Goal: Check status: Check status

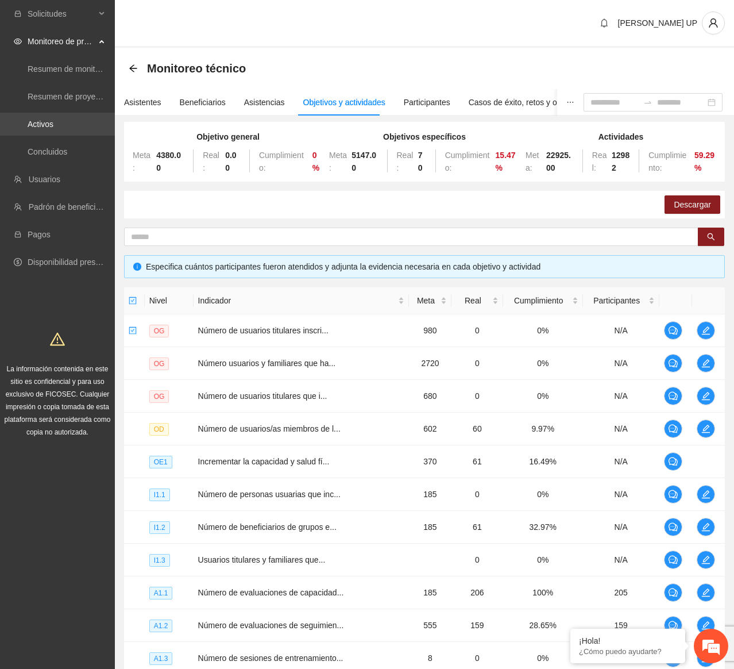
click at [53, 122] on link "Activos" at bounding box center [41, 123] width 26 height 9
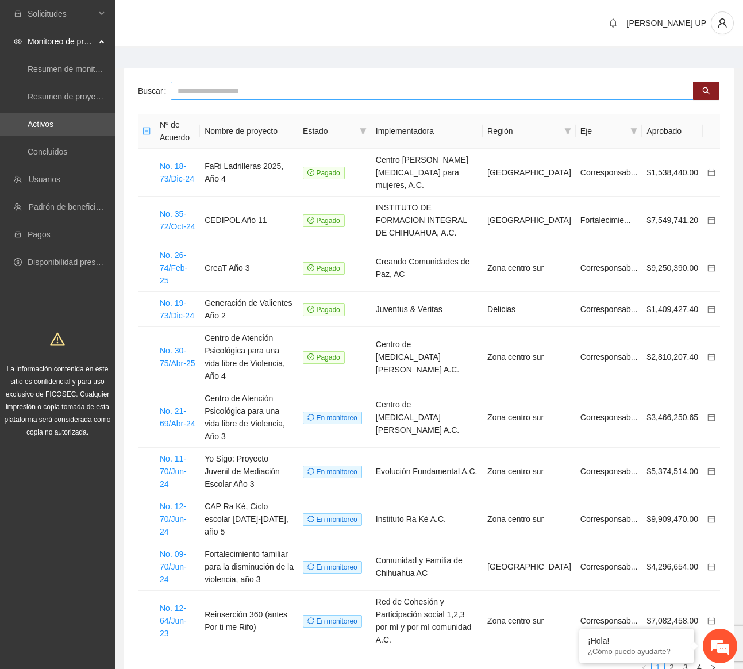
click at [203, 91] on input "text" at bounding box center [432, 91] width 523 height 18
type input "******"
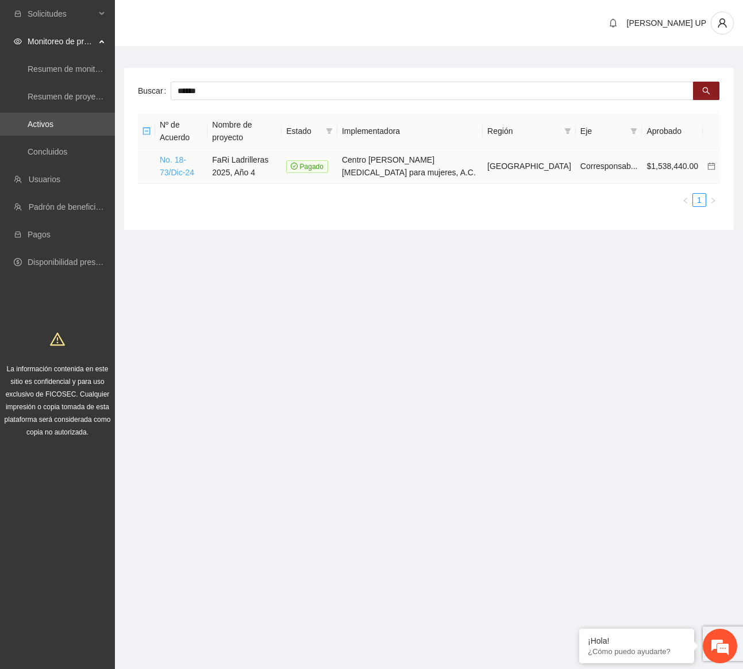
click at [187, 155] on link "No. 18-73/Dic-24" at bounding box center [177, 166] width 34 height 22
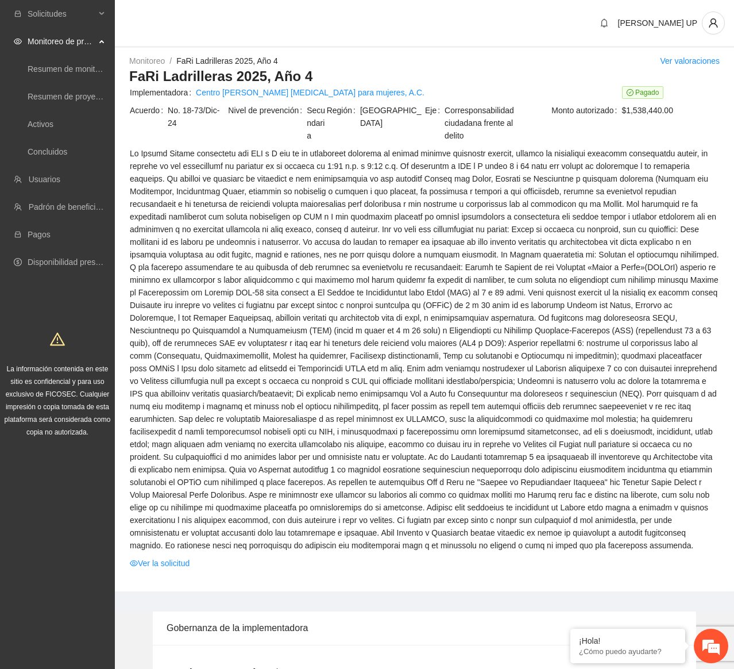
click at [269, 245] on span at bounding box center [424, 349] width 589 height 404
click at [53, 129] on link "Activos" at bounding box center [41, 123] width 26 height 9
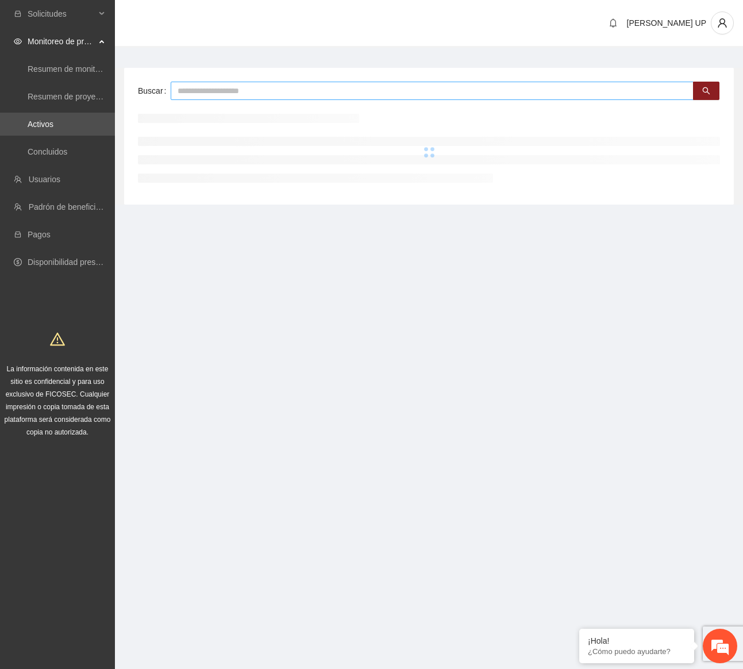
click at [207, 85] on input "text" at bounding box center [432, 91] width 523 height 18
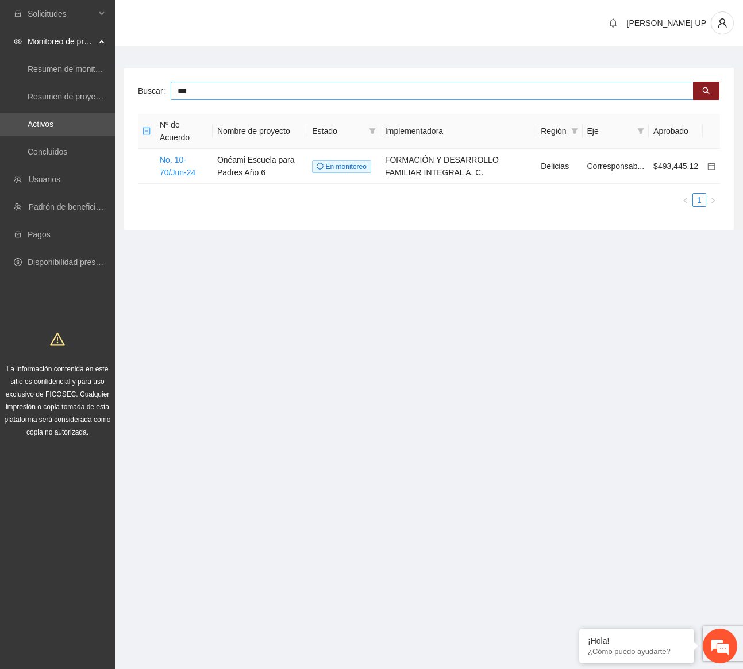
click at [229, 98] on input "***" at bounding box center [432, 91] width 523 height 18
type input "***"
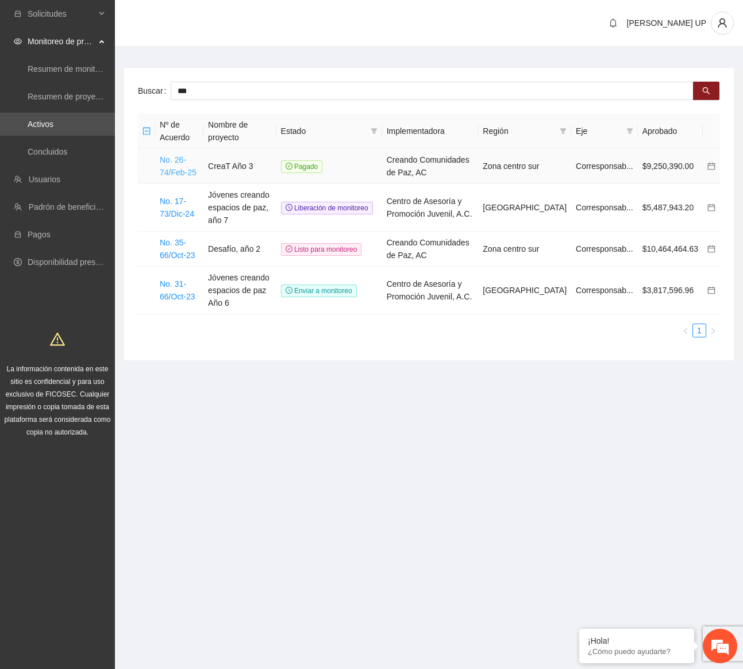
click at [182, 171] on link "No. 26-74/Feb-25" at bounding box center [178, 166] width 37 height 22
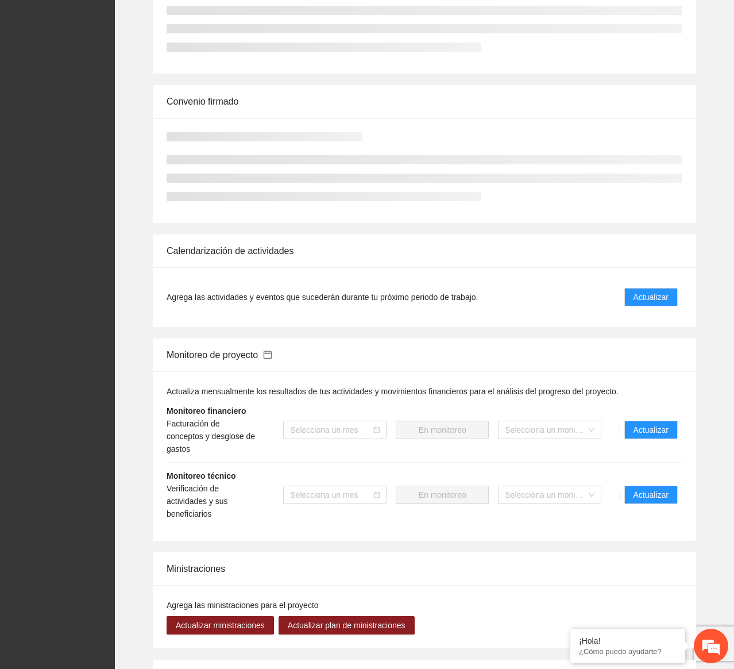
scroll to position [715, 0]
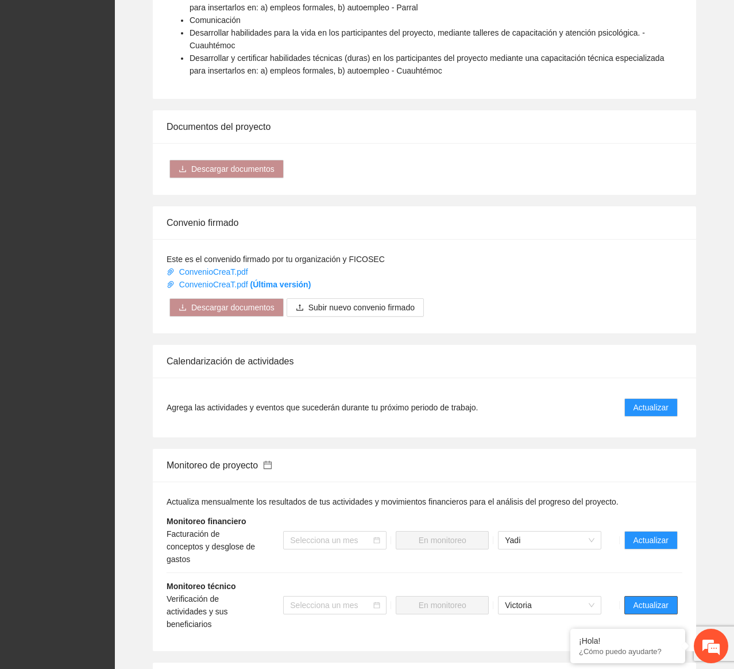
click at [640, 599] on span "Actualizar" at bounding box center [651, 605] width 35 height 13
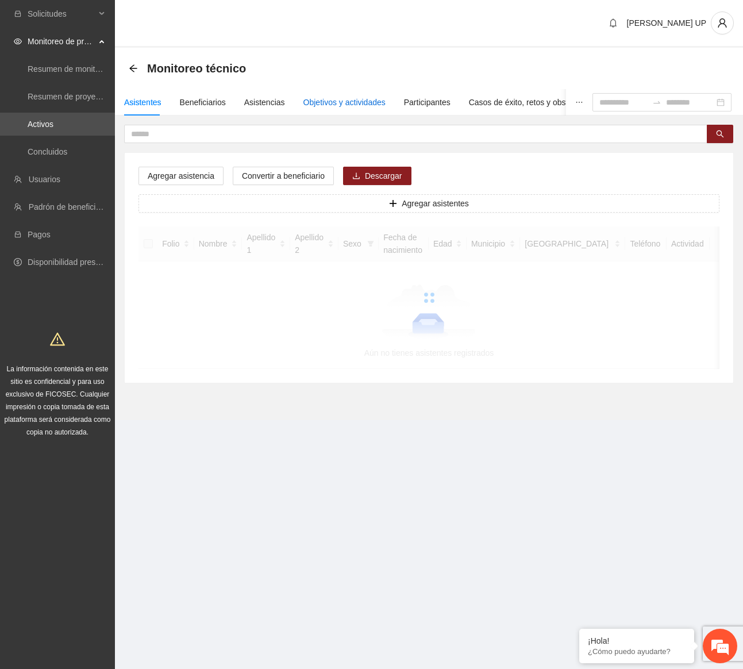
click at [334, 103] on div "Objetivos y actividades" at bounding box center [344, 102] width 82 height 13
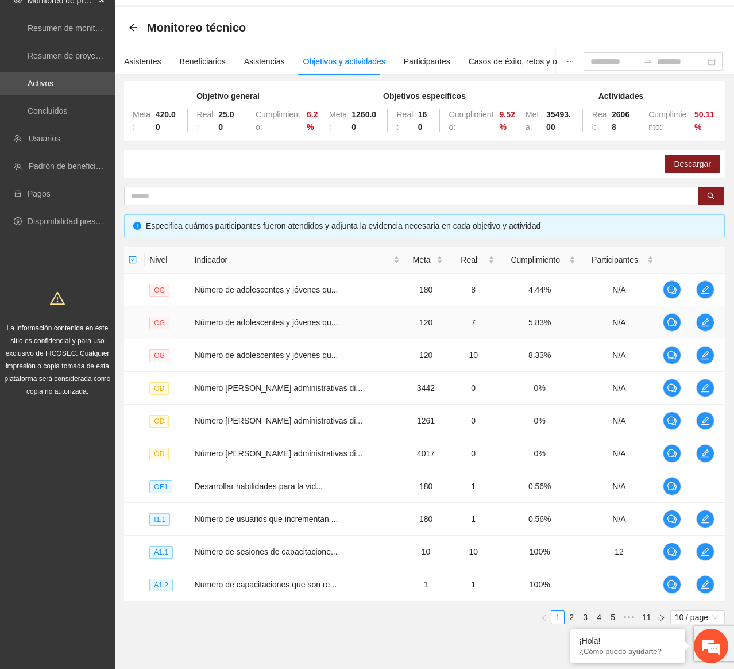
scroll to position [83, 0]
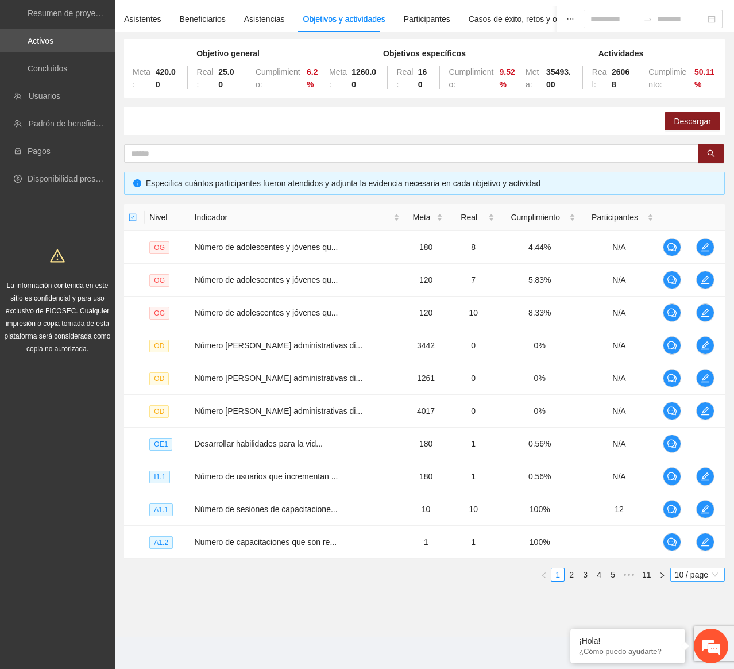
click at [675, 576] on span "10 / page" at bounding box center [697, 574] width 45 height 13
click at [689, 653] on div "100 / page" at bounding box center [697, 650] width 41 height 13
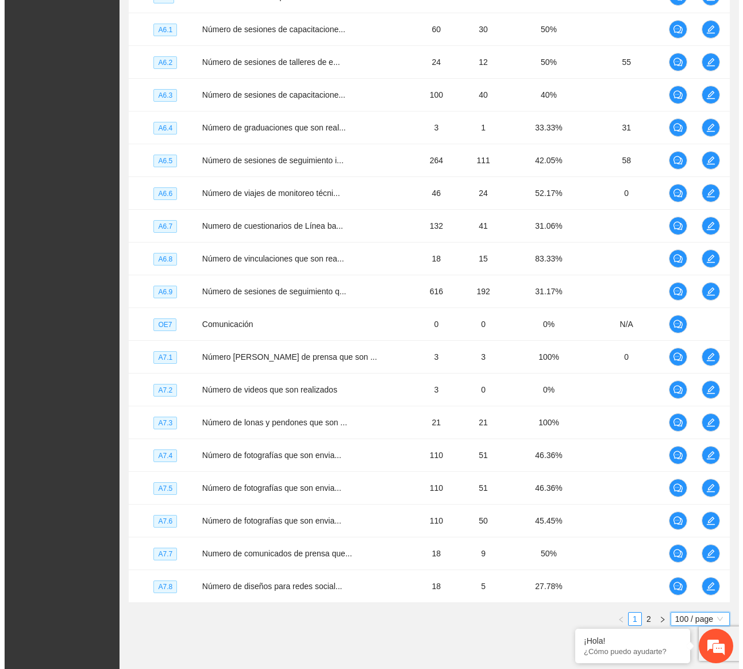
scroll to position [3030, 0]
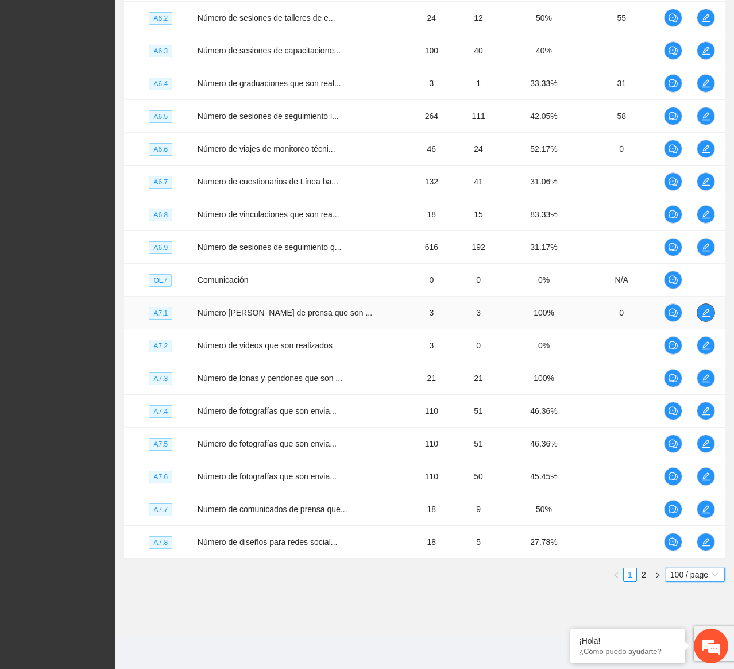
click at [705, 314] on icon "edit" at bounding box center [705, 312] width 9 height 9
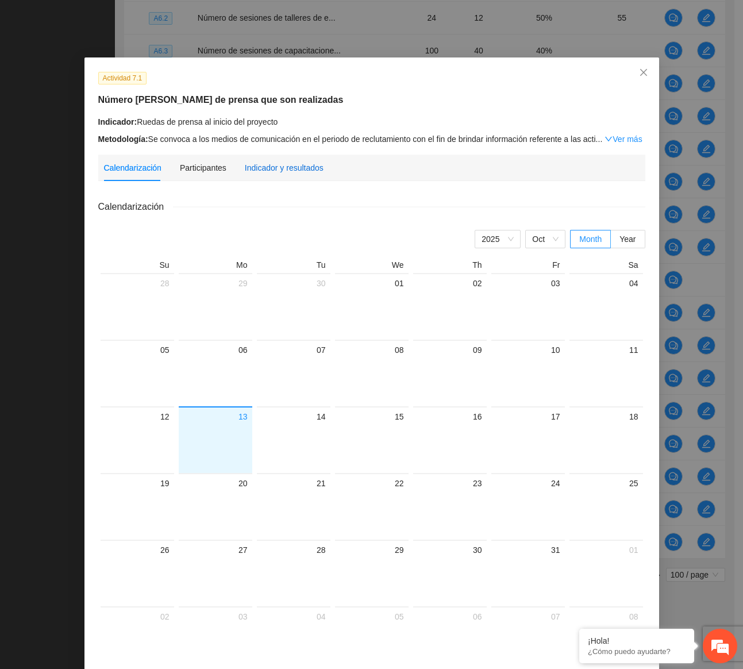
click at [300, 163] on div "Indicador y resultados" at bounding box center [284, 167] width 79 height 13
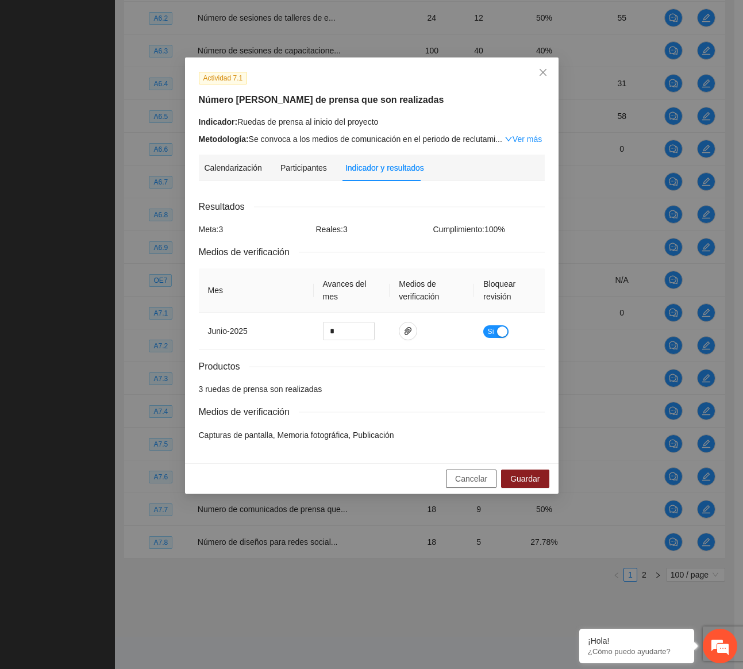
click at [458, 479] on span "Cancelar" at bounding box center [471, 478] width 32 height 13
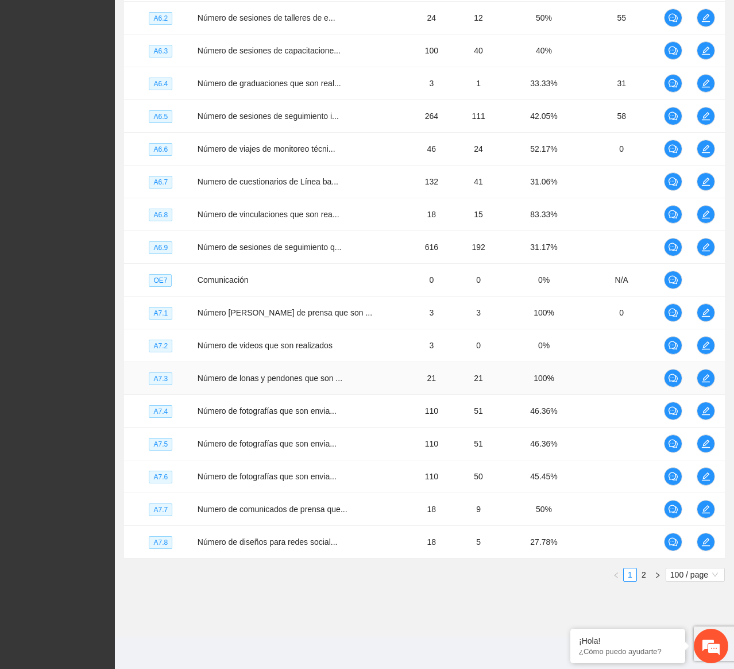
click at [707, 368] on td at bounding box center [708, 378] width 33 height 33
click at [701, 376] on icon "edit" at bounding box center [705, 377] width 9 height 9
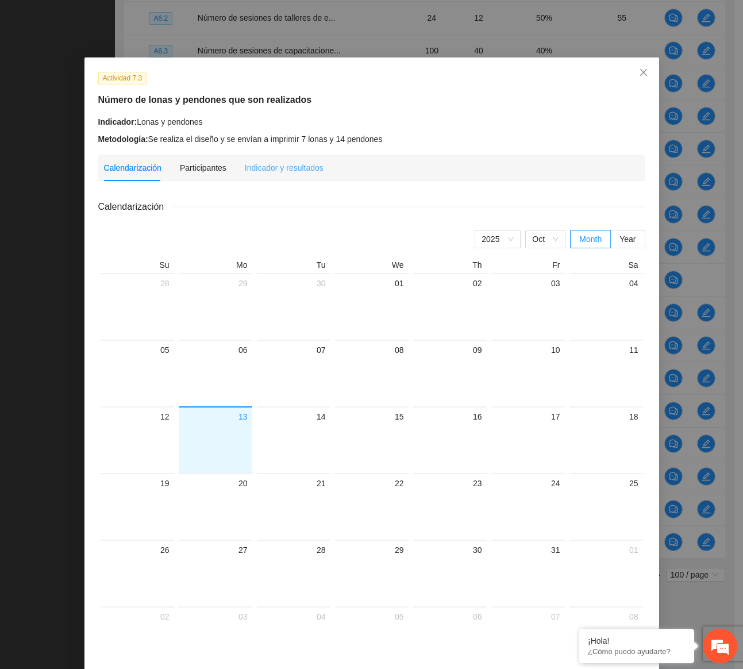
click at [277, 173] on div "Indicador y resultados" at bounding box center [284, 168] width 79 height 26
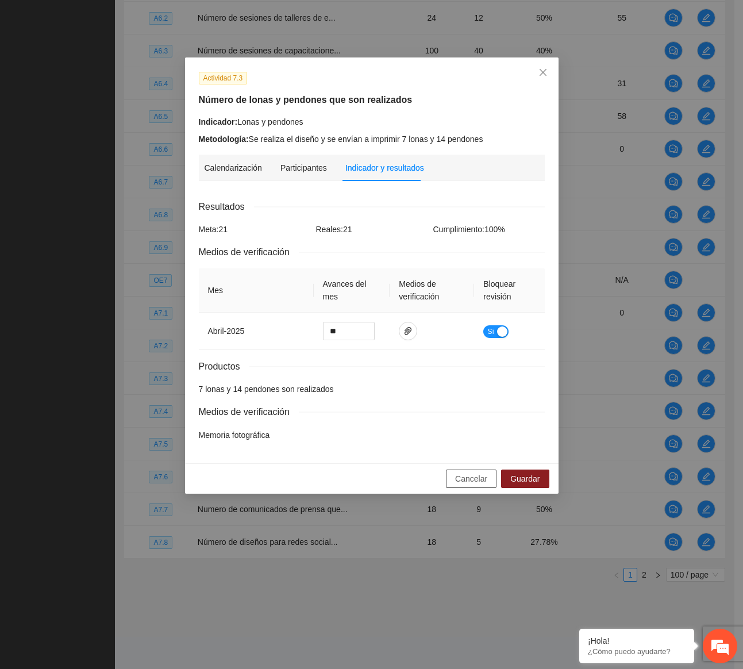
click at [462, 472] on span "Cancelar" at bounding box center [471, 478] width 32 height 13
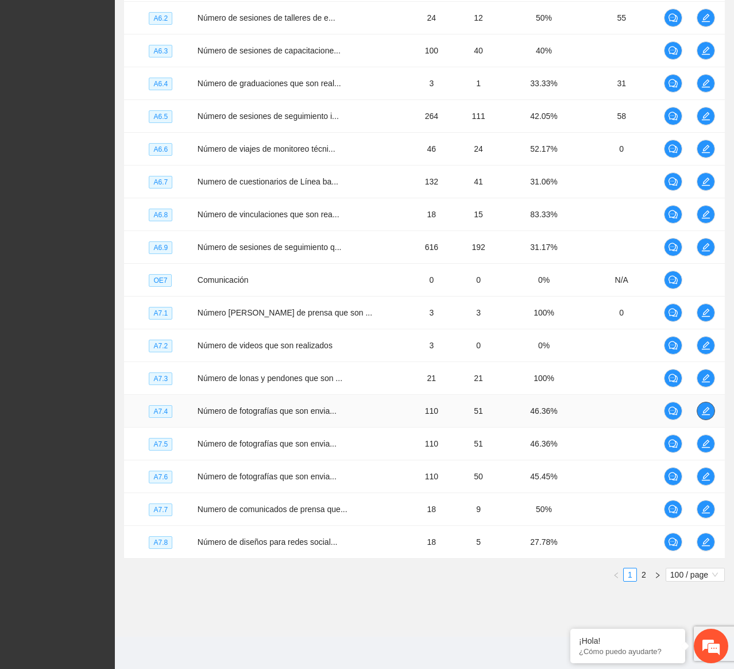
click at [701, 411] on icon "edit" at bounding box center [705, 410] width 9 height 9
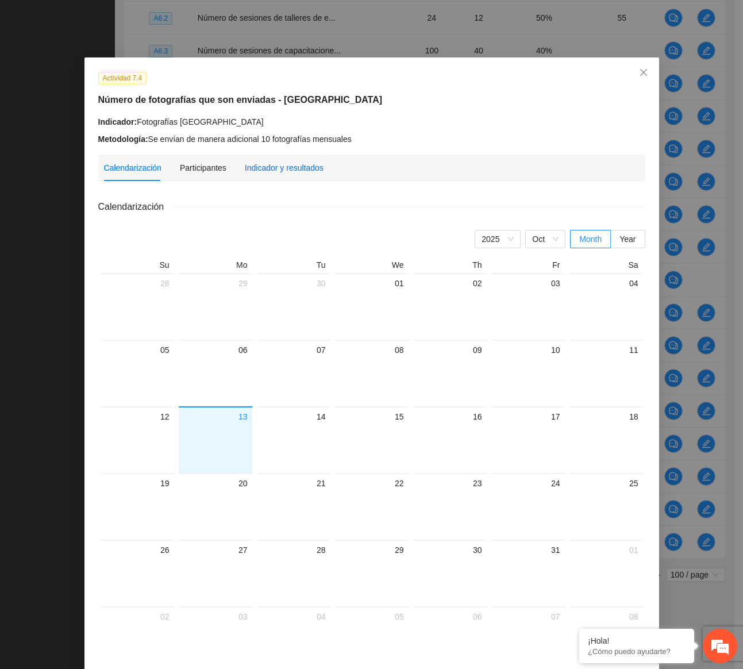
click at [283, 171] on div "Indicador y resultados" at bounding box center [284, 167] width 79 height 13
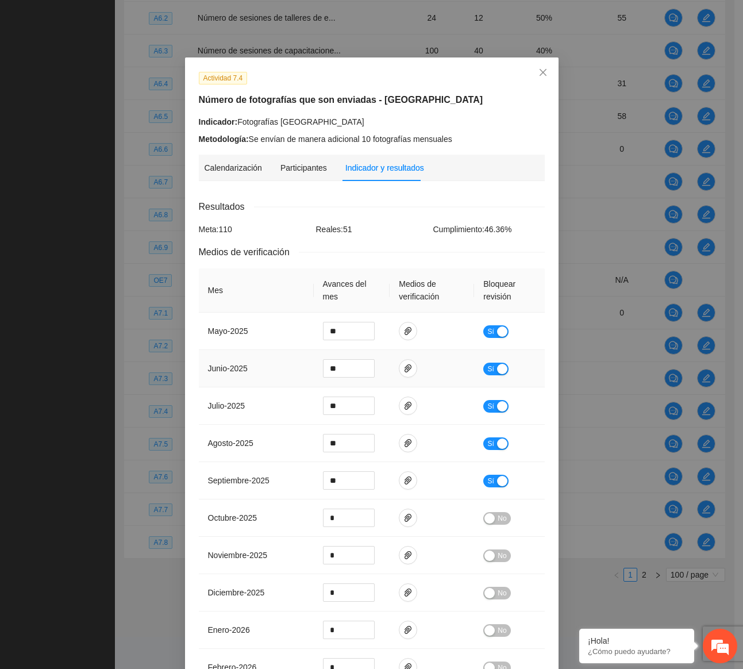
scroll to position [211, 0]
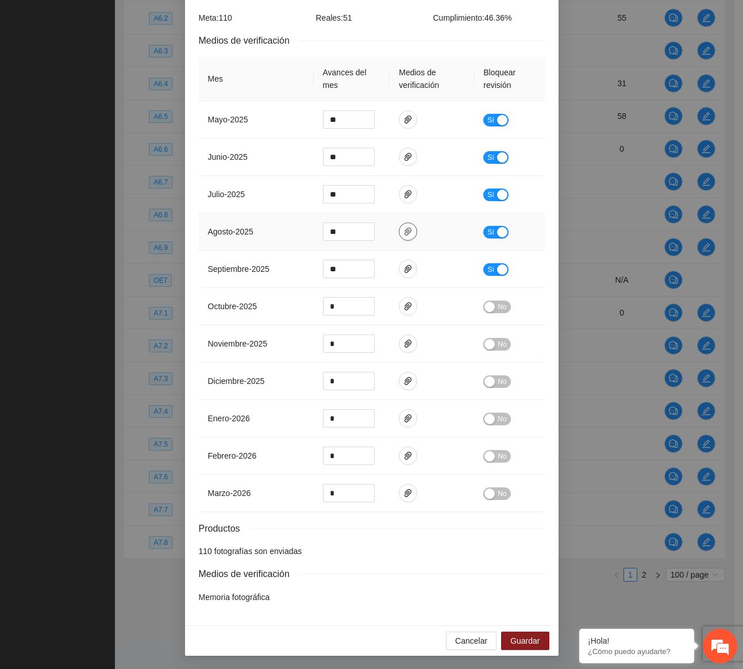
click at [403, 235] on icon "paper-clip" at bounding box center [407, 231] width 9 height 9
click at [385, 201] on link "Chihuahua_Fotografias_agosto.zip" at bounding box center [400, 197] width 151 height 13
click at [403, 267] on icon "paper-clip" at bounding box center [407, 268] width 9 height 9
click at [385, 227] on div "Chihuahua_Fotografias_septiembre.zip" at bounding box center [403, 232] width 172 height 17
click at [384, 236] on link "Chihuahua_Fotografias_septiembre.zip" at bounding box center [400, 235] width 151 height 13
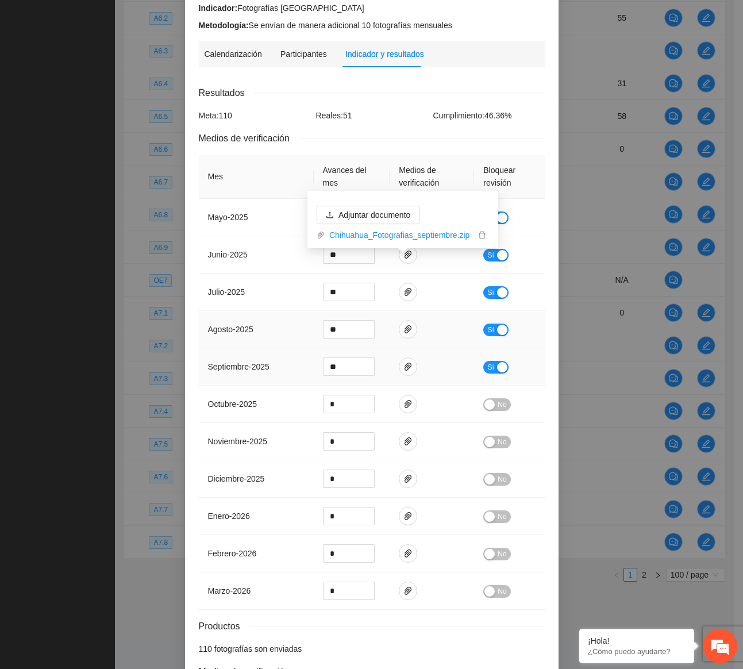
scroll to position [115, 0]
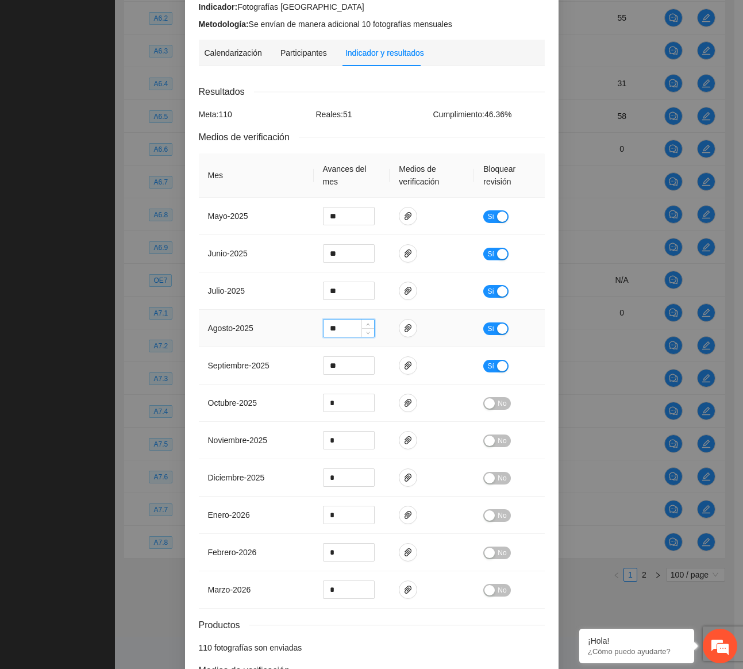
drag, startPoint x: 342, startPoint y: 333, endPoint x: 324, endPoint y: 332, distance: 17.8
click at [324, 332] on input "**" at bounding box center [348, 327] width 51 height 17
type input "*"
click at [323, 359] on input "**" at bounding box center [348, 365] width 51 height 17
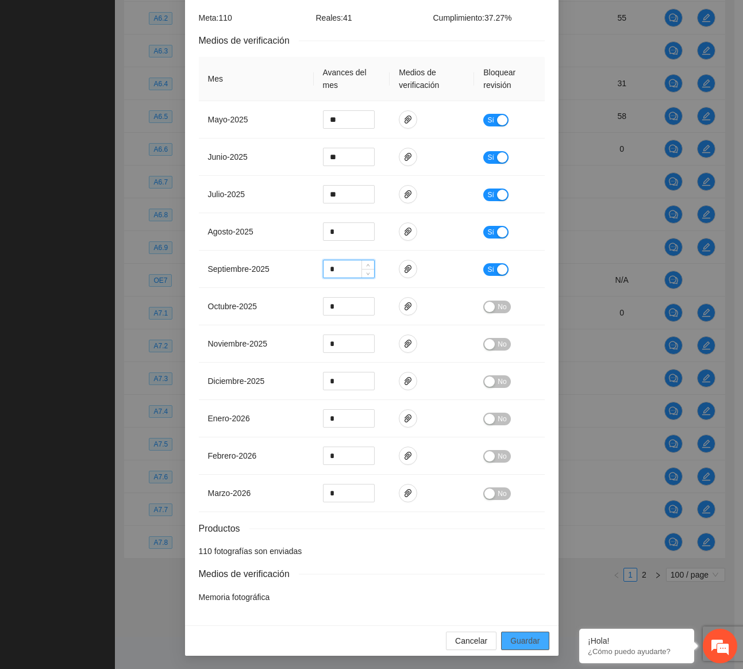
type input "*"
click at [514, 636] on span "Guardar" at bounding box center [524, 640] width 29 height 13
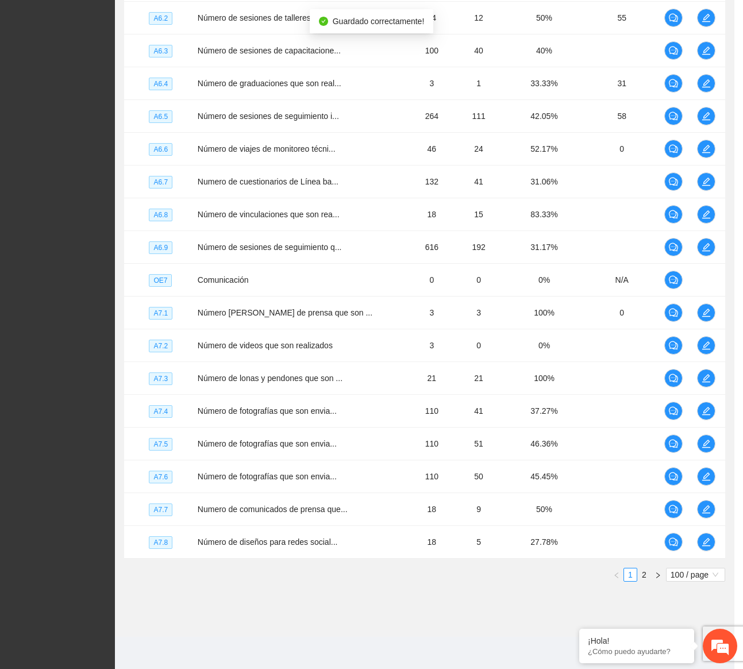
scroll to position [154, 0]
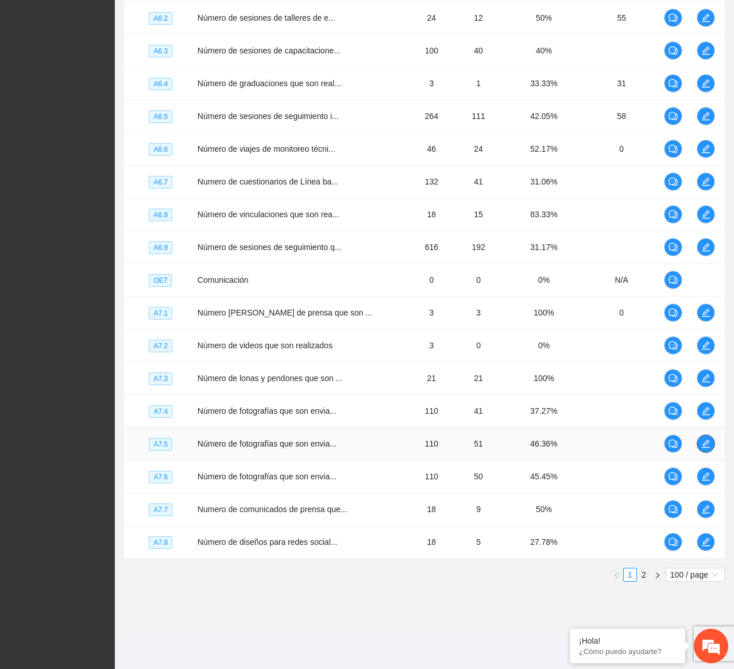
click at [708, 437] on button "button" at bounding box center [706, 443] width 18 height 18
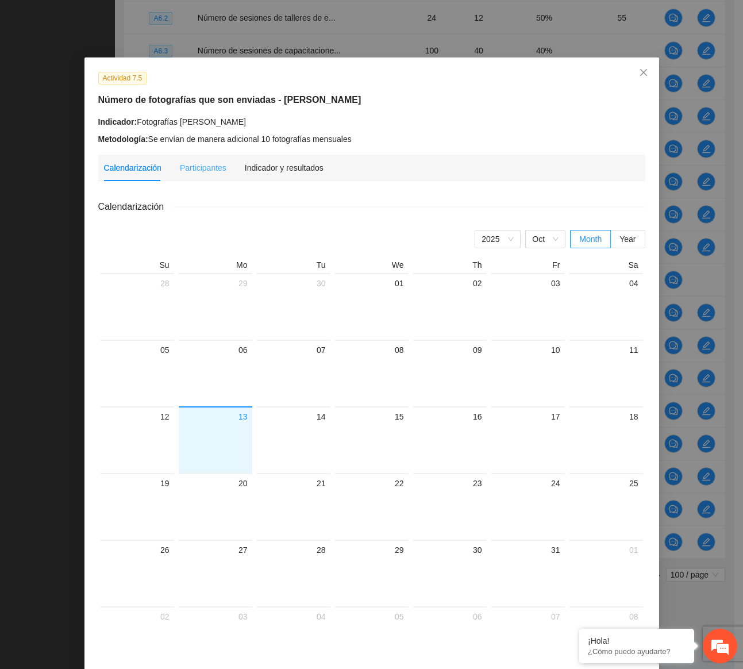
click at [284, 173] on div "Indicador y resultados" at bounding box center [284, 168] width 79 height 26
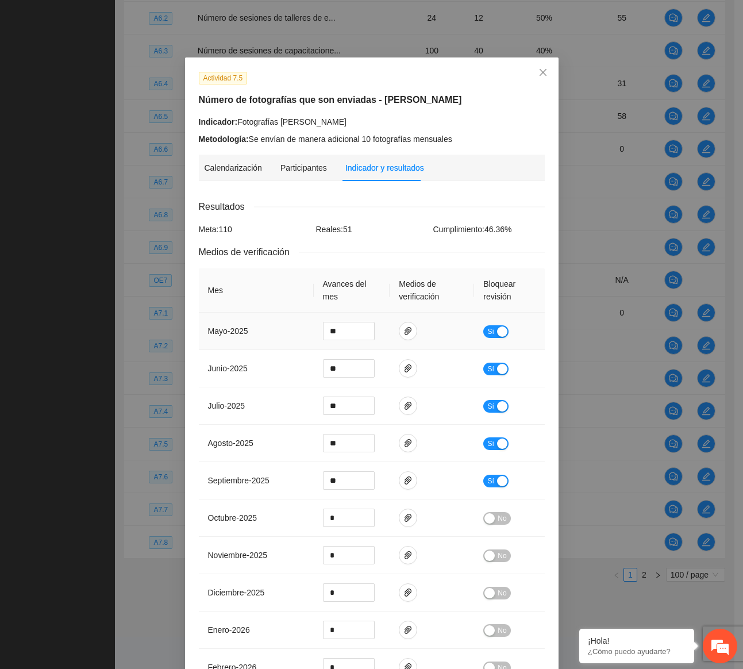
scroll to position [211, 0]
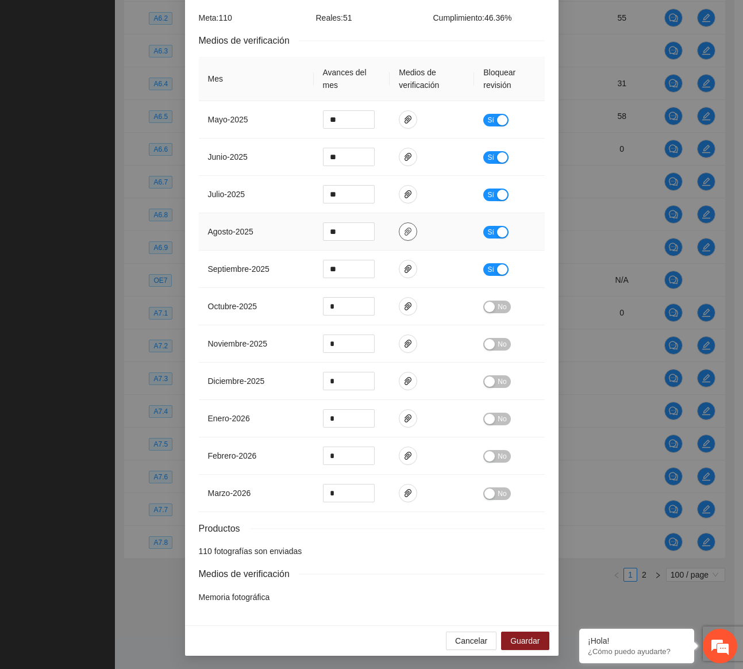
click at [408, 234] on span "paper-clip" at bounding box center [407, 231] width 17 height 9
click at [382, 203] on link "Cuauhtemoc_Fotografias_agosto.zip" at bounding box center [400, 197] width 151 height 13
click at [403, 270] on icon "paper-clip" at bounding box center [407, 268] width 9 height 9
click at [389, 237] on link "Cuauhtemoc_Fotografias_septiembre.zip" at bounding box center [400, 235] width 151 height 13
click at [719, 75] on div "Actividad 7.5 Número de fotografías que son enviadas - [PERSON_NAME] Indicador:…" at bounding box center [371, 334] width 743 height 669
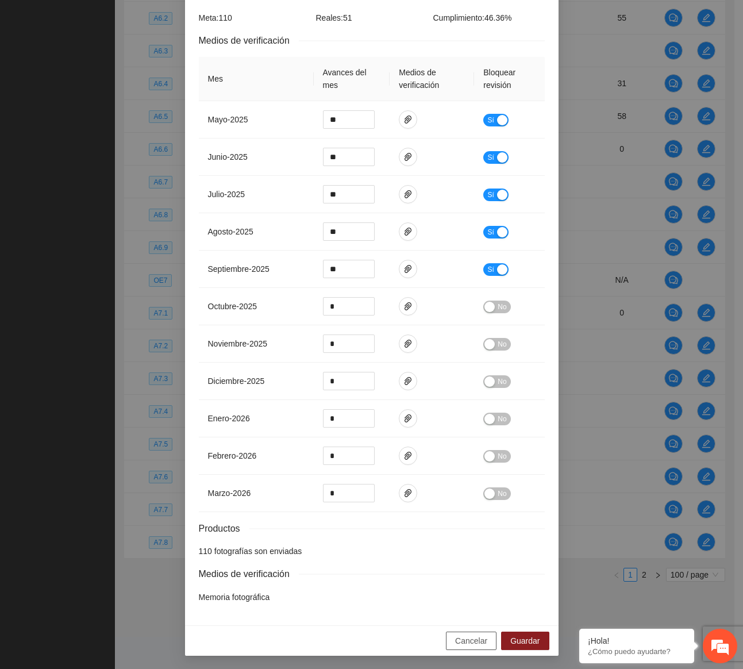
click at [466, 636] on span "Cancelar" at bounding box center [471, 640] width 32 height 13
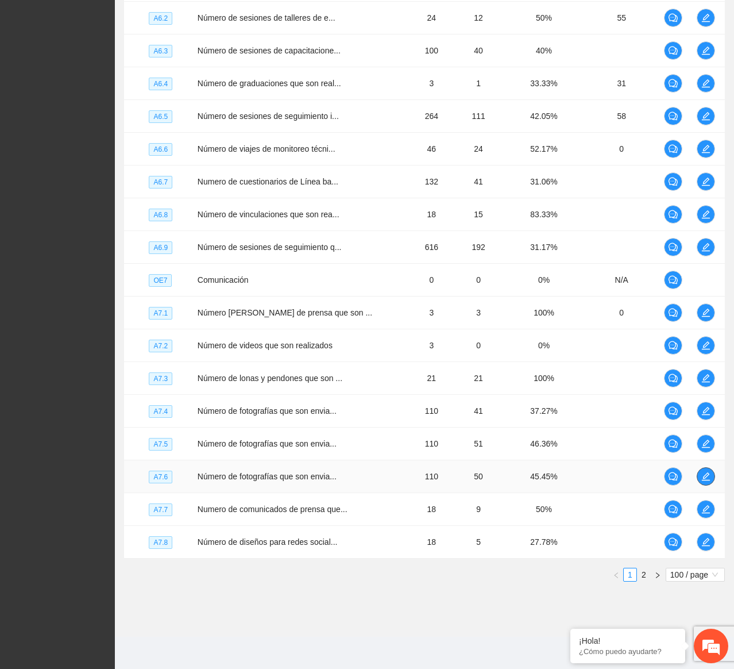
click at [699, 476] on span "edit" at bounding box center [705, 476] width 17 height 9
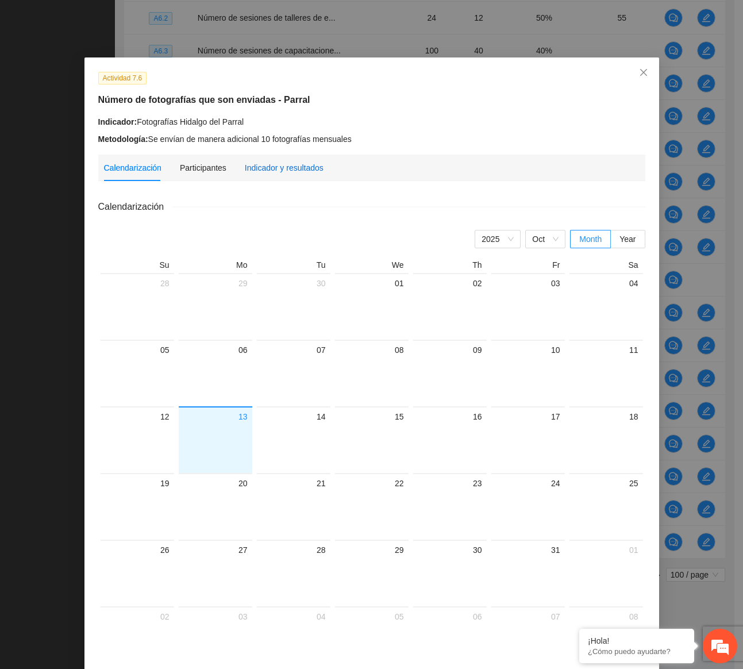
click at [290, 164] on div "Indicador y resultados" at bounding box center [284, 167] width 79 height 13
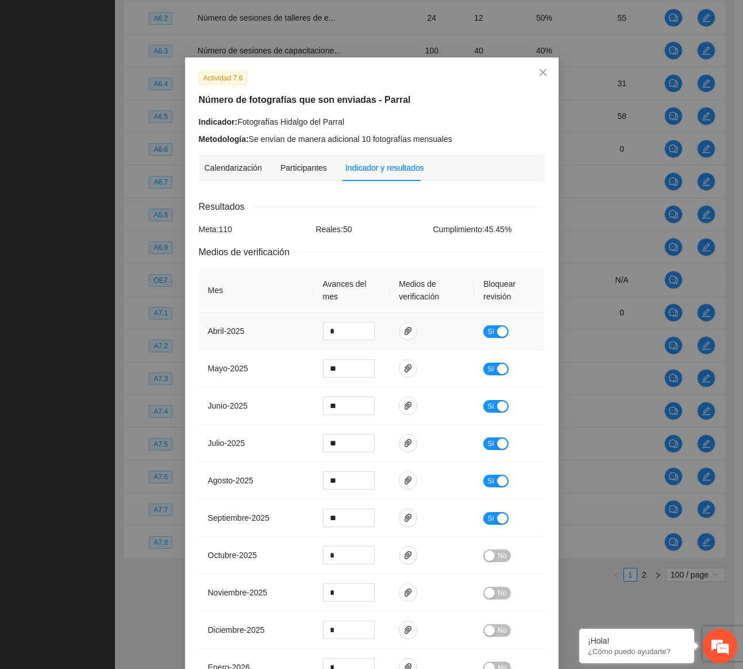
scroll to position [230, 0]
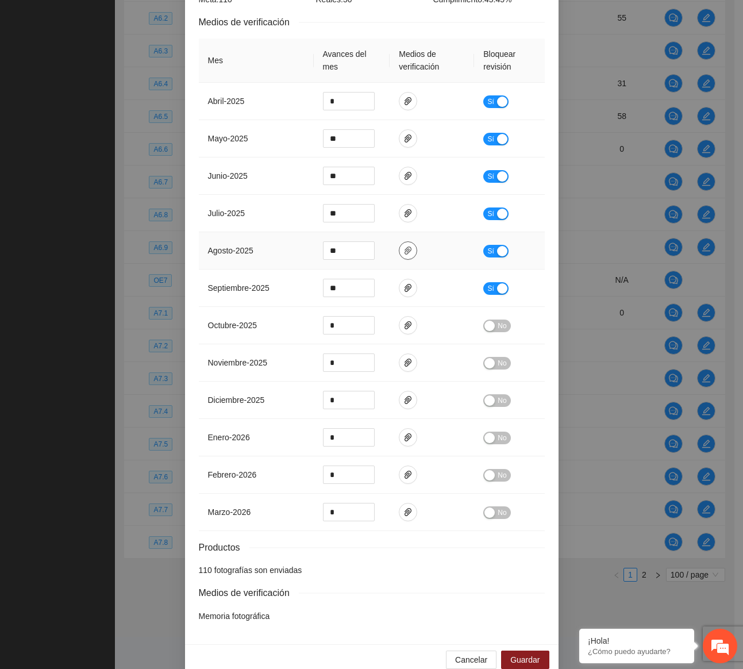
click at [403, 254] on icon "paper-clip" at bounding box center [407, 250] width 9 height 9
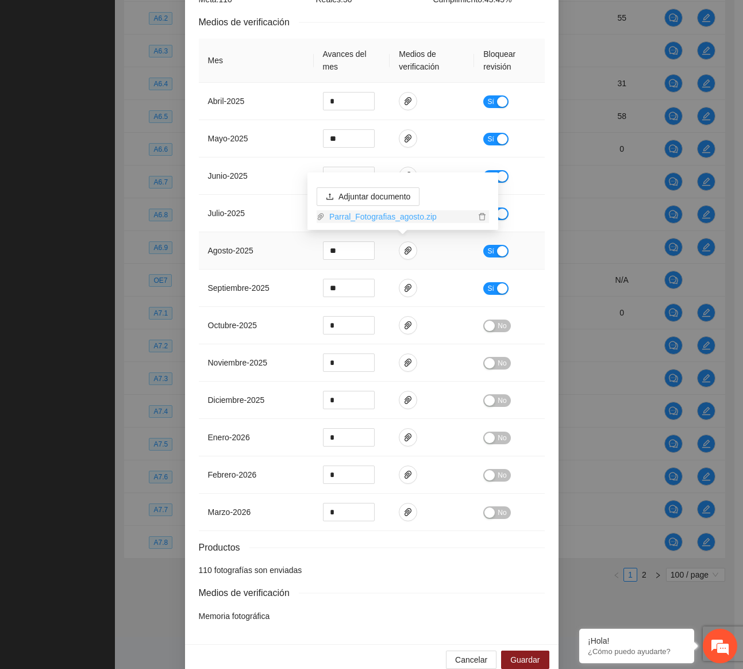
click at [386, 219] on link "Parral_Fotografias_agosto.zip" at bounding box center [400, 216] width 151 height 13
click at [406, 288] on icon "paper-clip" at bounding box center [407, 287] width 9 height 9
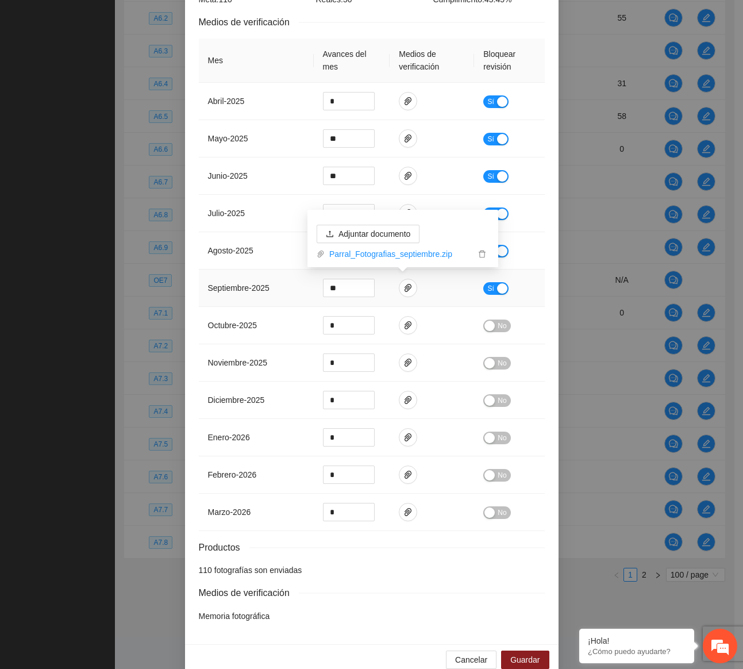
drag, startPoint x: 396, startPoint y: 253, endPoint x: 409, endPoint y: 260, distance: 14.9
click at [396, 253] on link "Parral_Fotografias_septiembre.zip" at bounding box center [400, 254] width 151 height 13
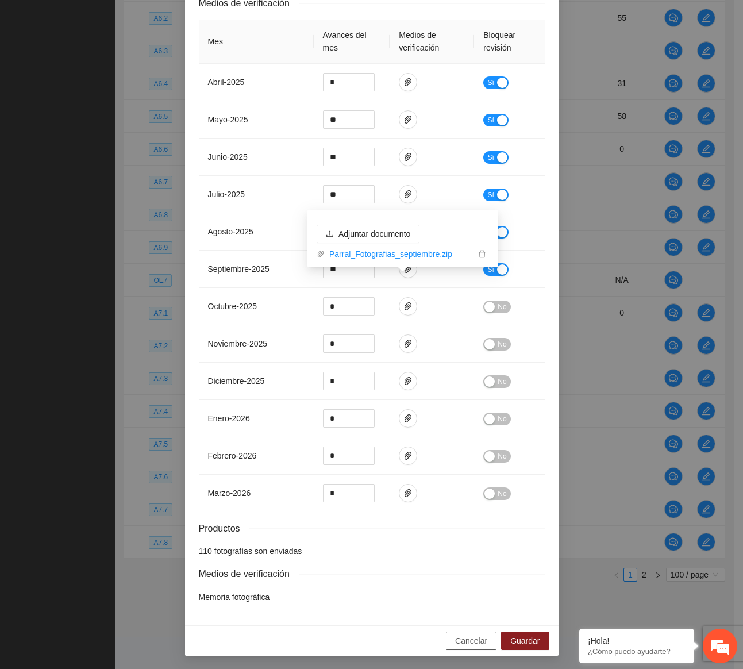
click at [462, 639] on span "Cancelar" at bounding box center [471, 640] width 32 height 13
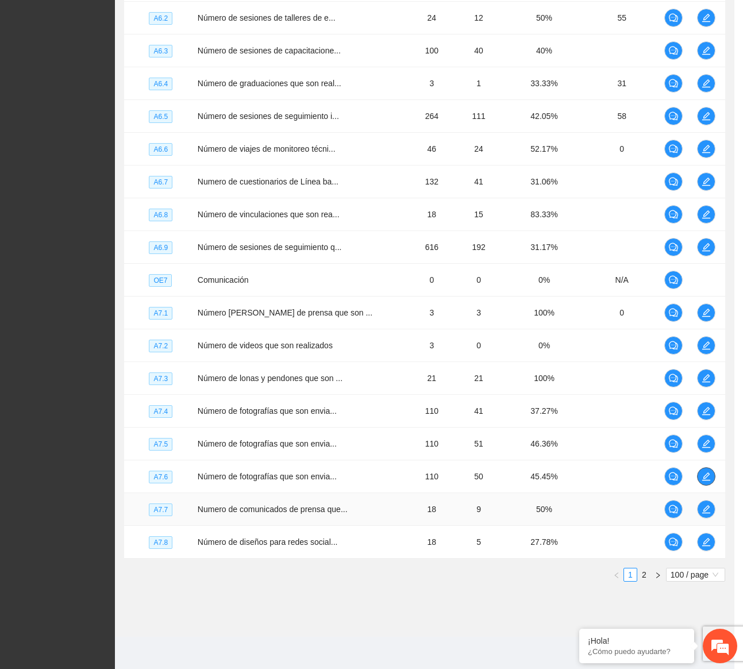
scroll to position [0, 0]
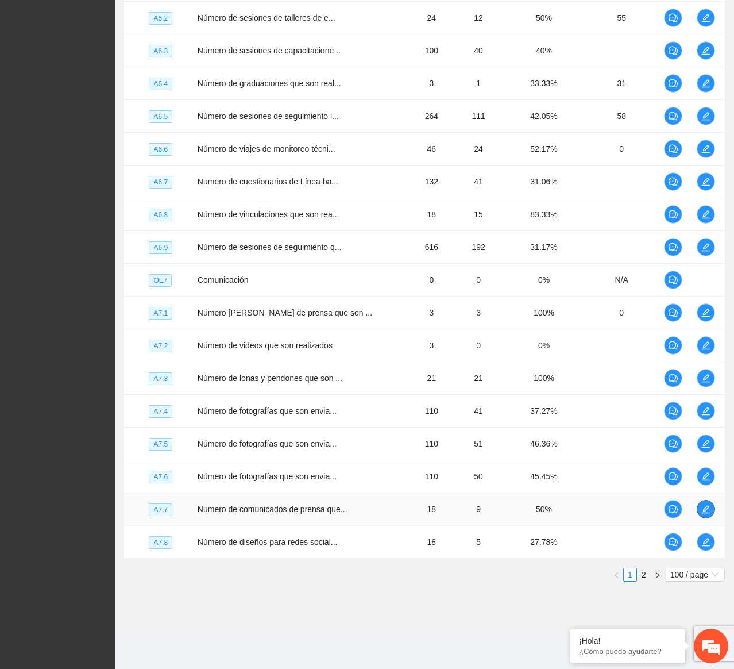
click at [697, 514] on button "button" at bounding box center [706, 509] width 18 height 18
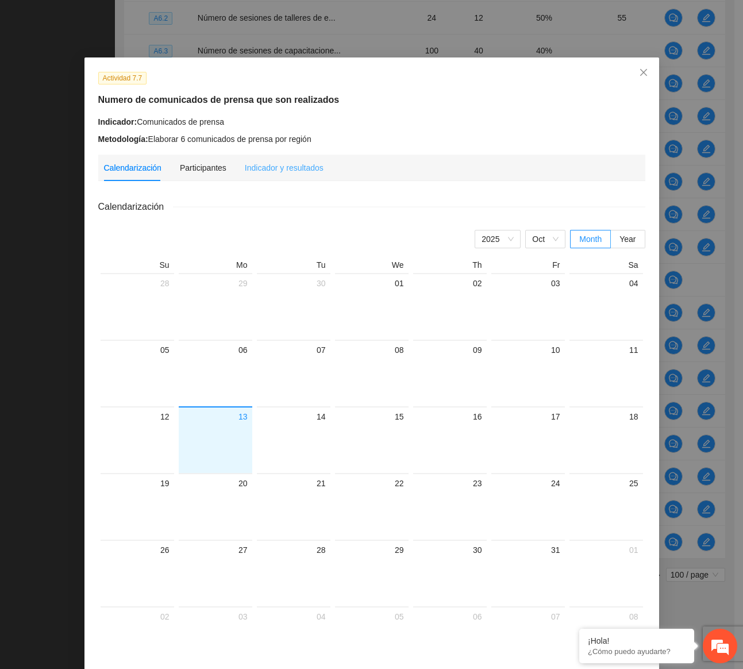
click at [263, 156] on div "Indicador y resultados" at bounding box center [284, 168] width 79 height 26
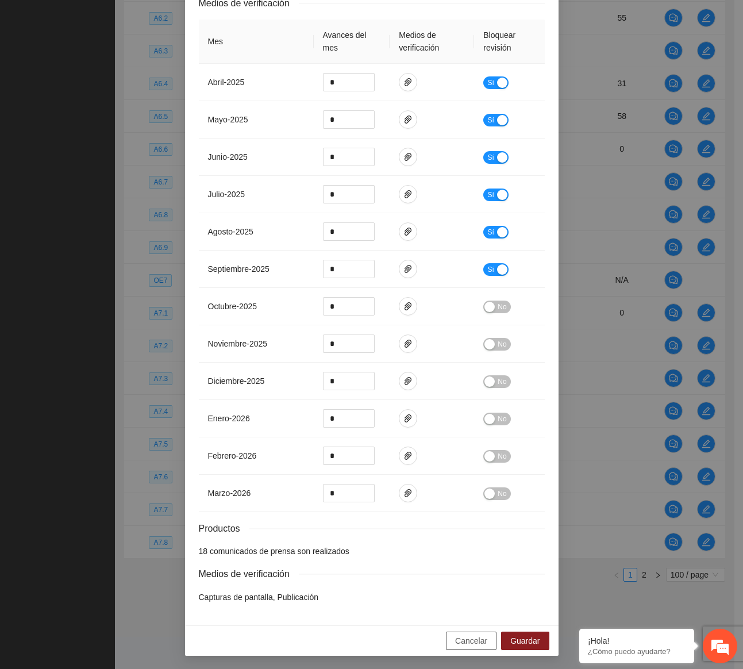
click at [450, 638] on button "Cancelar" at bounding box center [471, 640] width 51 height 18
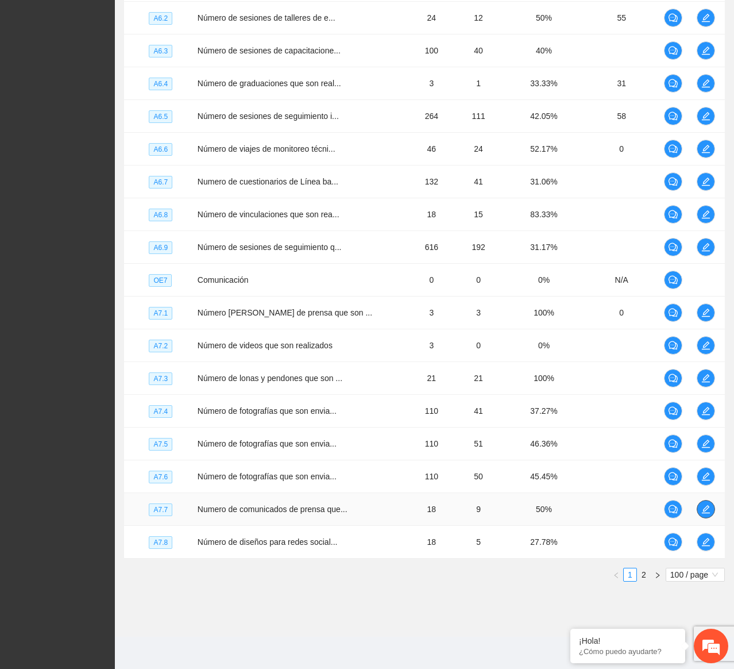
click at [707, 508] on icon "edit" at bounding box center [705, 508] width 9 height 9
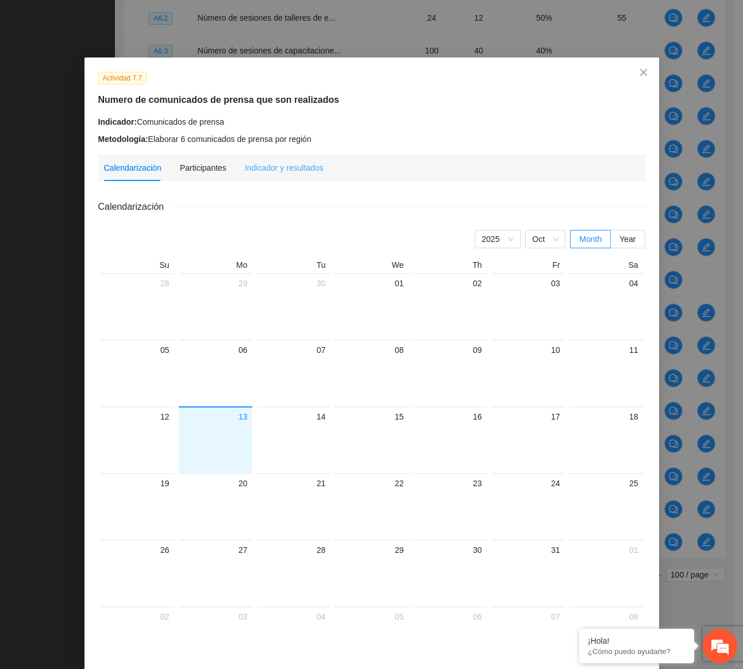
click at [314, 157] on div "Indicador y resultados" at bounding box center [284, 168] width 79 height 26
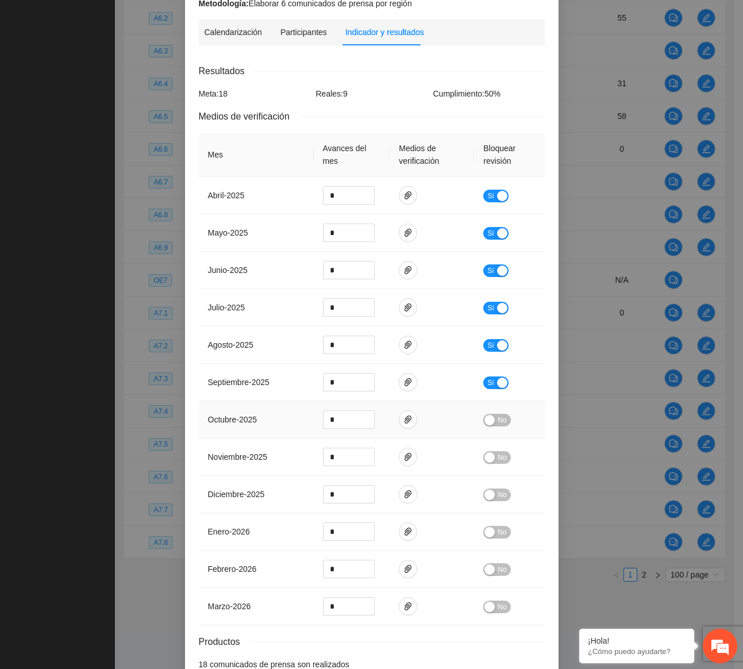
scroll to position [249, 0]
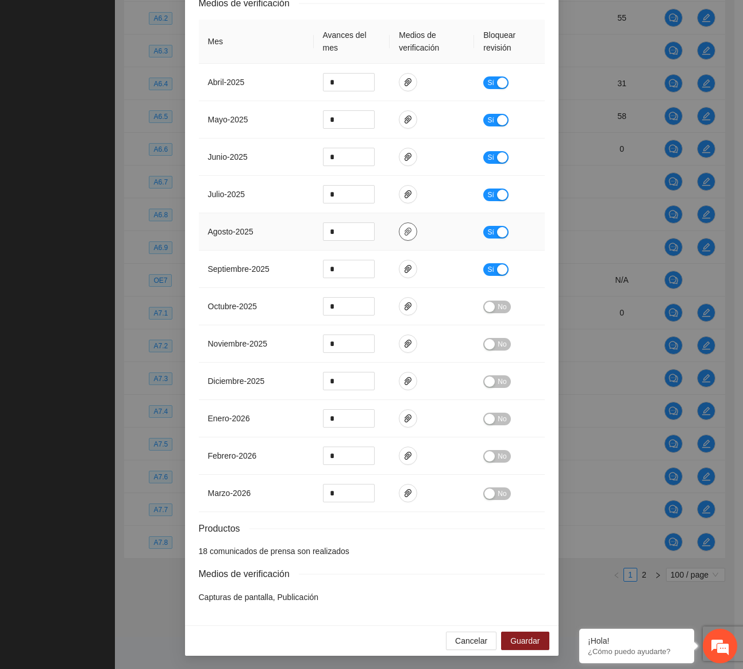
click at [403, 234] on icon "paper-clip" at bounding box center [407, 231] width 9 height 9
click at [404, 266] on icon "paper-clip" at bounding box center [407, 268] width 9 height 9
click at [400, 237] on link "7.7-Comunicados-de-prensa-septiembre.zip" at bounding box center [400, 235] width 151 height 13
click at [484, 645] on button "Cancelar" at bounding box center [471, 640] width 51 height 18
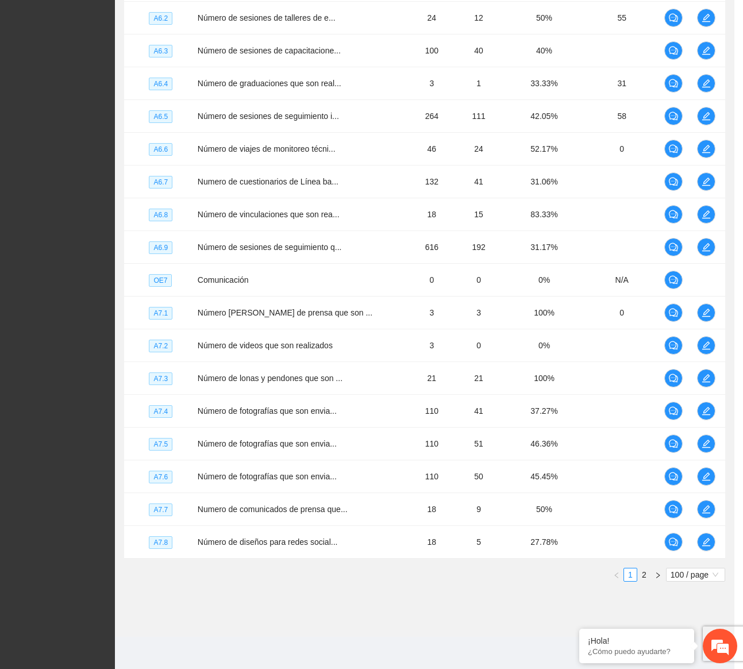
scroll to position [191, 0]
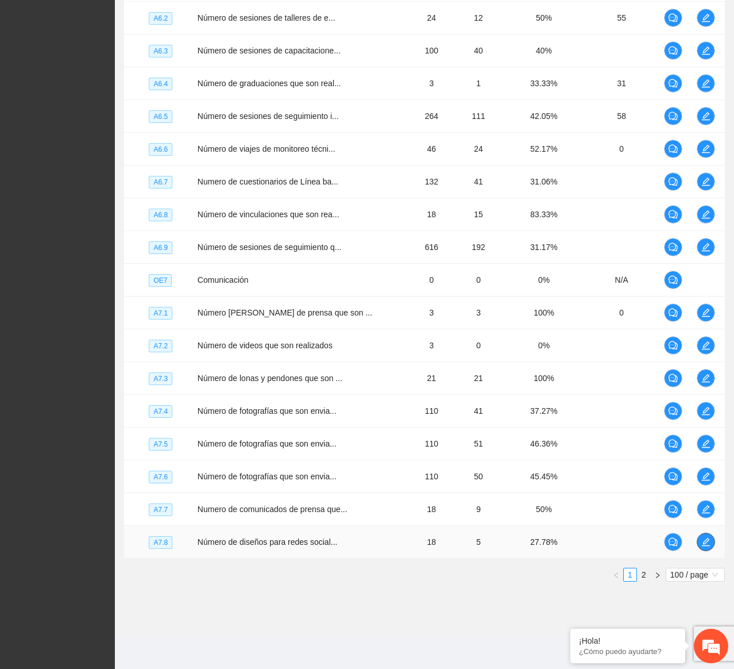
click at [701, 542] on icon "edit" at bounding box center [705, 541] width 9 height 9
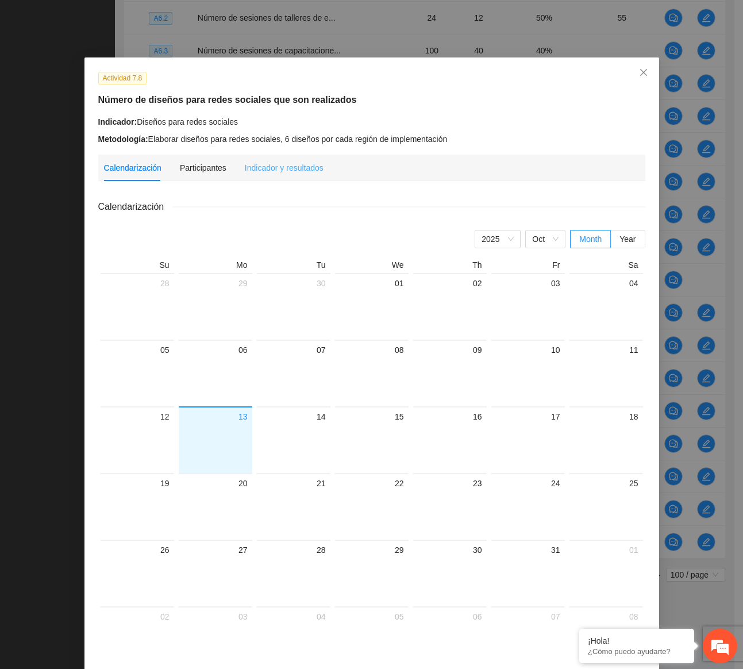
click at [285, 159] on div "Indicador y resultados" at bounding box center [284, 168] width 79 height 26
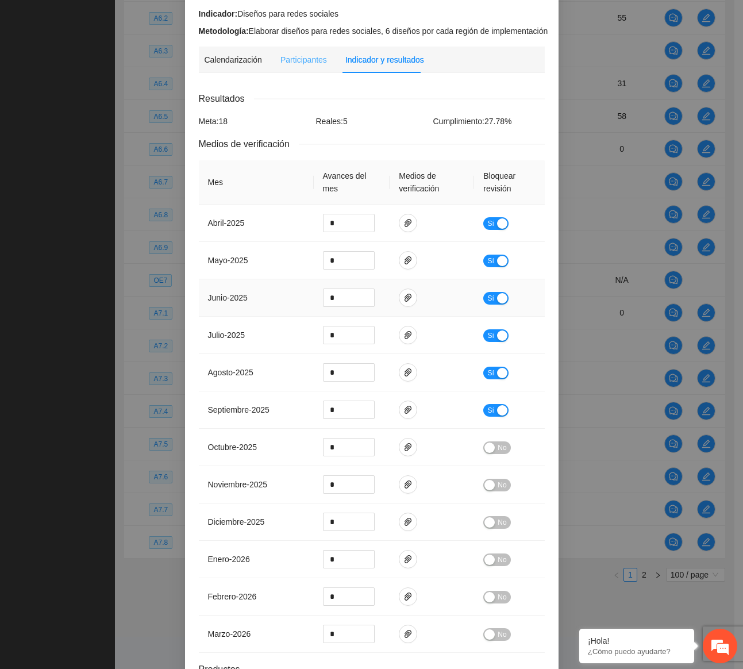
scroll to position [249, 0]
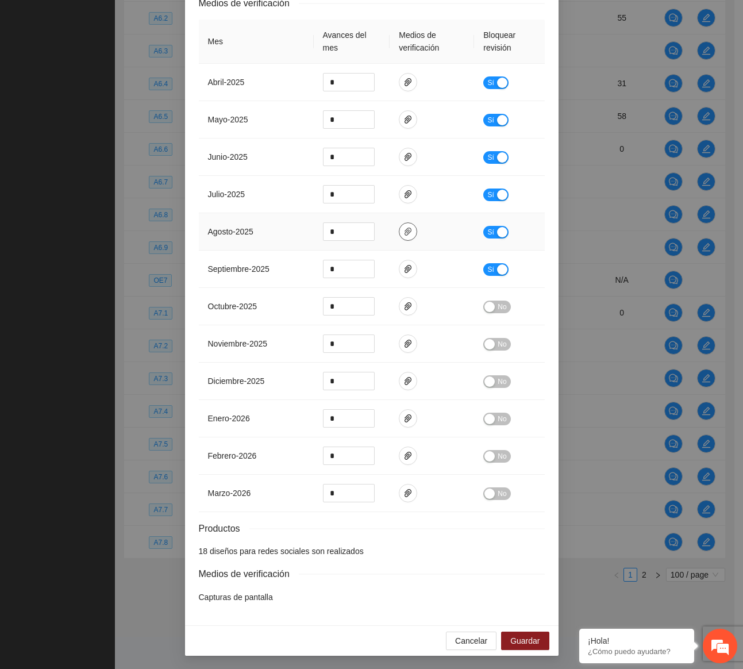
click at [400, 236] on button "button" at bounding box center [408, 231] width 18 height 18
click at [385, 202] on link "F25- Memoria fotografica actividad 7.8 estatal (1).pdf" at bounding box center [400, 197] width 151 height 13
click at [403, 265] on icon "paper-clip" at bounding box center [407, 268] width 9 height 9
click at [375, 230] on link "F25- Memoria fotografica actividad 7.8 estatal.pdf" at bounding box center [400, 235] width 151 height 13
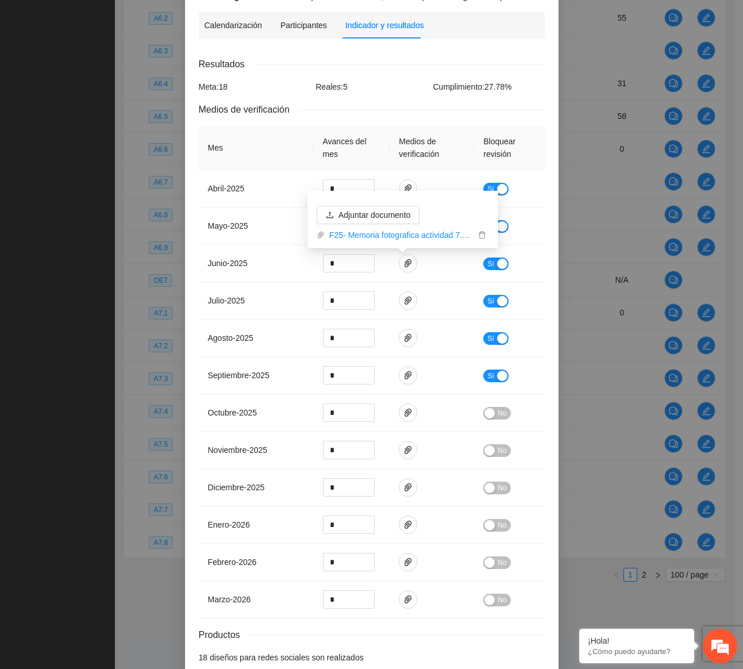
scroll to position [0, 0]
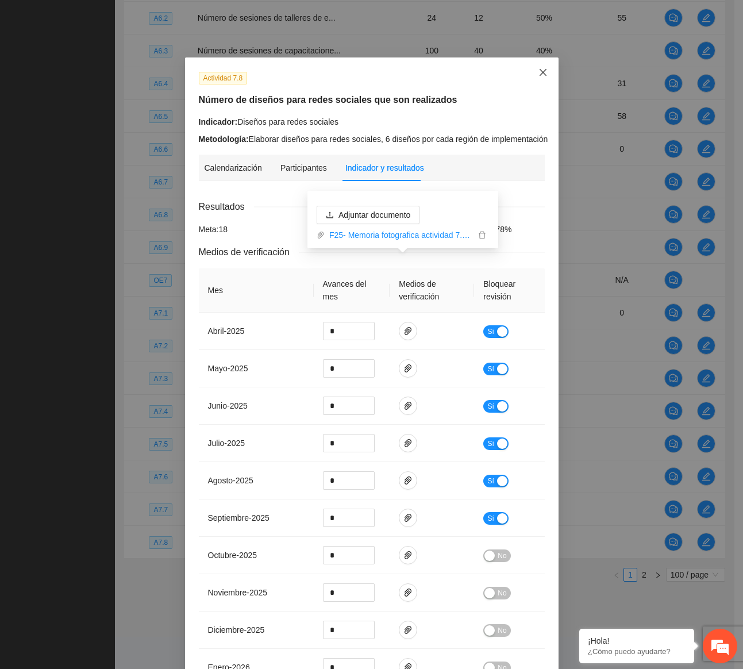
click at [542, 82] on span "Close" at bounding box center [542, 72] width 31 height 31
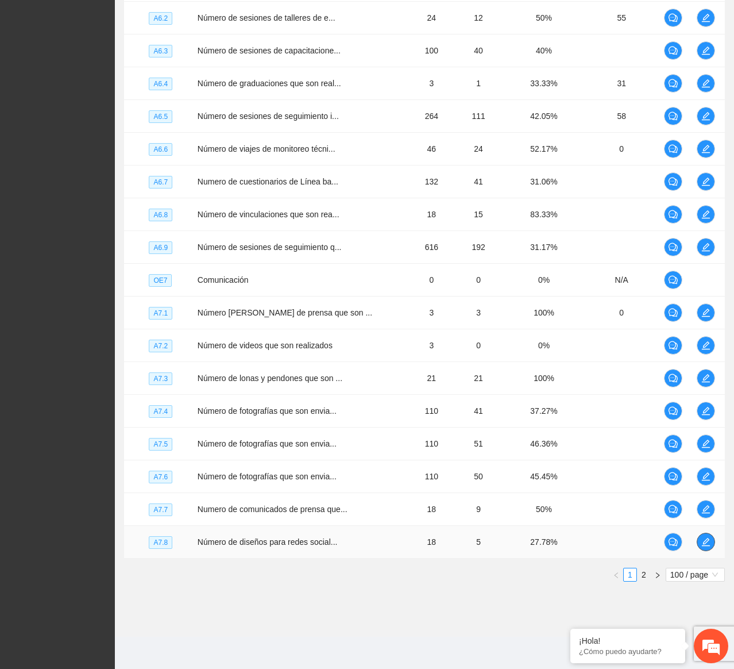
click at [701, 547] on button "button" at bounding box center [706, 542] width 18 height 18
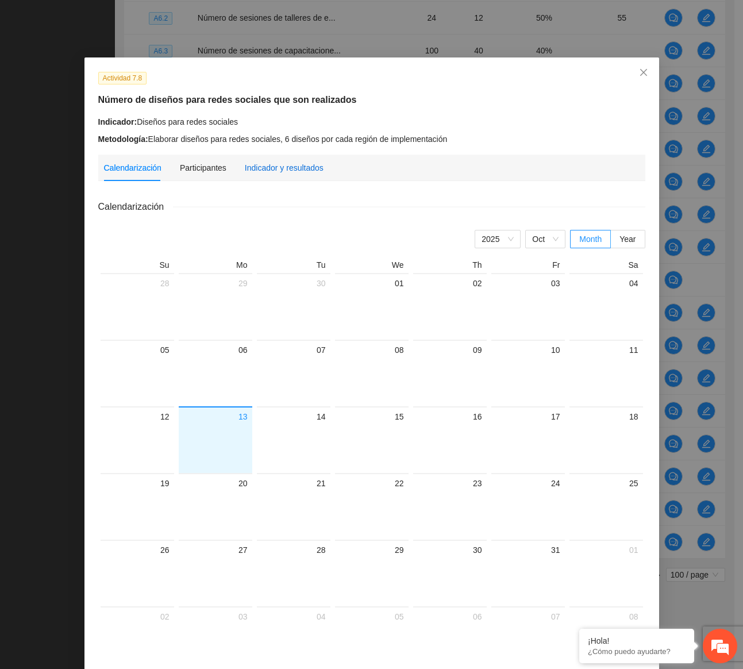
click at [303, 169] on div "Indicador y resultados" at bounding box center [284, 167] width 79 height 13
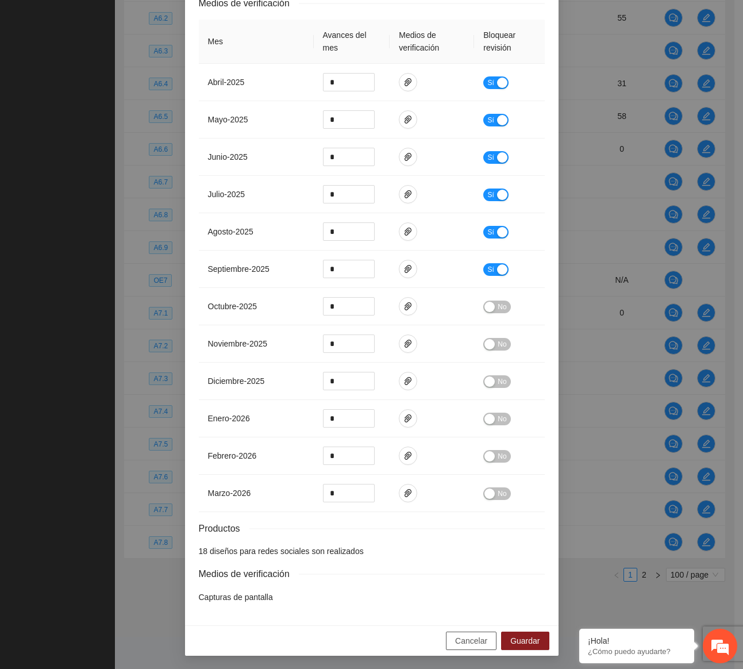
click at [477, 634] on span "Cancelar" at bounding box center [471, 640] width 32 height 13
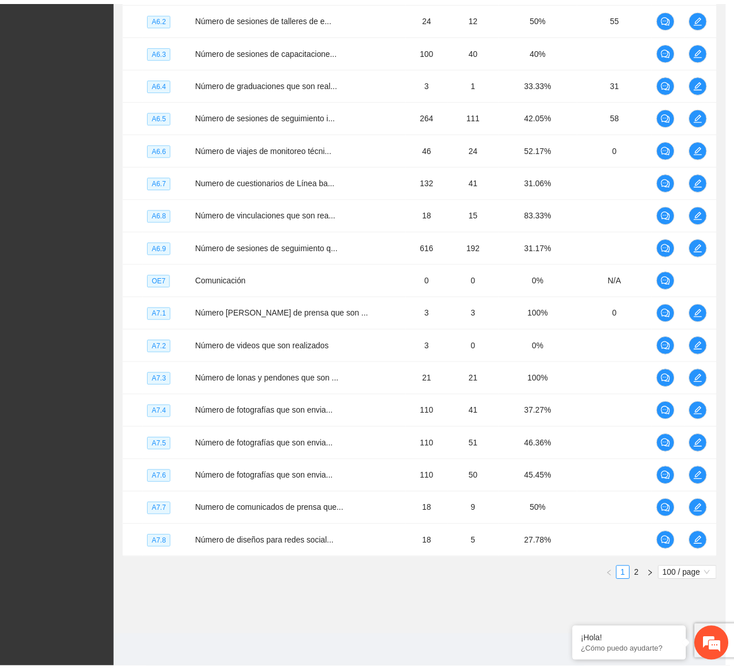
scroll to position [191, 0]
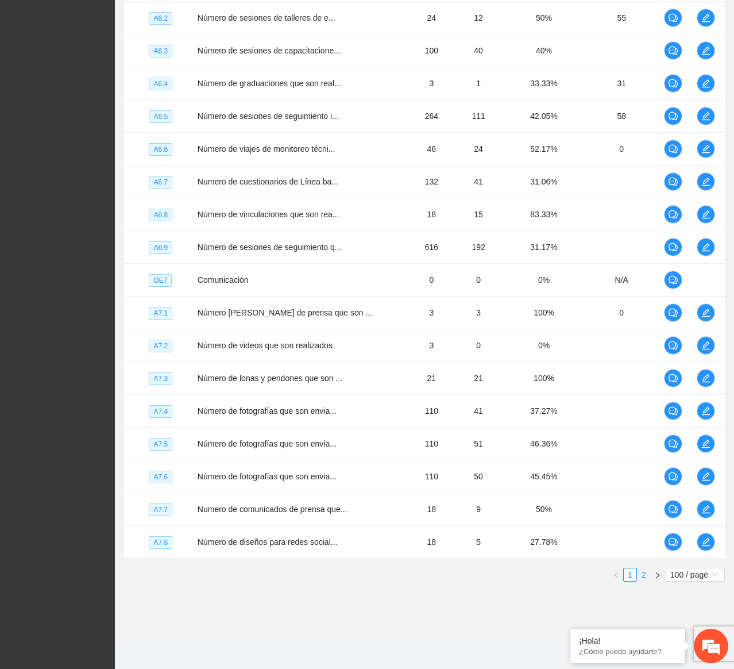
click at [645, 574] on link "2" at bounding box center [644, 574] width 13 height 13
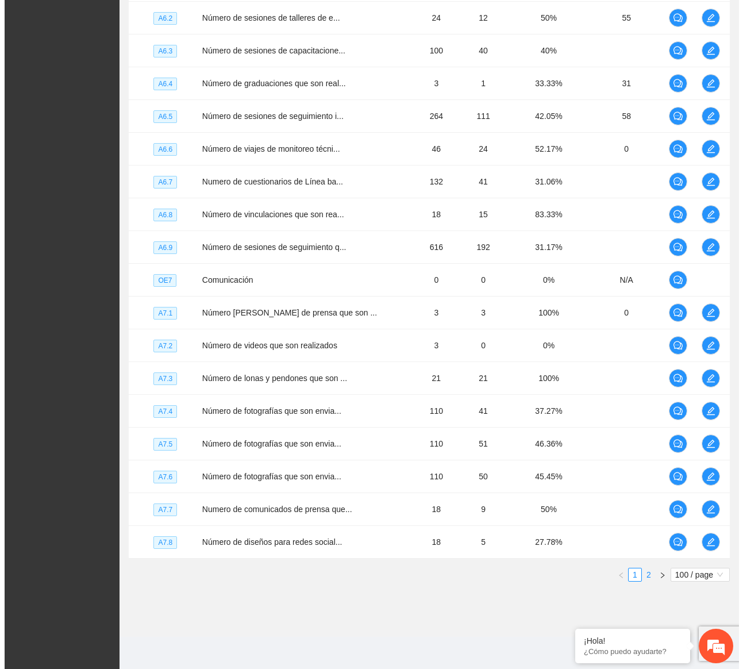
scroll to position [0, 0]
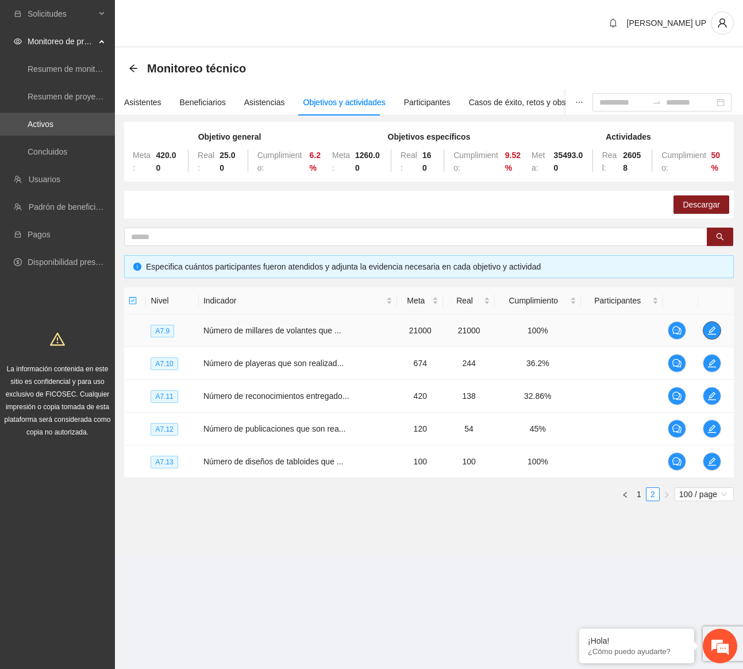
click at [713, 327] on icon "edit" at bounding box center [712, 330] width 8 height 8
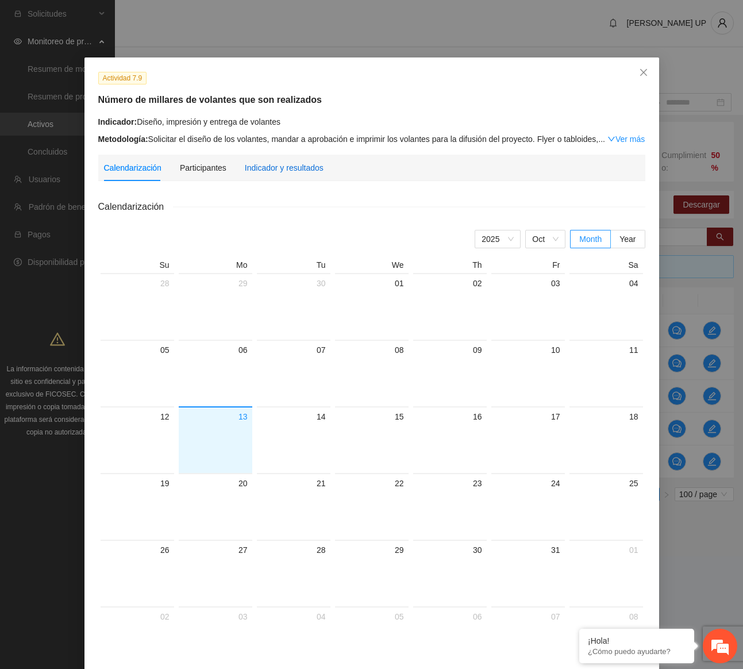
click at [281, 171] on div "Indicador y resultados" at bounding box center [284, 167] width 79 height 13
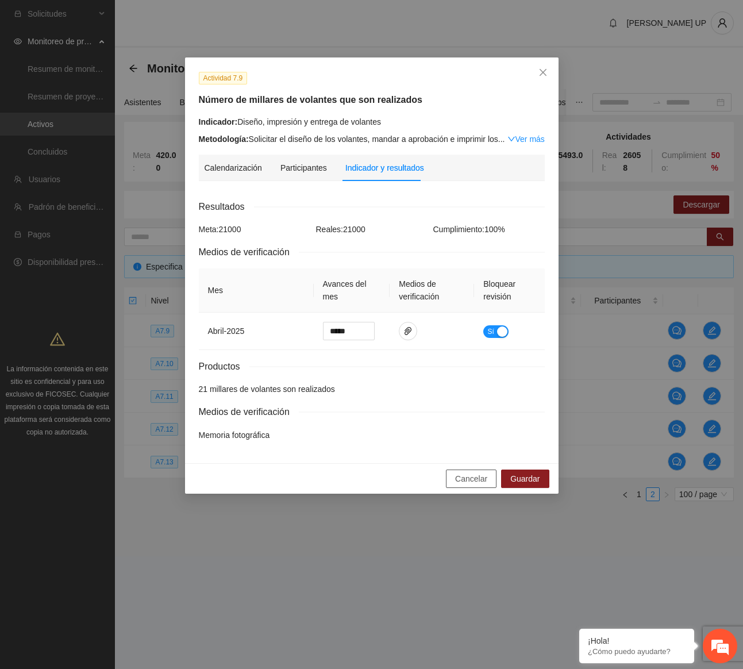
click at [450, 486] on button "Cancelar" at bounding box center [471, 478] width 51 height 18
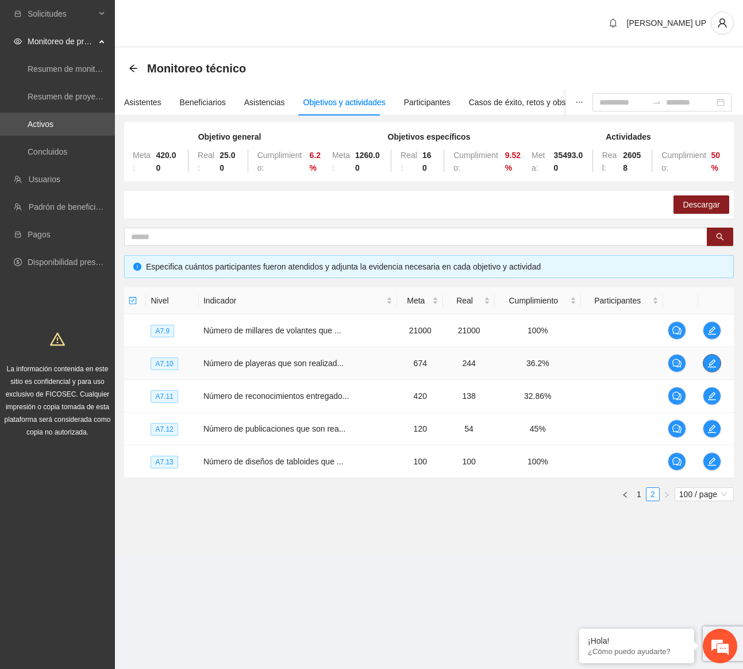
click at [717, 358] on span "edit" at bounding box center [711, 362] width 17 height 9
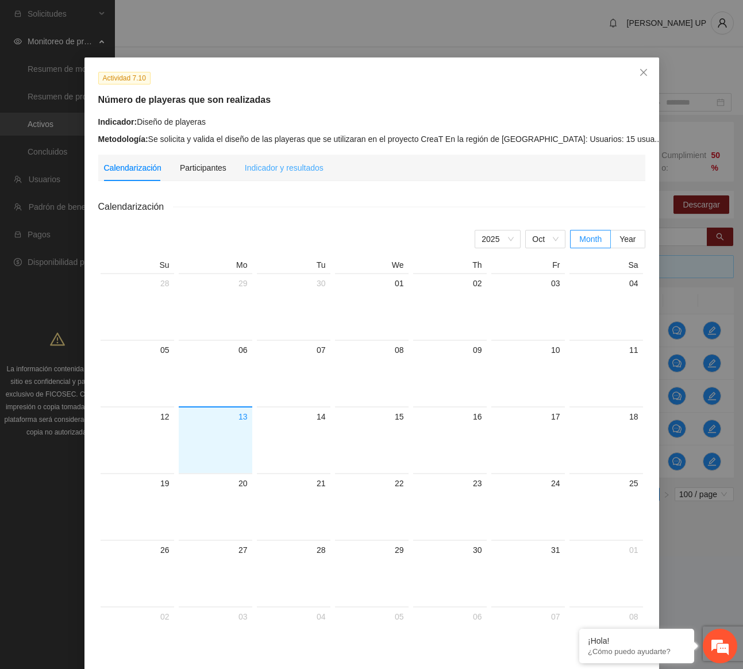
click at [268, 175] on div "Indicador y resultados" at bounding box center [284, 168] width 79 height 26
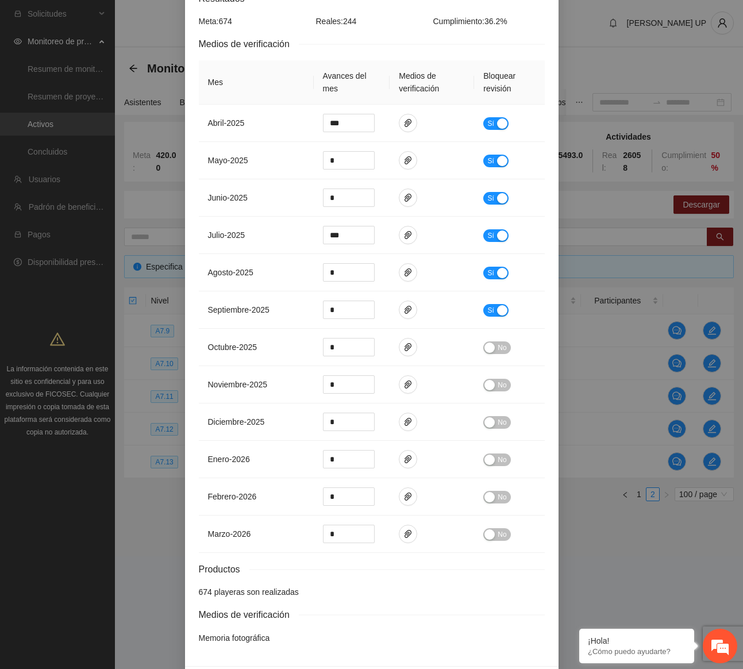
scroll to position [230, 0]
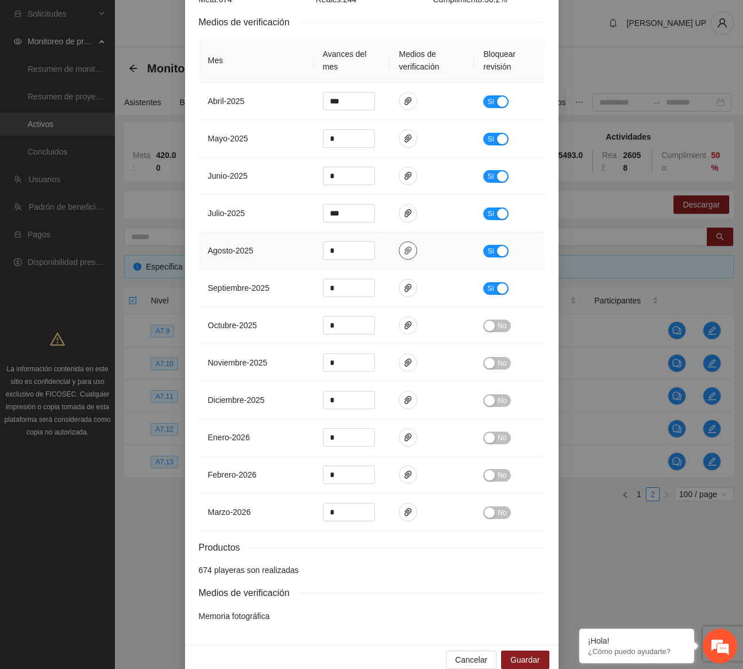
click at [406, 247] on icon "paper-clip" at bounding box center [407, 250] width 7 height 8
click at [408, 282] on button "button" at bounding box center [408, 288] width 18 height 18
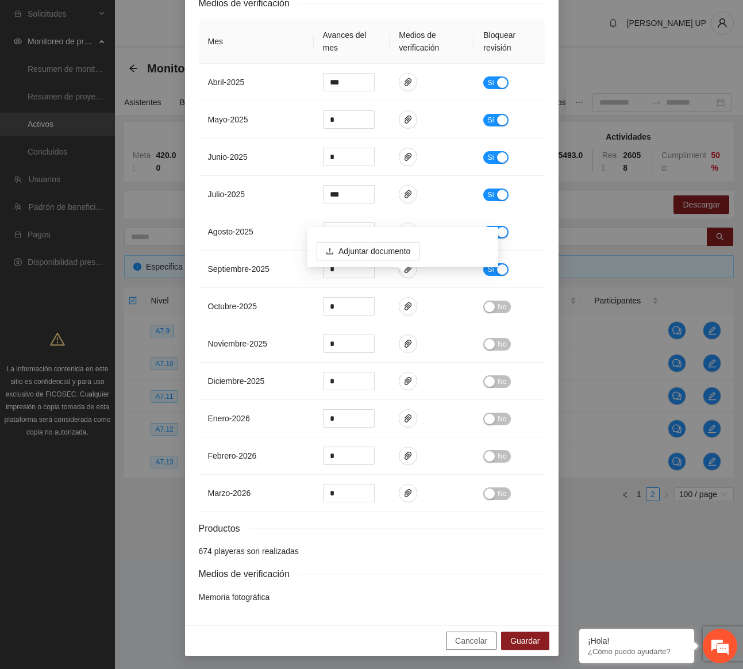
click at [474, 631] on button "Cancelar" at bounding box center [471, 640] width 51 height 18
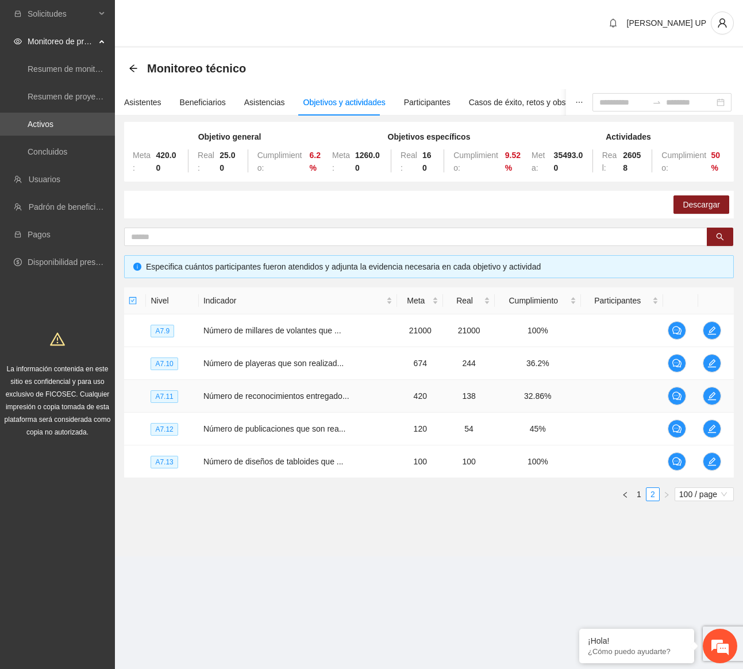
scroll to position [191, 0]
click at [711, 400] on icon "edit" at bounding box center [712, 396] width 8 height 8
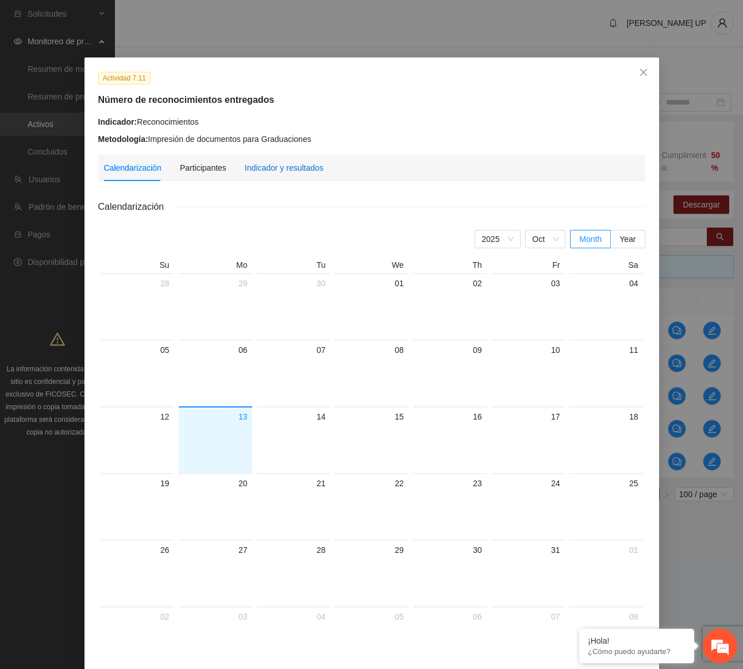
click at [254, 168] on div "Indicador y resultados" at bounding box center [284, 167] width 79 height 13
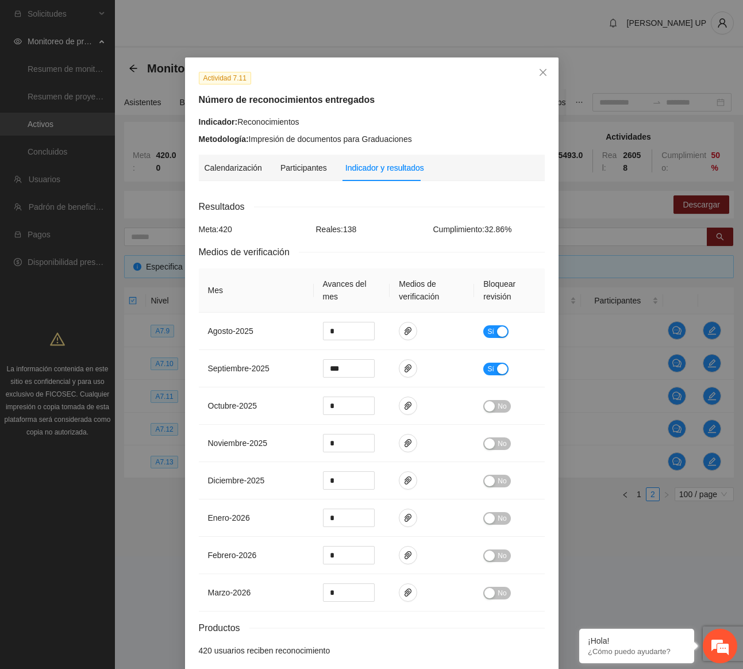
scroll to position [99, 0]
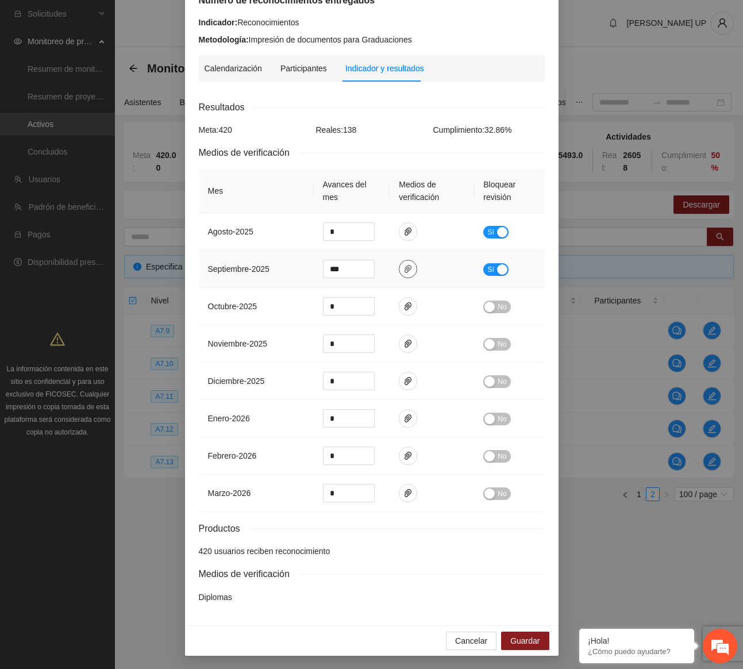
click at [403, 266] on icon "paper-clip" at bounding box center [407, 268] width 9 height 9
click at [365, 232] on link "Reconocimientos.pdf" at bounding box center [400, 235] width 151 height 13
click at [726, 159] on div "Actividad 7.11 Número de reconocimientos entregados Indicador: Reconocimientos …" at bounding box center [371, 334] width 743 height 669
click at [477, 635] on span "Cancelar" at bounding box center [471, 640] width 32 height 13
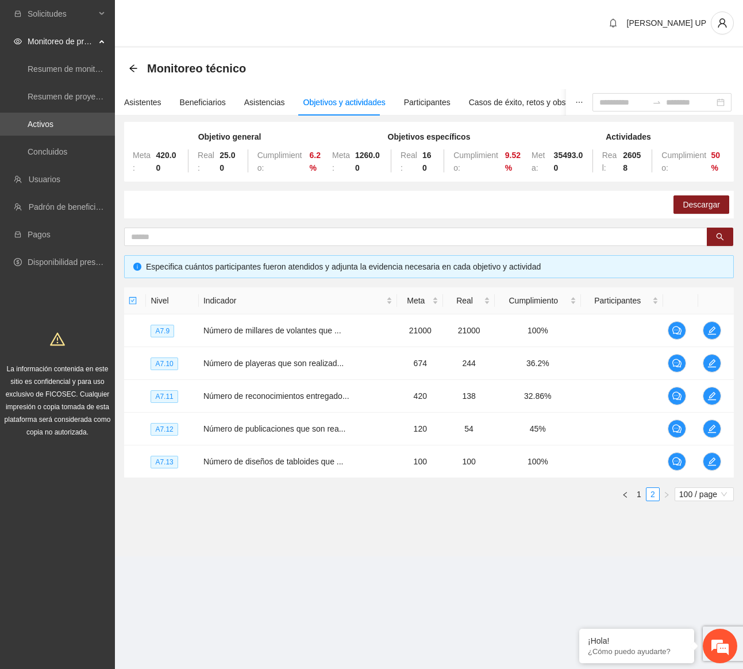
scroll to position [42, 0]
click at [708, 425] on icon "edit" at bounding box center [711, 428] width 9 height 9
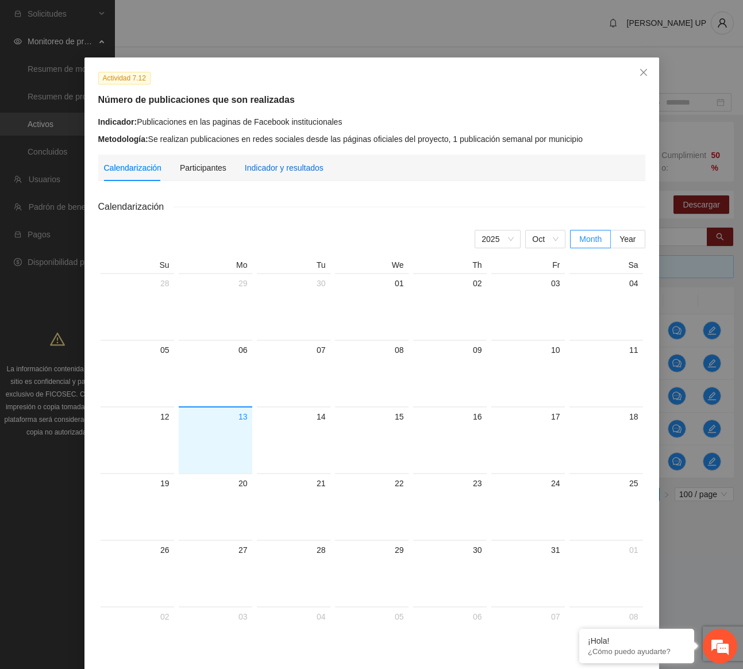
click at [293, 165] on div "Indicador y resultados" at bounding box center [284, 167] width 79 height 13
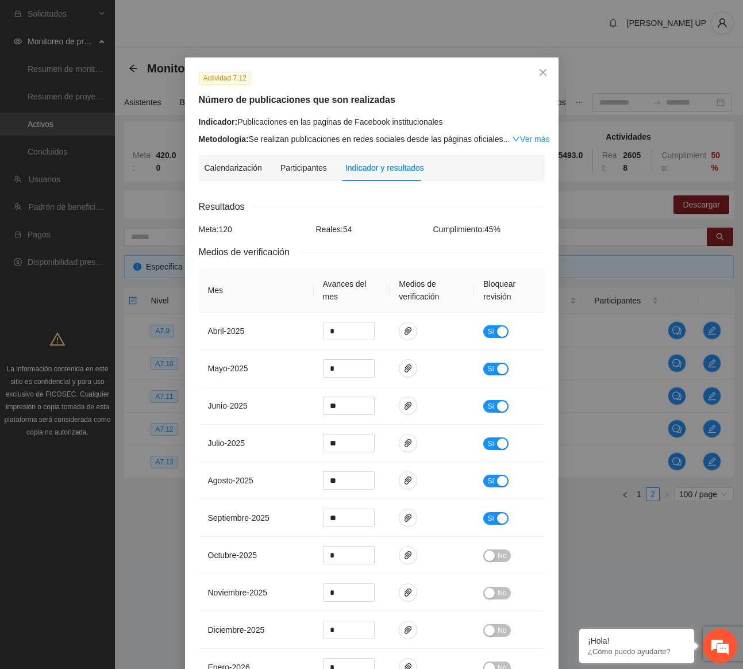
scroll to position [249, 0]
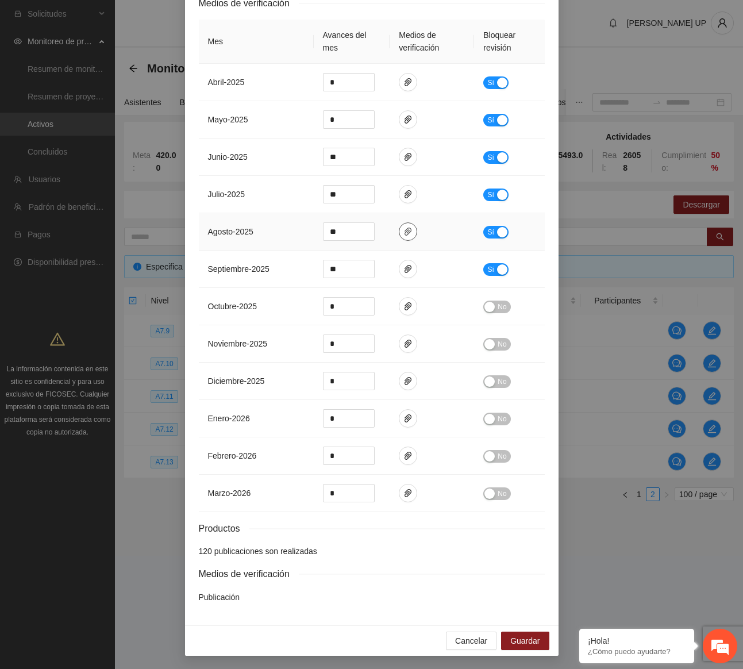
click at [404, 228] on icon "paper-clip" at bounding box center [407, 231] width 7 height 8
click at [388, 202] on link "Publicaciones-agosto.zip" at bounding box center [400, 197] width 151 height 13
click at [403, 262] on button "button" at bounding box center [408, 269] width 18 height 18
click at [379, 237] on link "Publicaciones-en-las-paginas-de-Facebook-institucionales.zip" at bounding box center [400, 235] width 151 height 13
click at [314, 264] on td "**" at bounding box center [352, 268] width 76 height 37
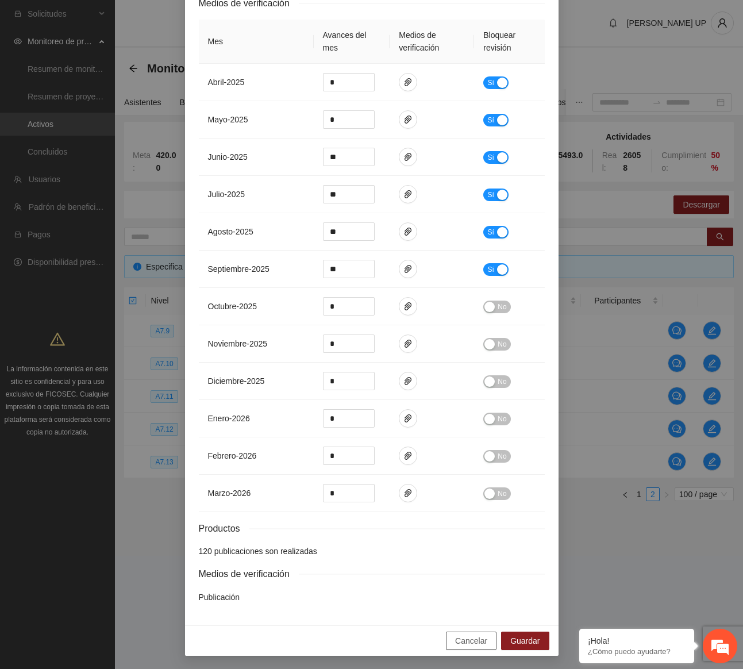
click at [466, 644] on span "Cancelar" at bounding box center [471, 640] width 32 height 13
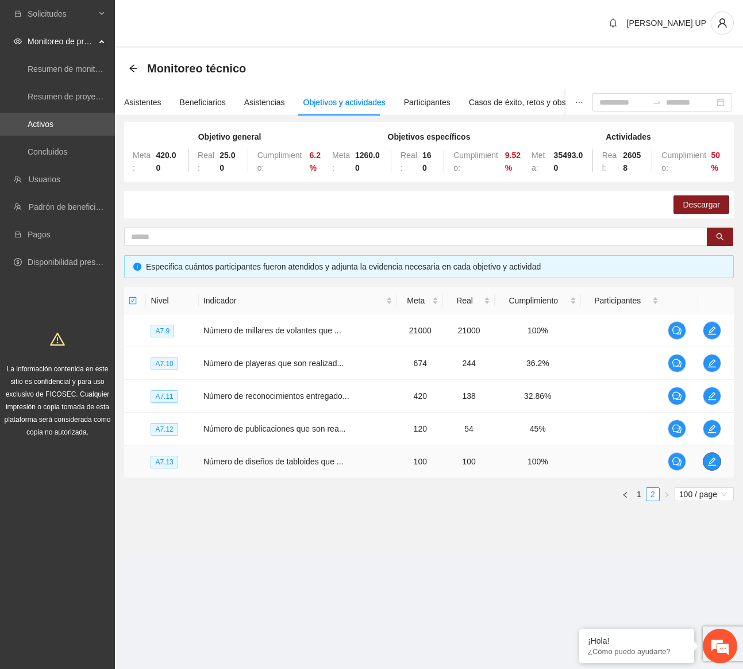
click at [713, 464] on icon "edit" at bounding box center [711, 461] width 9 height 9
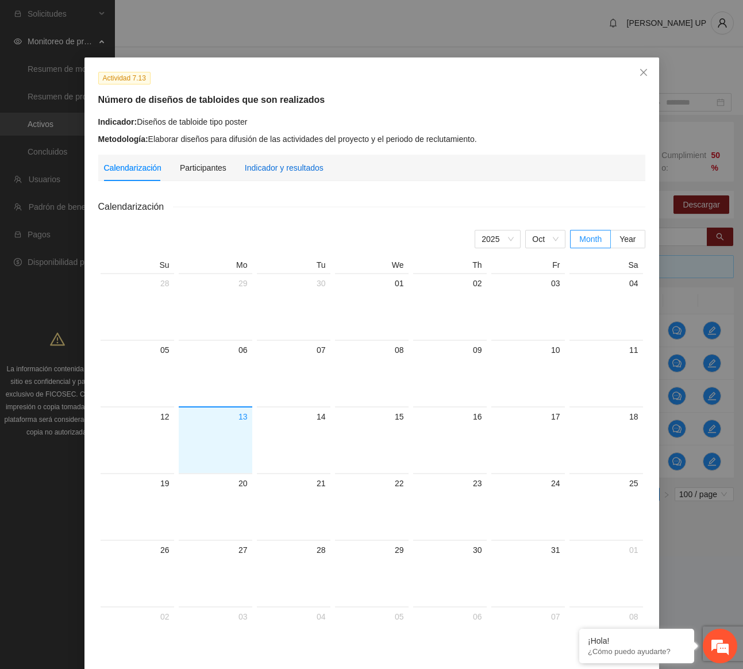
click at [282, 168] on div "Indicador y resultados" at bounding box center [284, 167] width 79 height 13
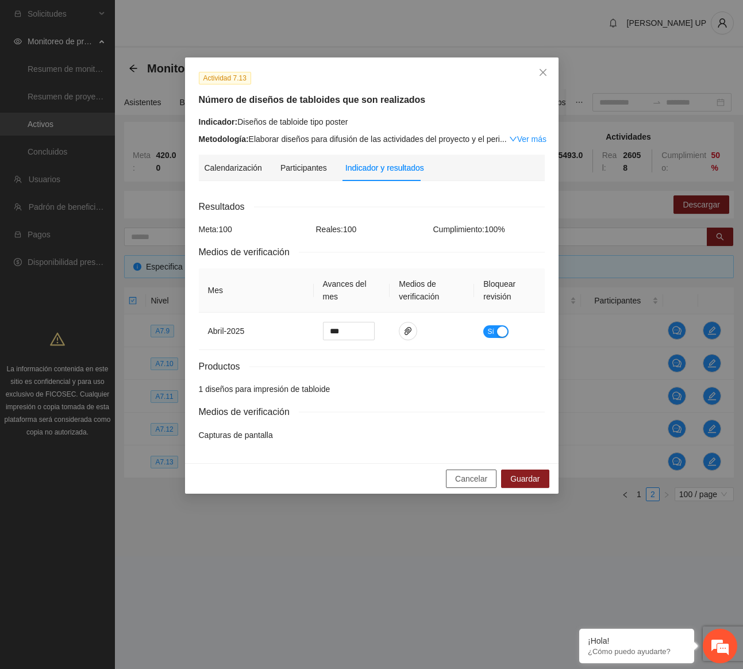
click at [452, 482] on button "Cancelar" at bounding box center [471, 478] width 51 height 18
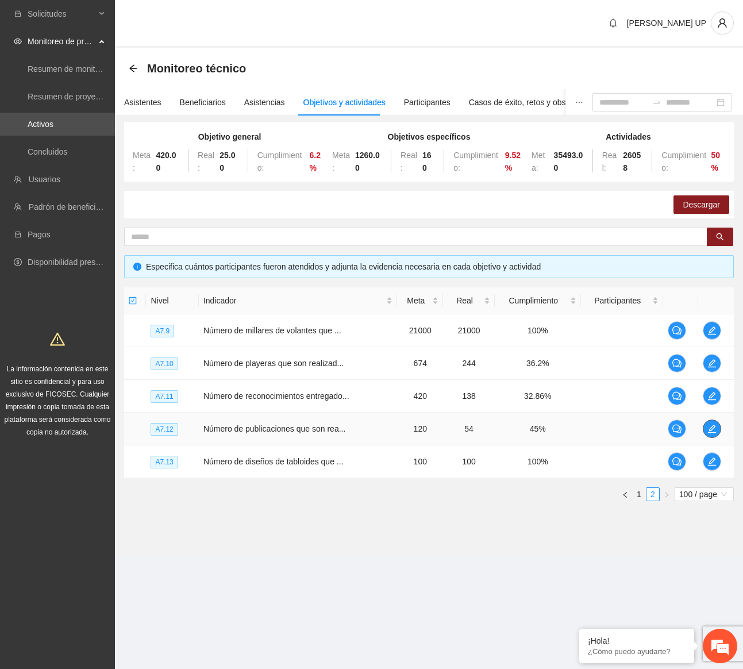
click at [712, 427] on icon "edit" at bounding box center [712, 429] width 8 height 8
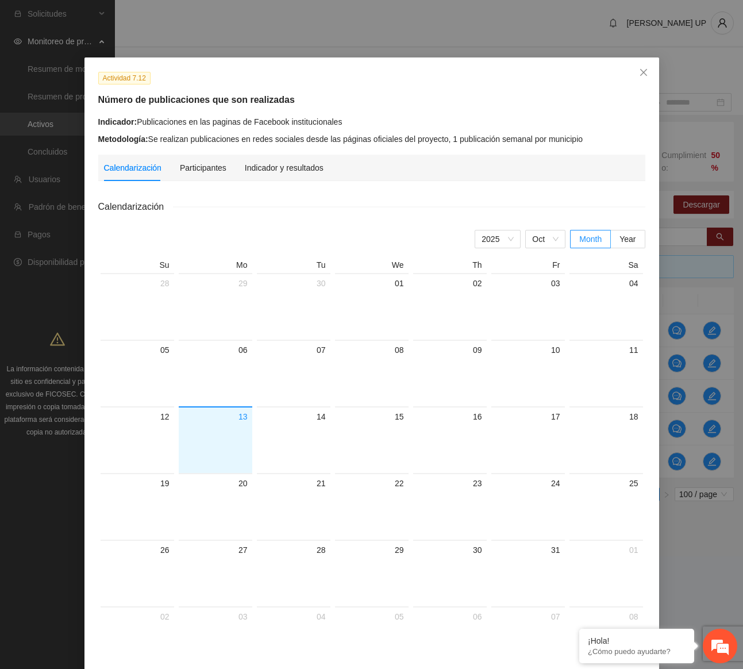
click at [322, 163] on div "Calendarización Participantes Indicador y resultados" at bounding box center [371, 168] width 535 height 26
click at [314, 163] on div "Indicador y resultados" at bounding box center [284, 167] width 79 height 13
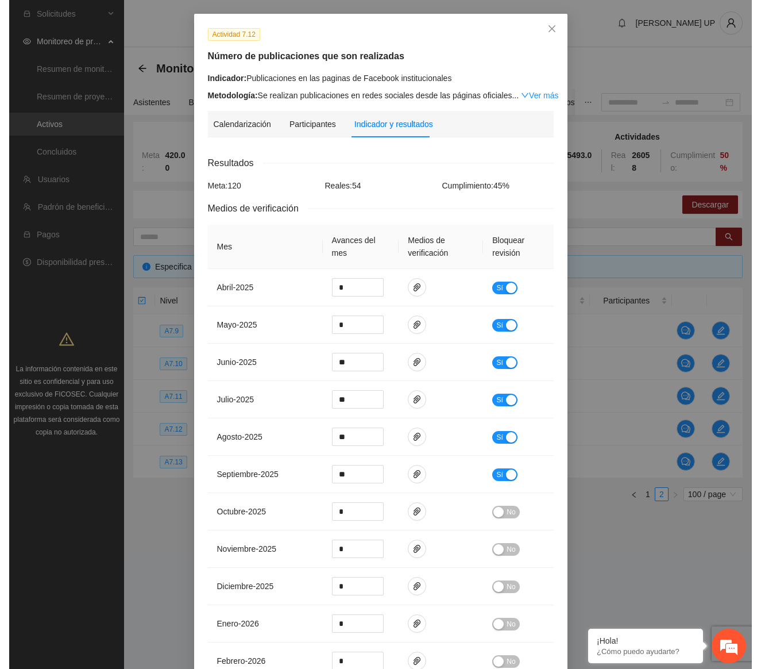
scroll to position [0, 0]
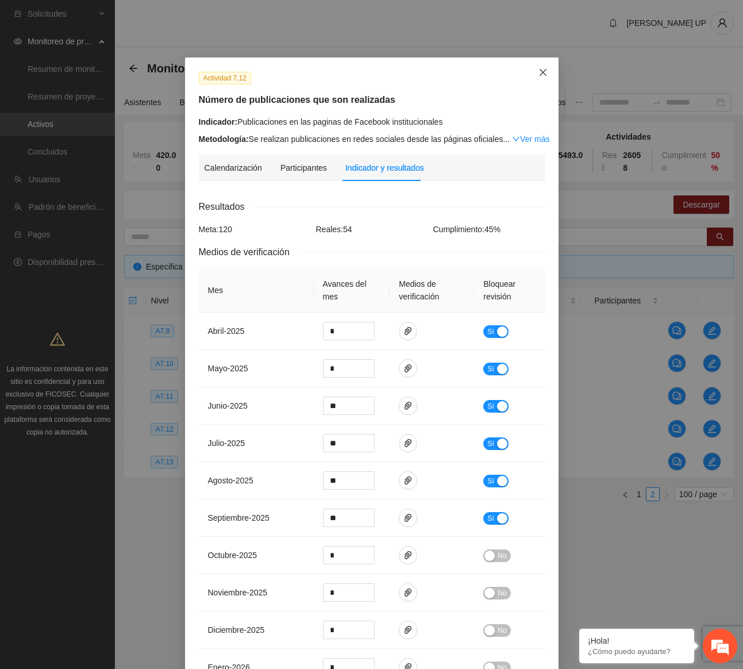
click at [538, 76] on icon "close" at bounding box center [542, 72] width 9 height 9
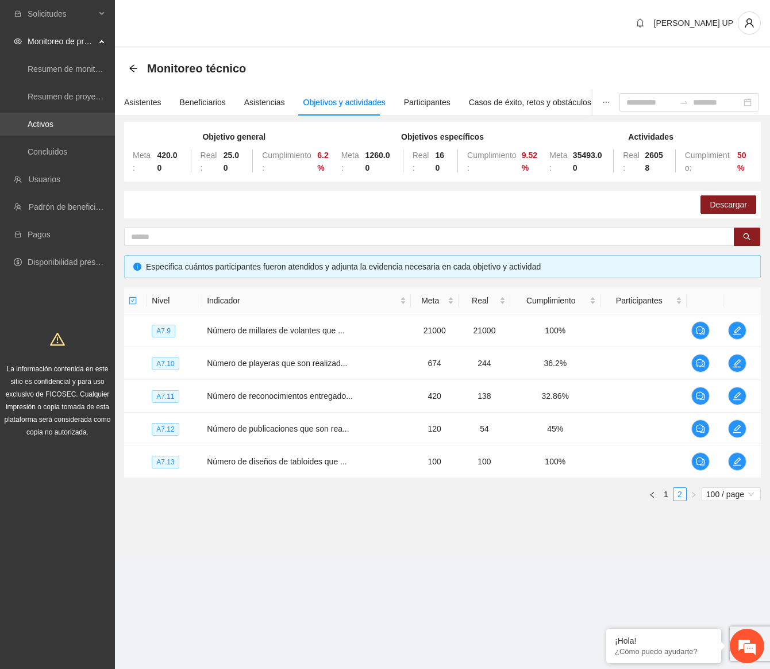
click at [53, 121] on link "Activos" at bounding box center [41, 123] width 26 height 9
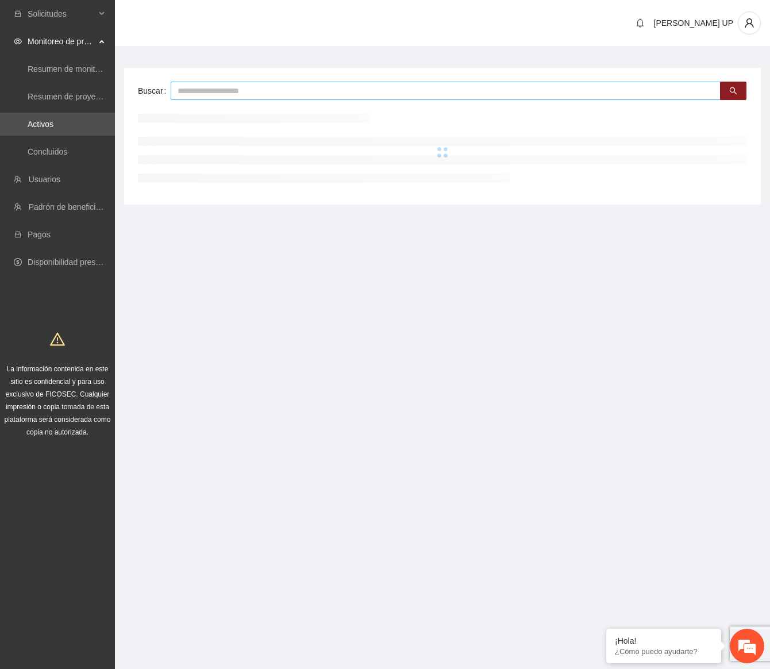
click at [200, 95] on input "text" at bounding box center [446, 91] width 550 height 18
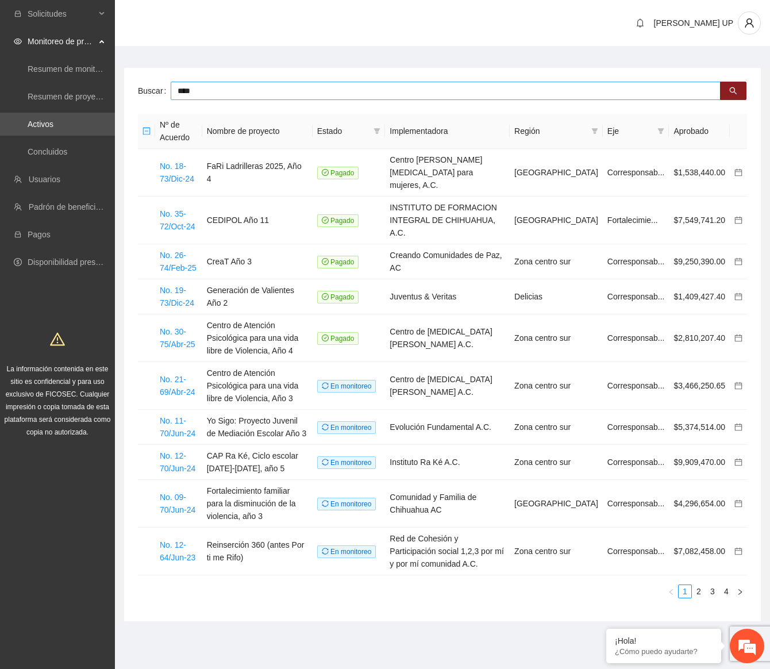
type input "****"
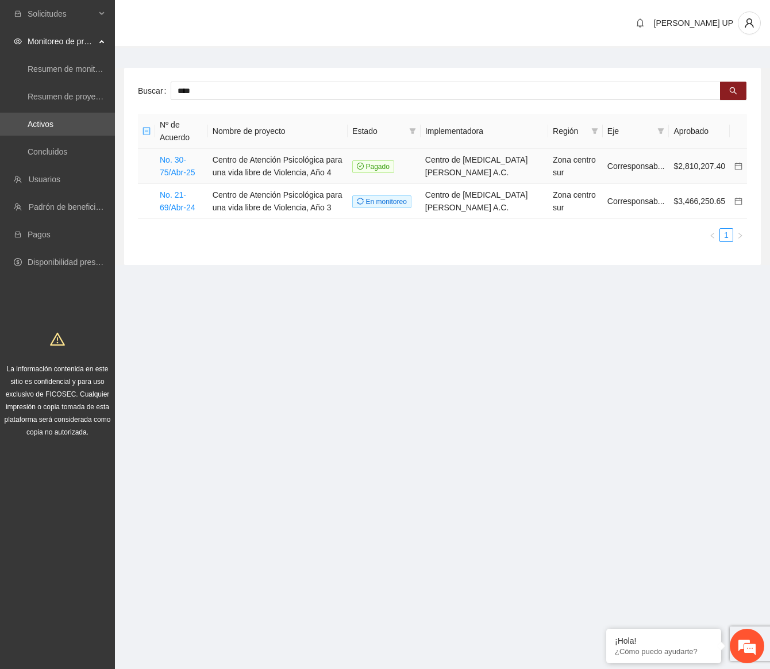
click at [256, 174] on td "Centro de Atención Psicológica para una vida libre de Violencia, Año 4" at bounding box center [278, 166] width 140 height 35
click at [168, 164] on link "No. 30-75/Abr-25" at bounding box center [177, 166] width 35 height 22
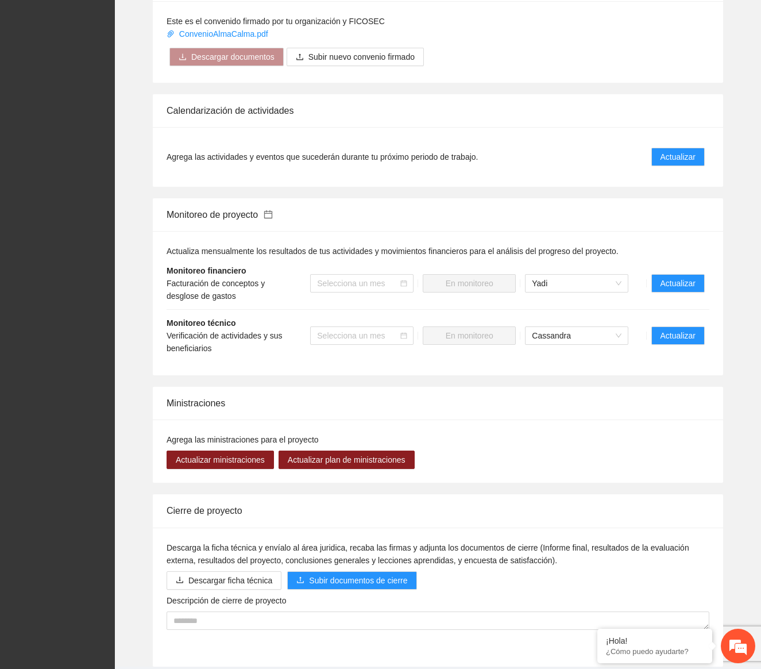
scroll to position [909, 0]
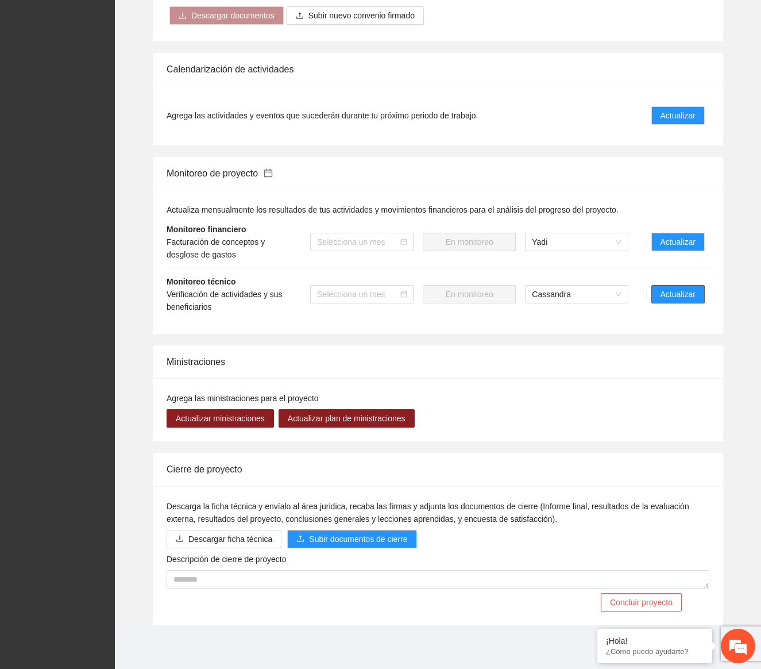
click at [690, 300] on span "Actualizar" at bounding box center [678, 294] width 35 height 13
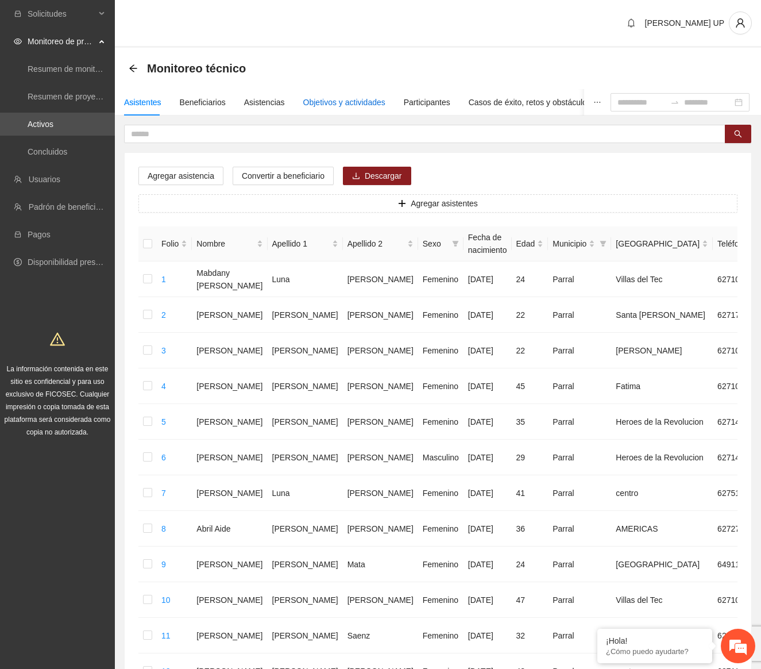
click at [353, 108] on div "Objetivos y actividades" at bounding box center [344, 102] width 82 height 13
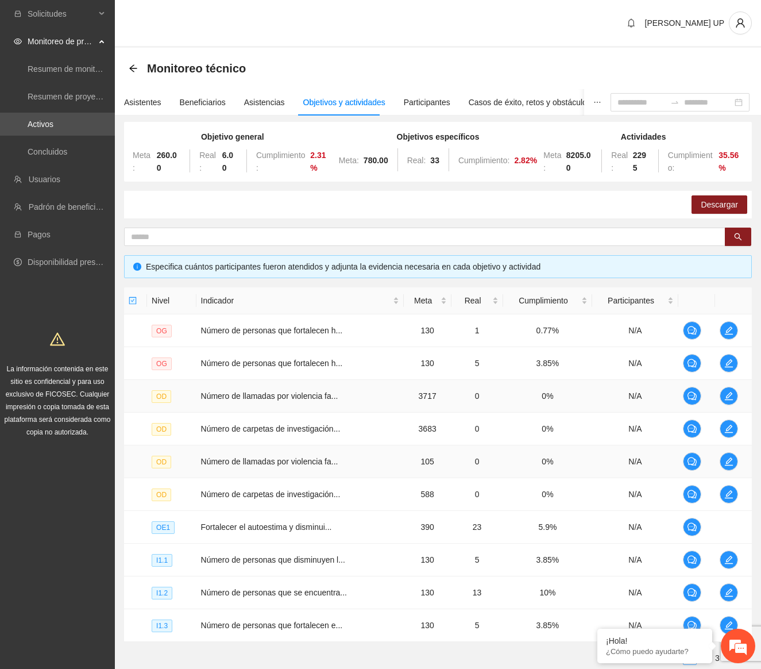
scroll to position [83, 0]
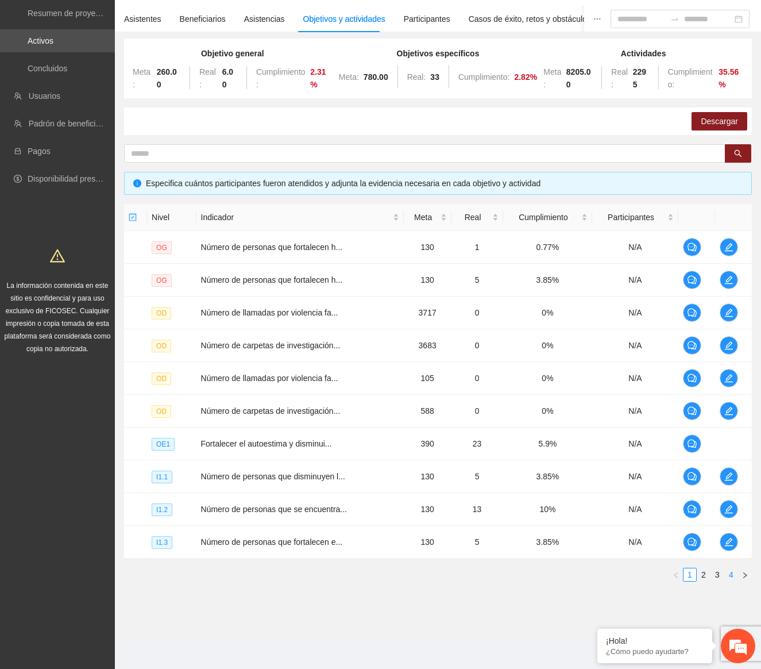
click at [733, 578] on link "4" at bounding box center [731, 574] width 13 height 13
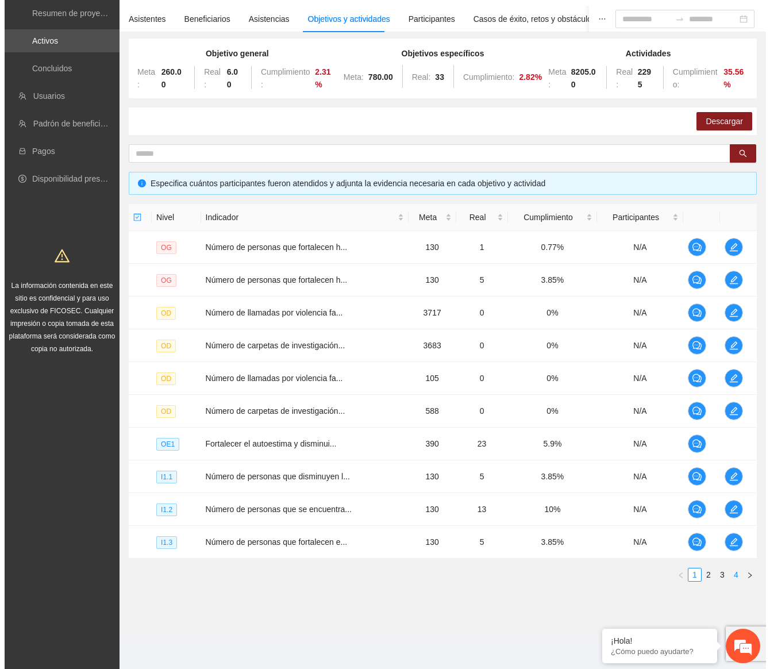
scroll to position [51, 0]
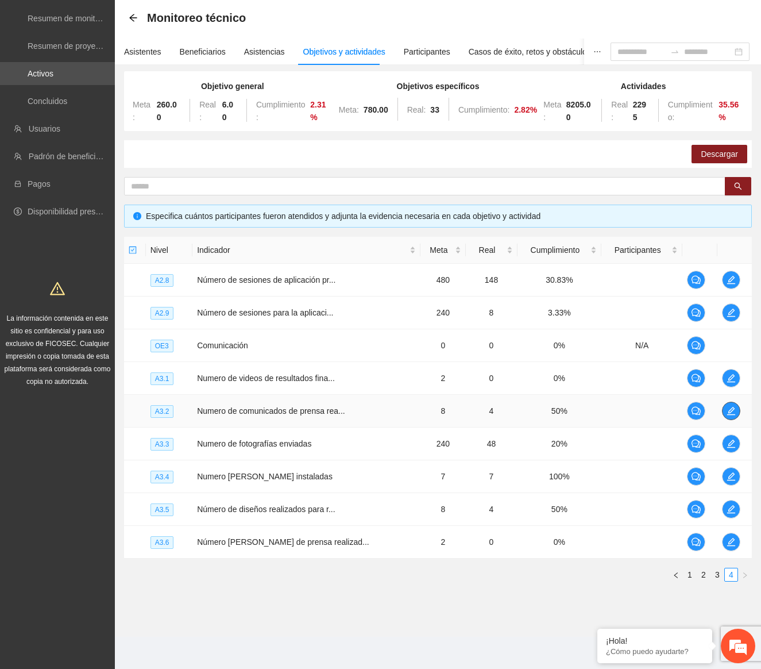
click at [730, 417] on button "button" at bounding box center [731, 411] width 18 height 18
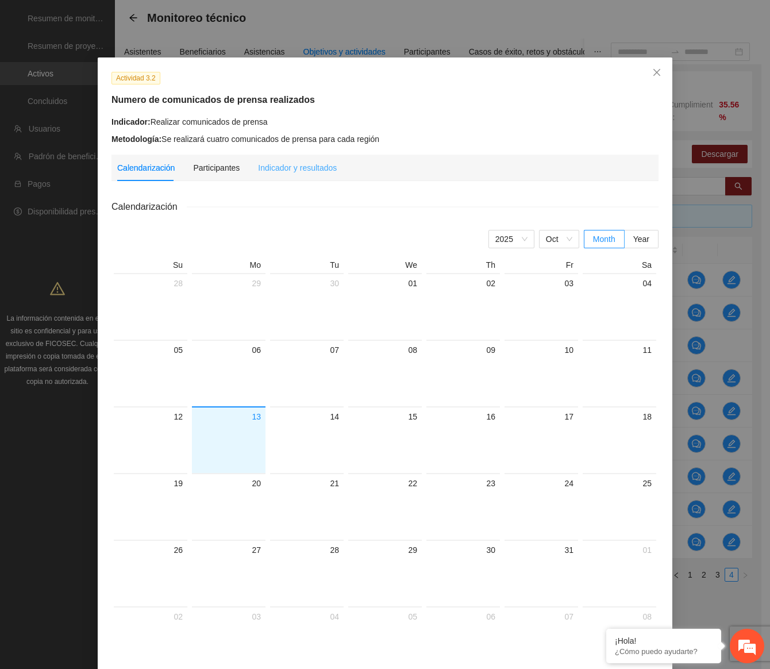
click at [292, 157] on div "Indicador y resultados" at bounding box center [297, 168] width 79 height 26
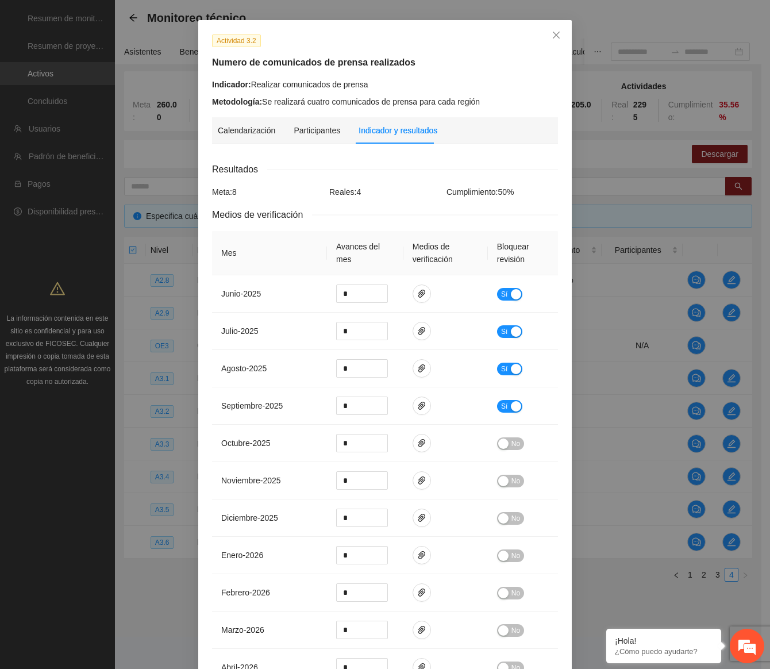
scroll to position [57, 0]
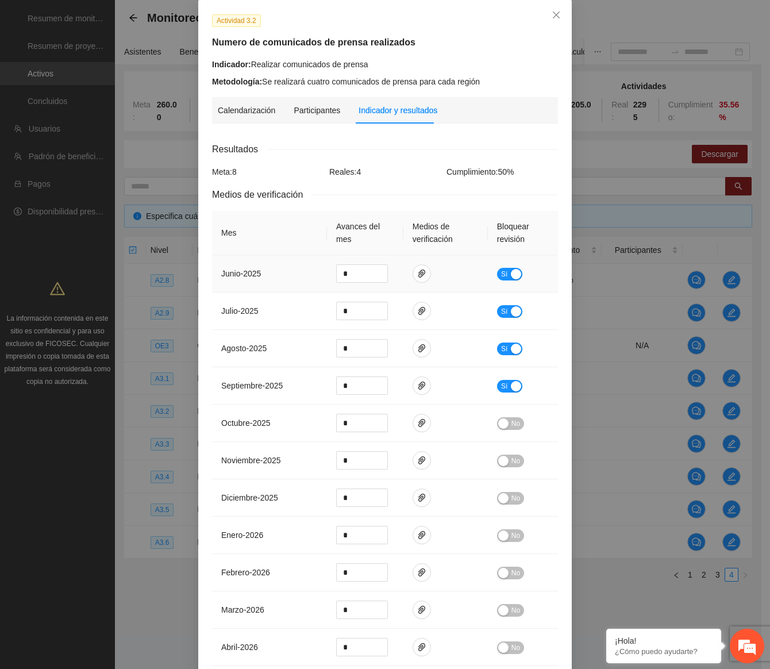
click at [426, 275] on td at bounding box center [445, 273] width 84 height 37
click at [420, 338] on td at bounding box center [445, 348] width 84 height 37
click at [418, 344] on icon "paper-clip" at bounding box center [421, 348] width 9 height 9
click at [379, 316] on link "[DATE].zip" at bounding box center [413, 314] width 151 height 13
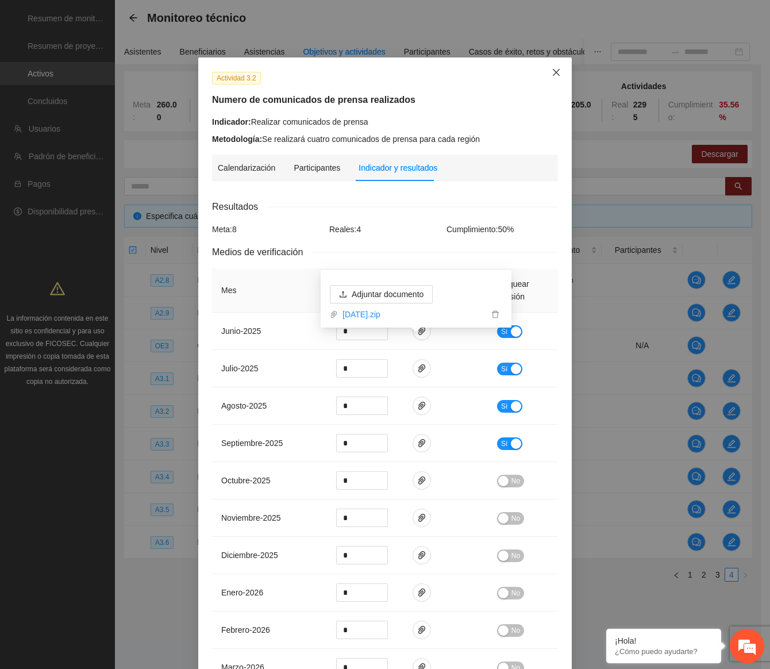
click at [551, 72] on icon "close" at bounding box center [555, 72] width 9 height 9
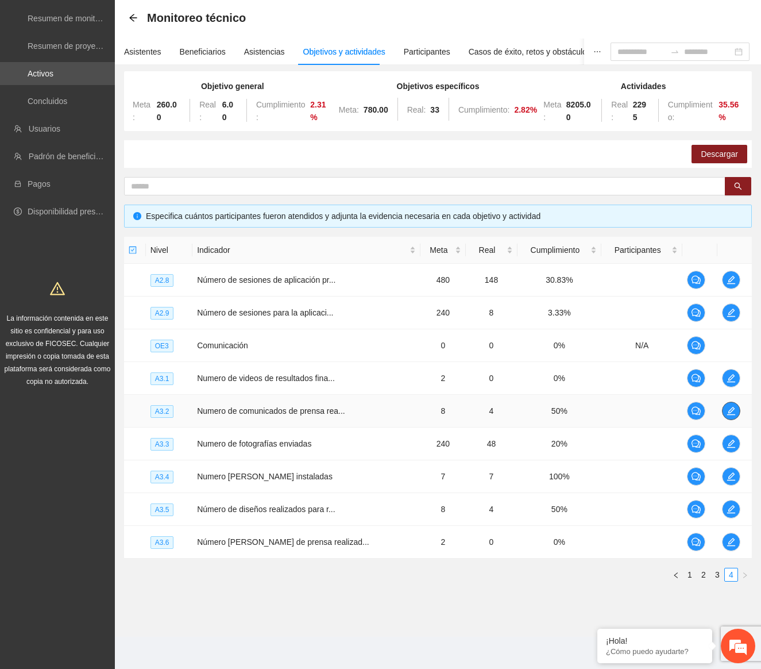
click at [731, 411] on icon "edit" at bounding box center [731, 410] width 9 height 9
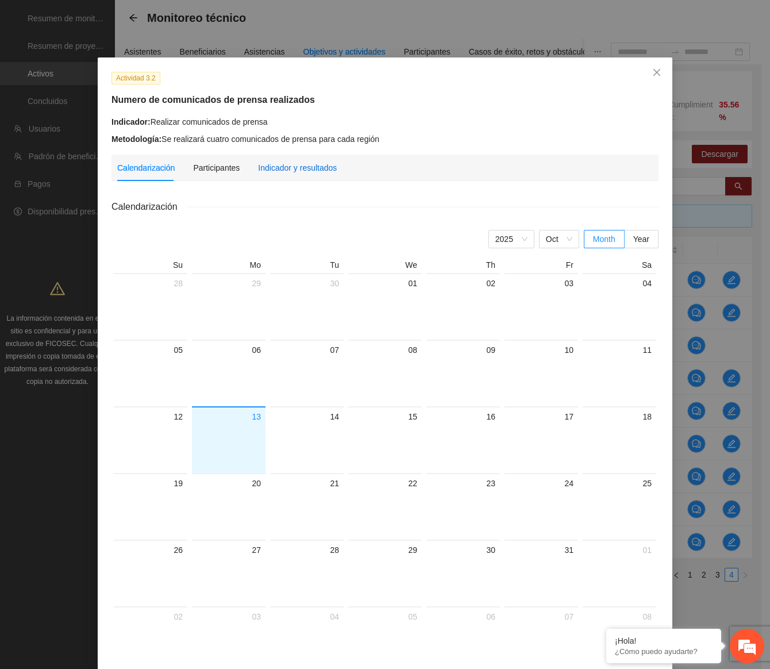
click at [317, 169] on div "Indicador y resultados" at bounding box center [297, 167] width 79 height 13
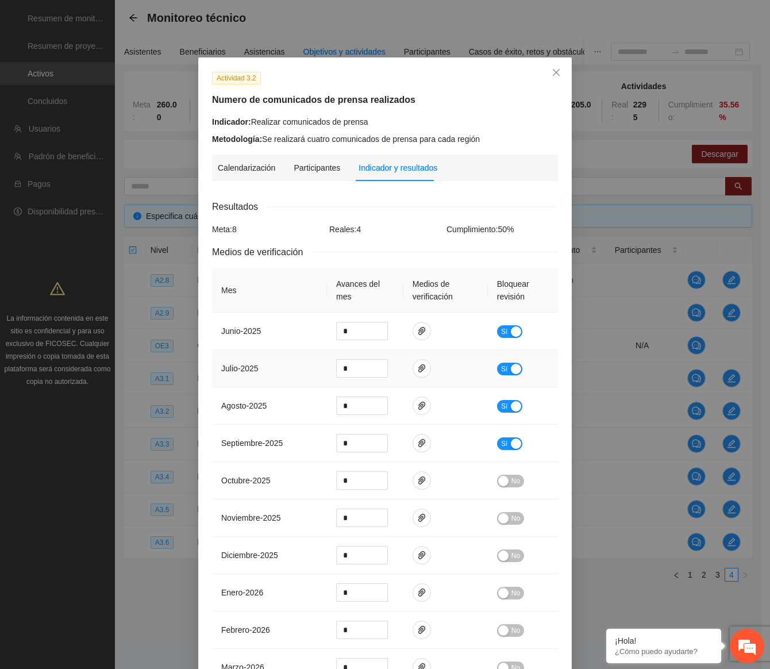
scroll to position [57, 0]
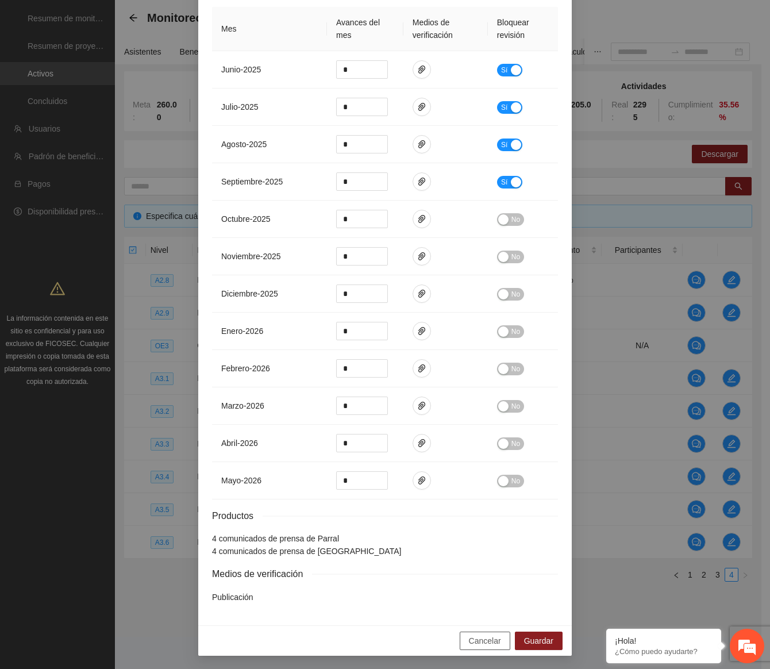
click at [482, 643] on span "Cancelar" at bounding box center [485, 640] width 32 height 13
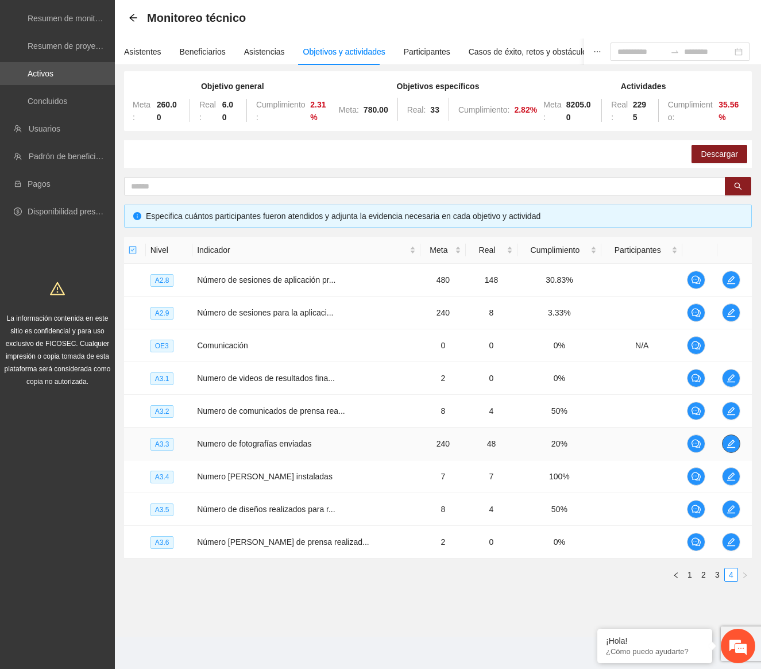
click at [734, 447] on span "edit" at bounding box center [731, 443] width 17 height 9
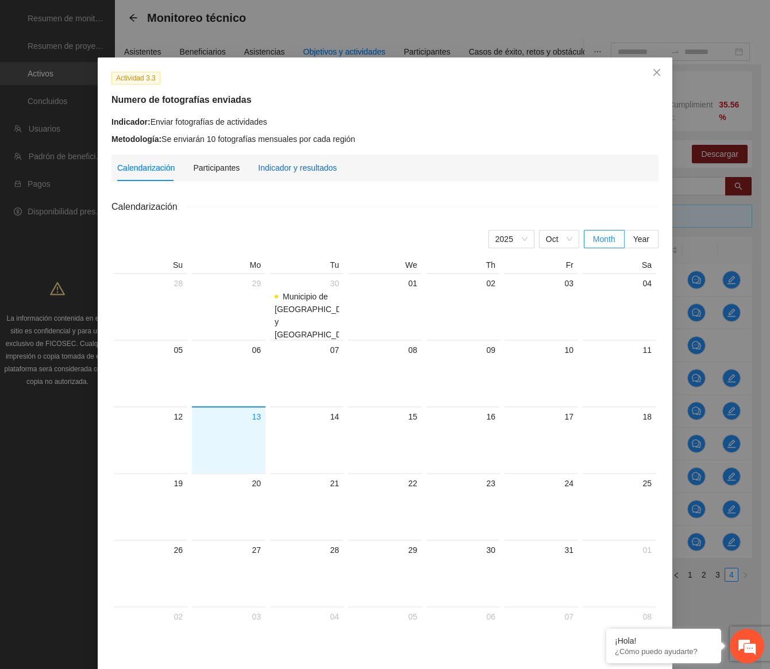
click at [318, 172] on div "Indicador y resultados" at bounding box center [297, 167] width 79 height 13
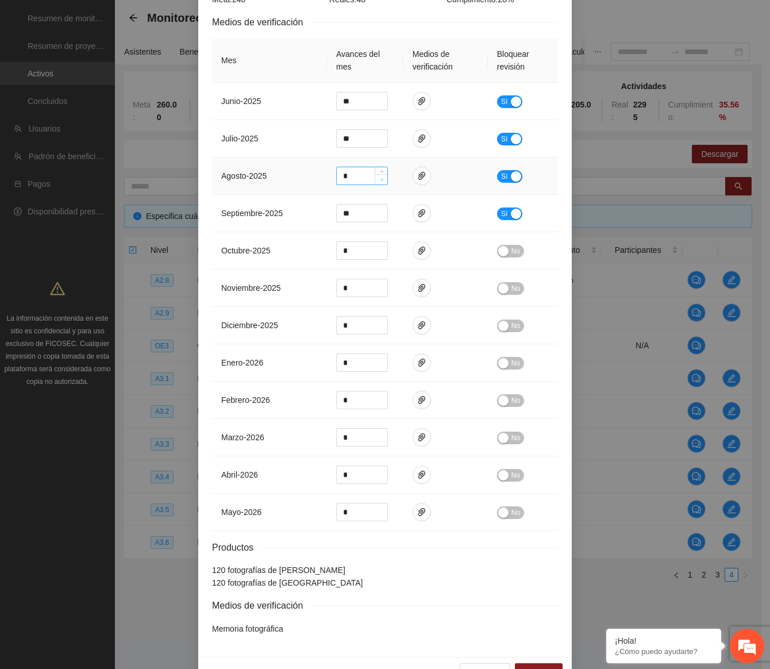
scroll to position [115, 0]
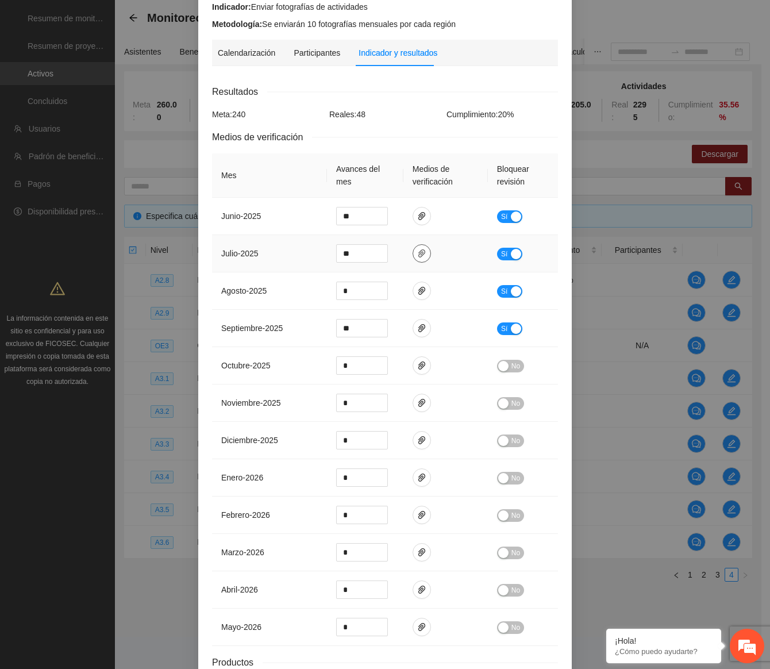
click at [417, 256] on icon "paper-clip" at bounding box center [421, 253] width 9 height 9
click at [387, 220] on link "[DATE].zip" at bounding box center [413, 219] width 151 height 13
click at [418, 287] on icon "paper-clip" at bounding box center [421, 291] width 7 height 8
click at [388, 261] on link "[DATE].zip" at bounding box center [413, 256] width 151 height 13
click at [421, 329] on span "paper-clip" at bounding box center [421, 327] width 17 height 9
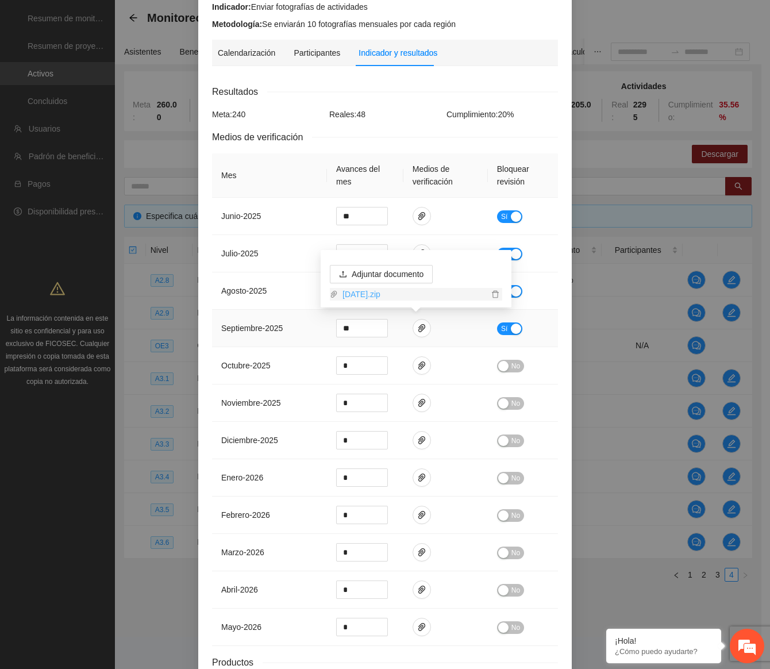
click at [386, 290] on link "[DATE].zip" at bounding box center [413, 294] width 151 height 13
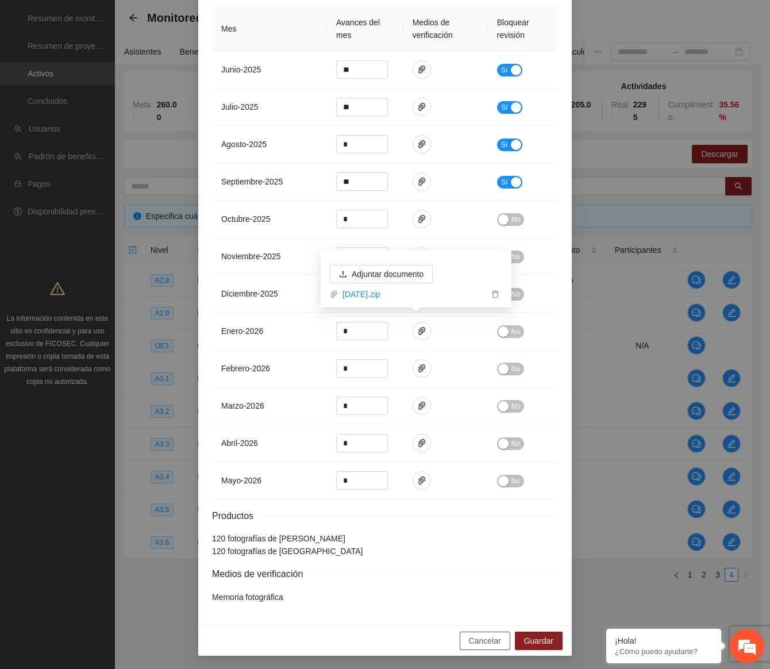
click at [492, 636] on span "Cancelar" at bounding box center [485, 640] width 32 height 13
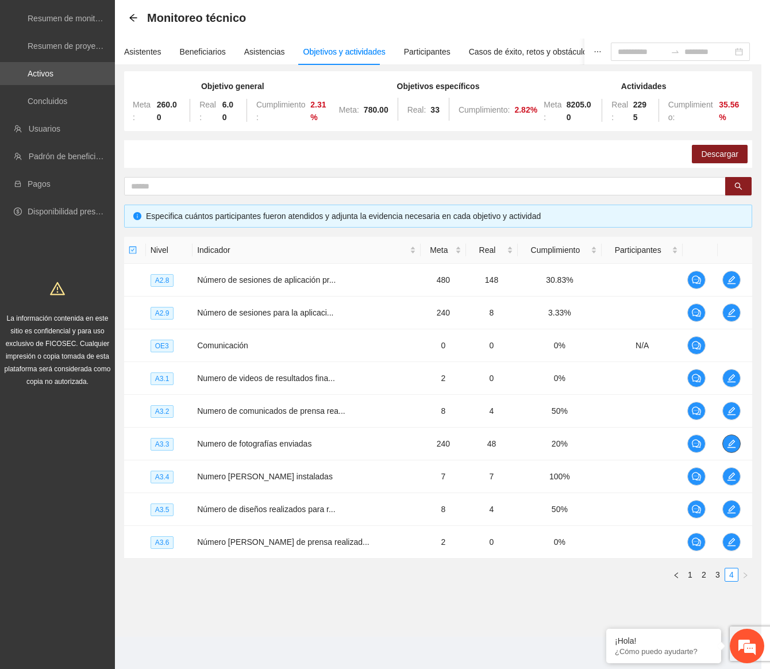
scroll to position [0, 0]
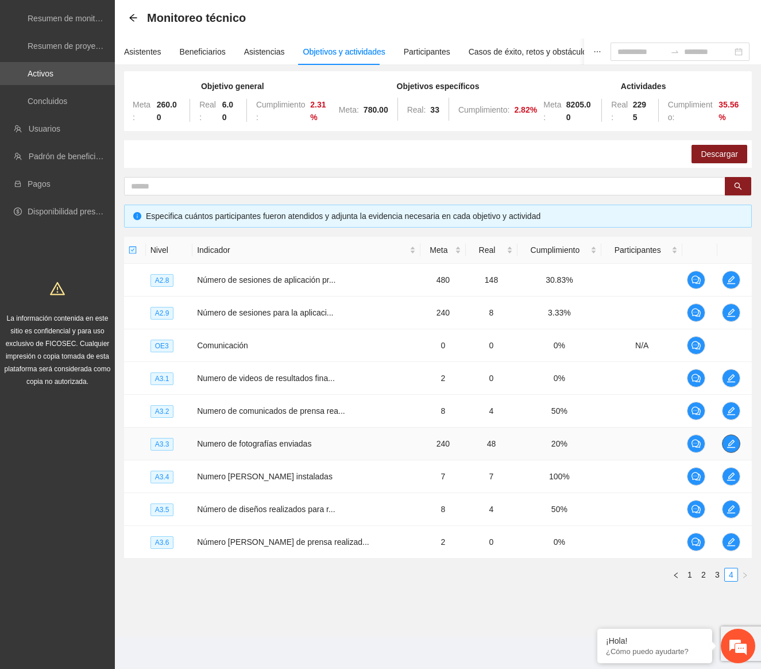
click at [730, 443] on icon "edit" at bounding box center [731, 443] width 8 height 8
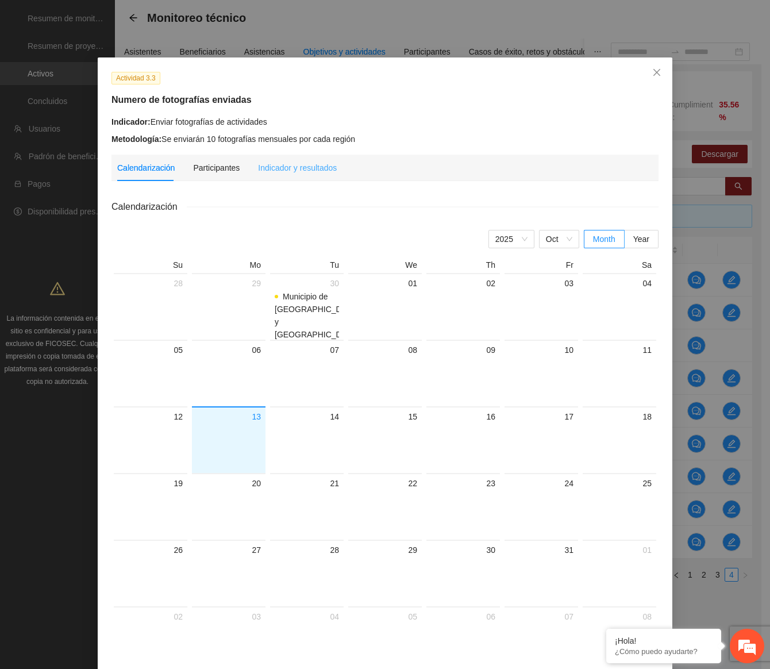
click at [300, 160] on div "Indicador y resultados" at bounding box center [297, 168] width 79 height 26
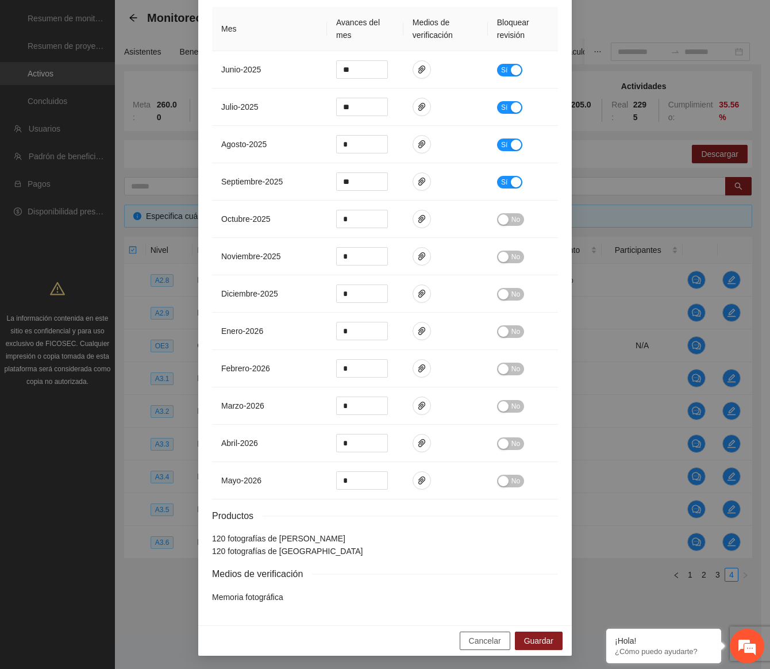
click at [471, 639] on span "Cancelar" at bounding box center [485, 640] width 32 height 13
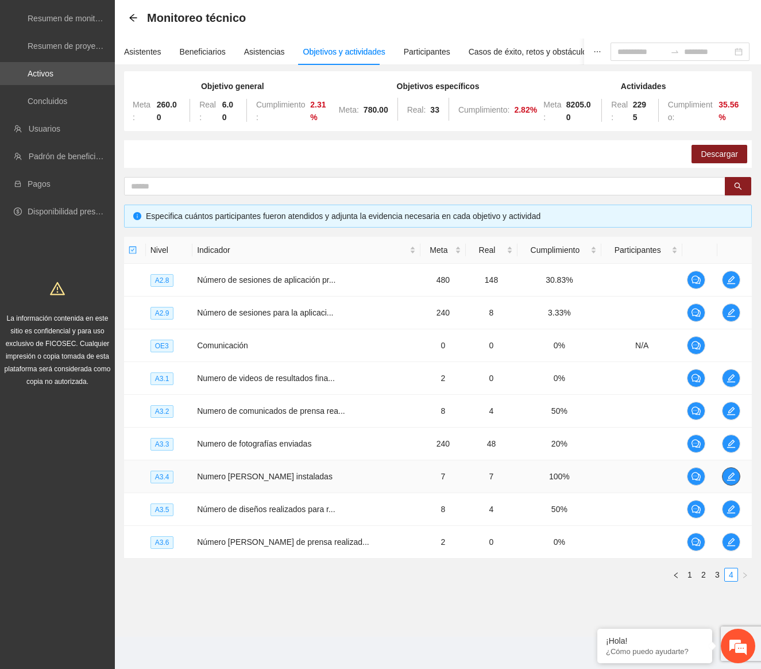
click at [728, 468] on button "button" at bounding box center [731, 476] width 18 height 18
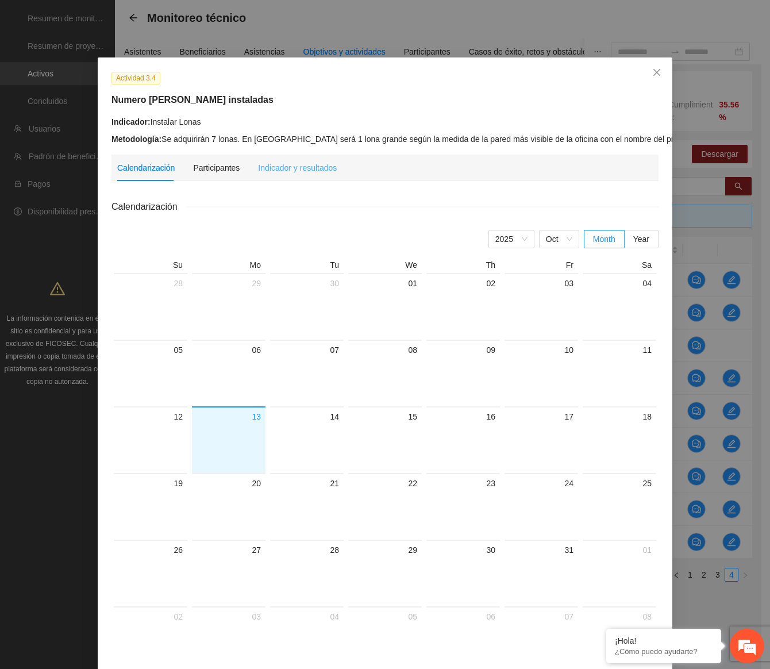
click at [320, 160] on div "Indicador y resultados" at bounding box center [297, 168] width 79 height 26
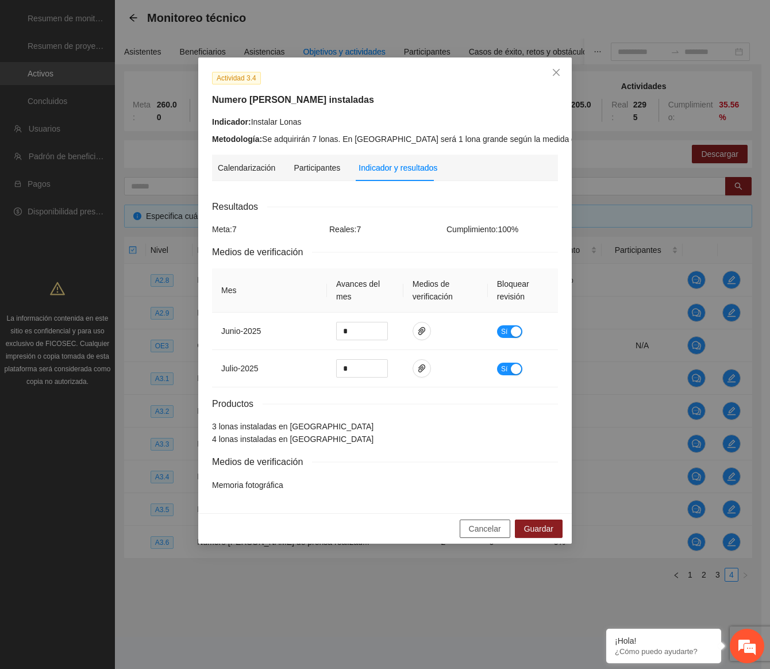
click at [481, 528] on span "Cancelar" at bounding box center [485, 528] width 32 height 13
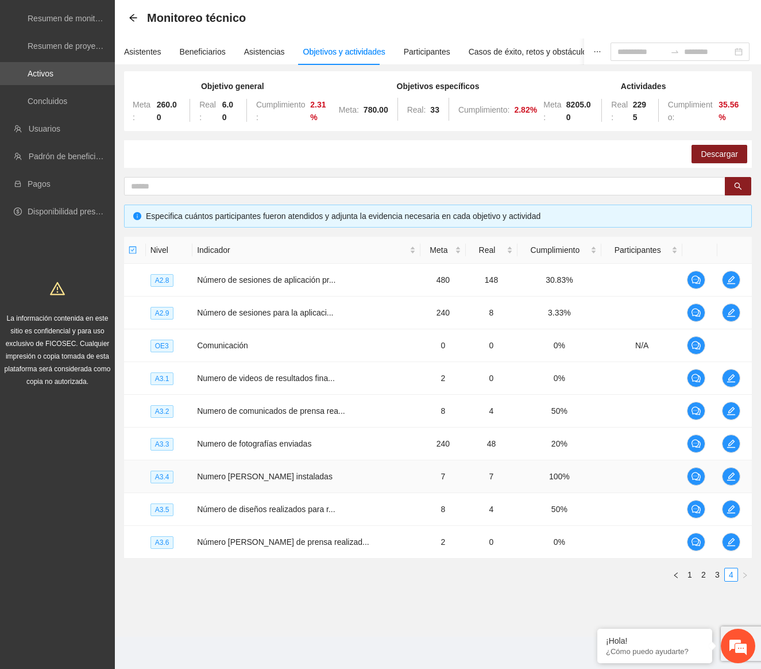
click at [734, 474] on td at bounding box center [734, 476] width 34 height 33
click at [730, 473] on icon "edit" at bounding box center [731, 476] width 8 height 8
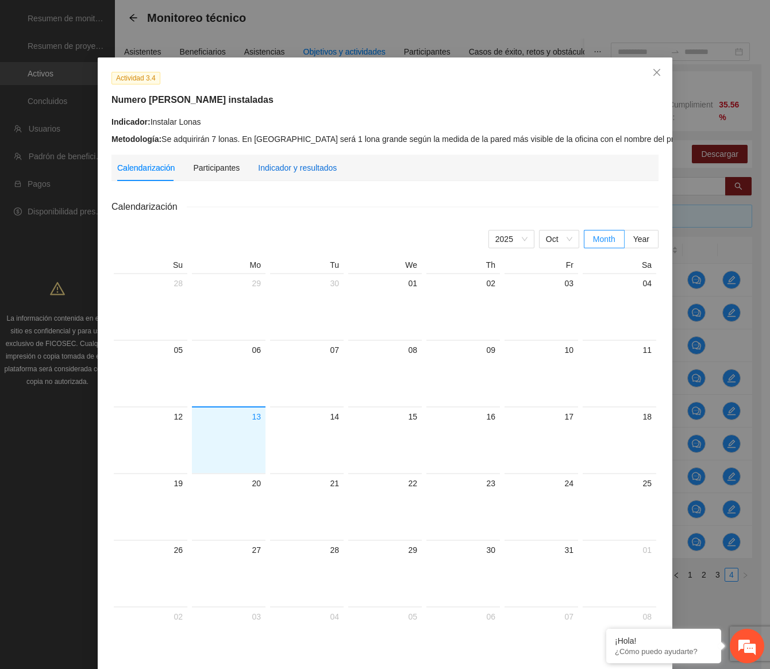
click at [267, 163] on div "Indicador y resultados" at bounding box center [297, 167] width 79 height 13
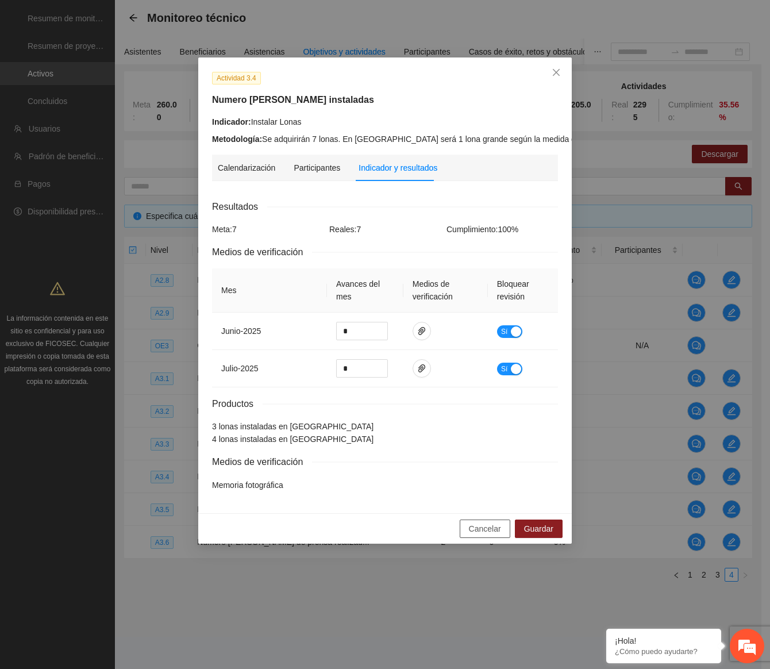
click at [492, 527] on span "Cancelar" at bounding box center [485, 528] width 32 height 13
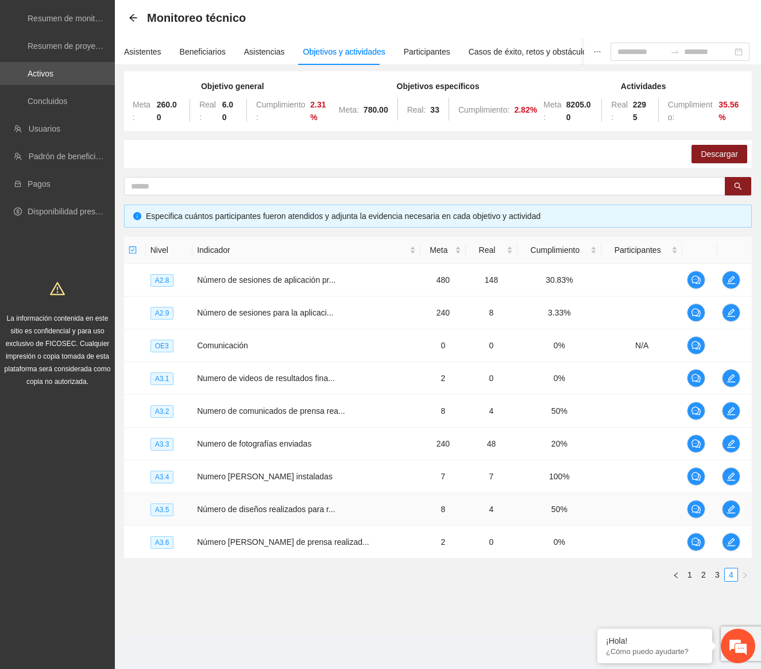
click at [718, 507] on td at bounding box center [734, 509] width 34 height 33
click at [727, 510] on icon "edit" at bounding box center [731, 508] width 9 height 9
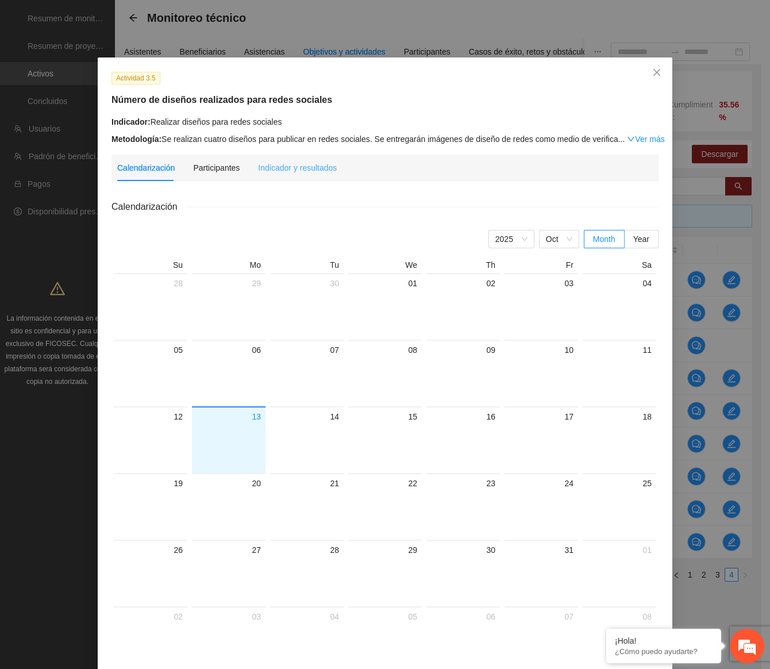
click at [299, 178] on div "Indicador y resultados" at bounding box center [297, 168] width 79 height 26
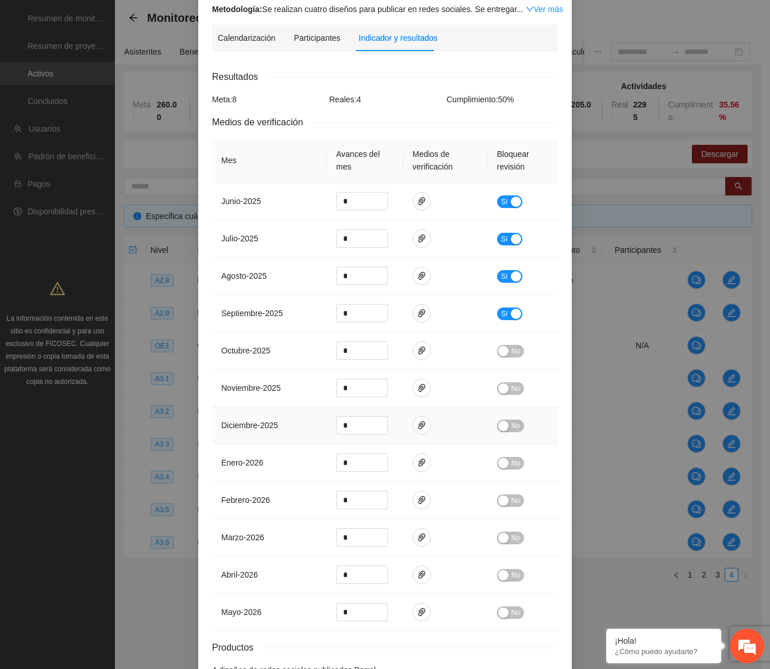
scroll to position [261, 0]
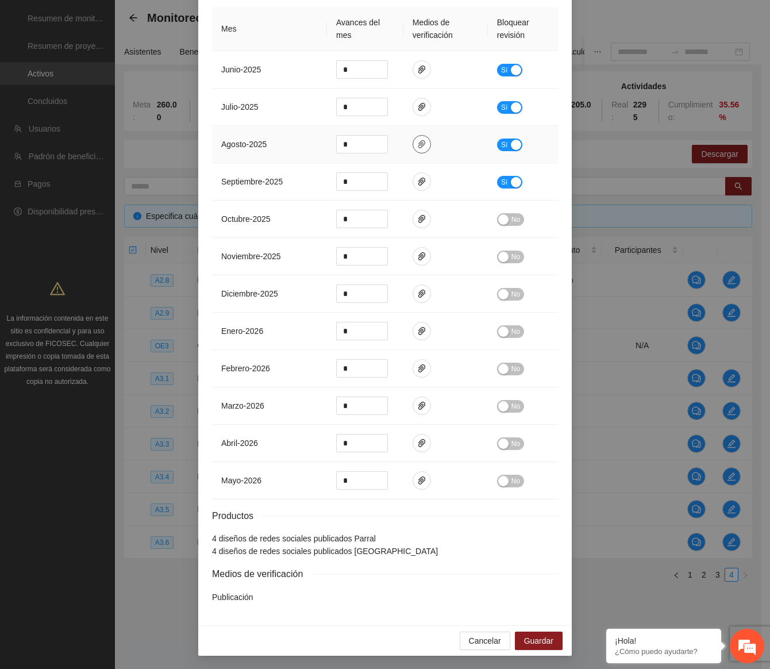
click at [416, 137] on button "button" at bounding box center [421, 144] width 18 height 18
click at [387, 111] on link "[DATE].zip" at bounding box center [413, 110] width 151 height 13
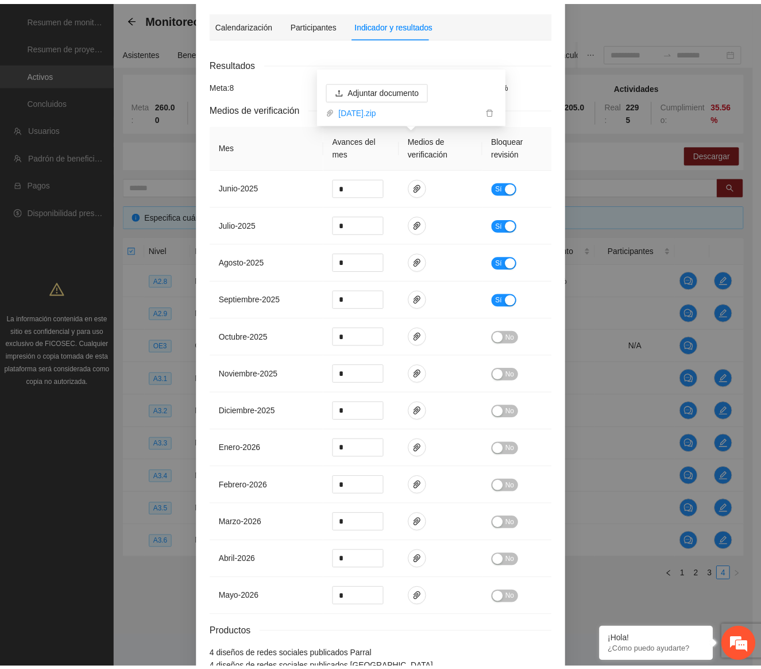
scroll to position [0, 0]
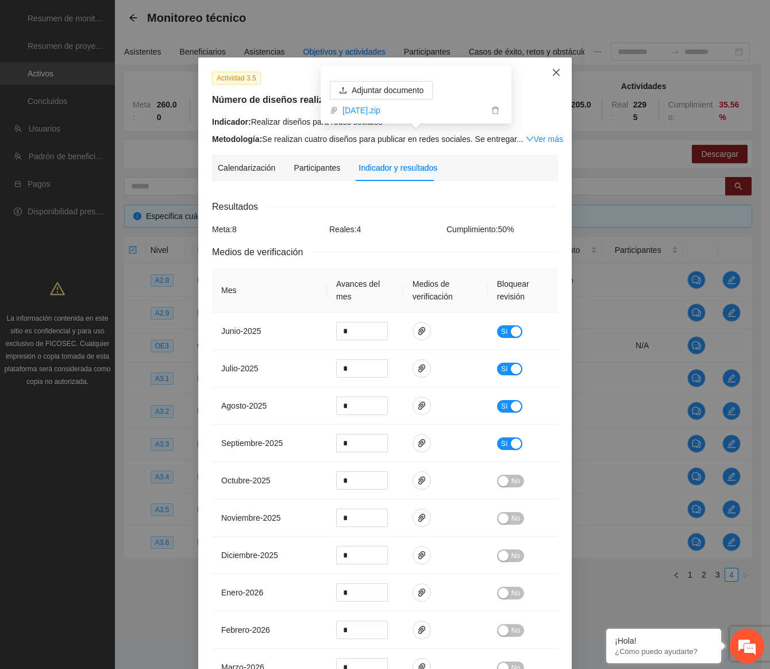
click at [555, 74] on icon "close" at bounding box center [555, 72] width 9 height 9
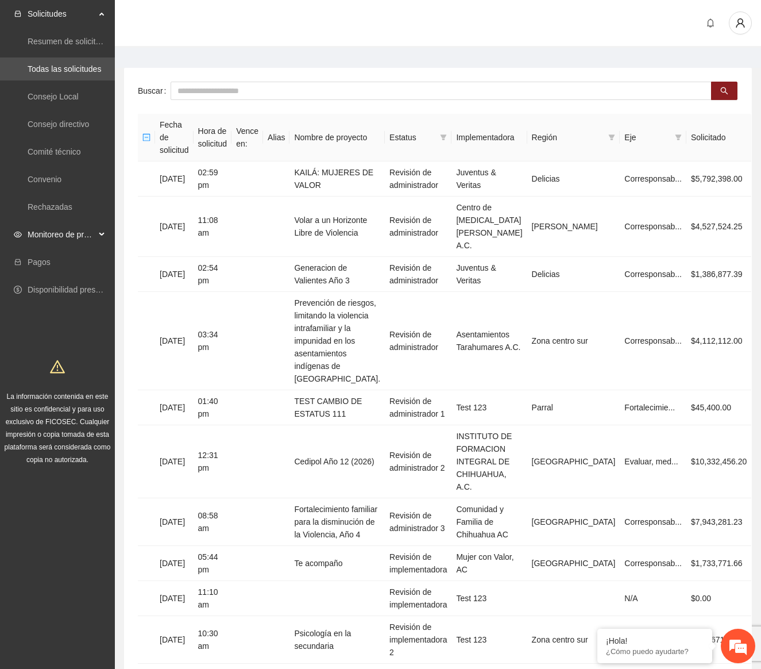
click at [82, 229] on span "Monitoreo de proyectos" at bounding box center [62, 234] width 68 height 23
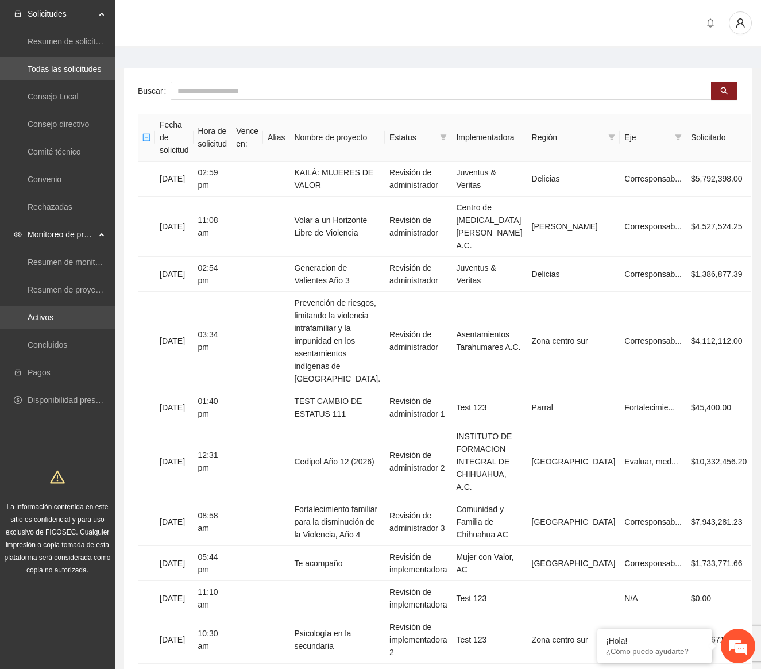
click at [53, 313] on link "Activos" at bounding box center [41, 317] width 26 height 9
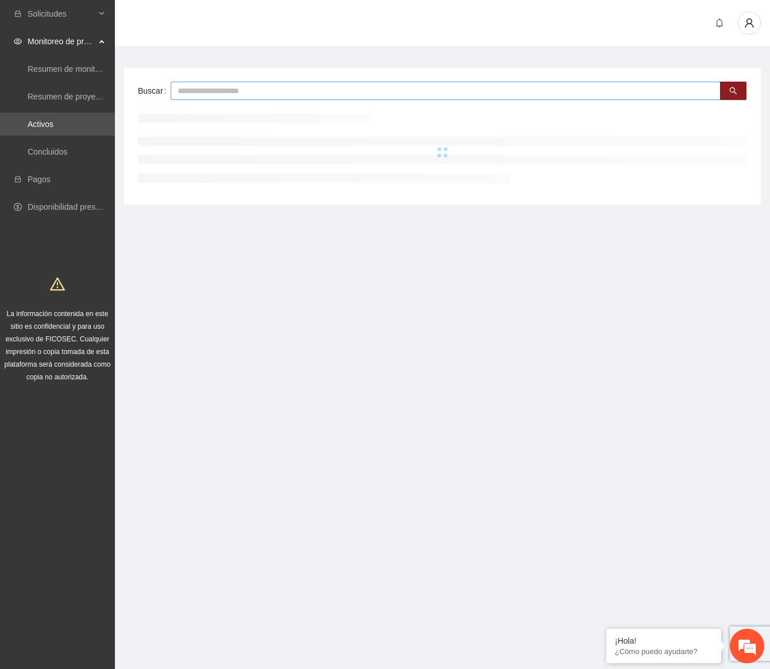
click at [214, 90] on input "text" at bounding box center [446, 91] width 550 height 18
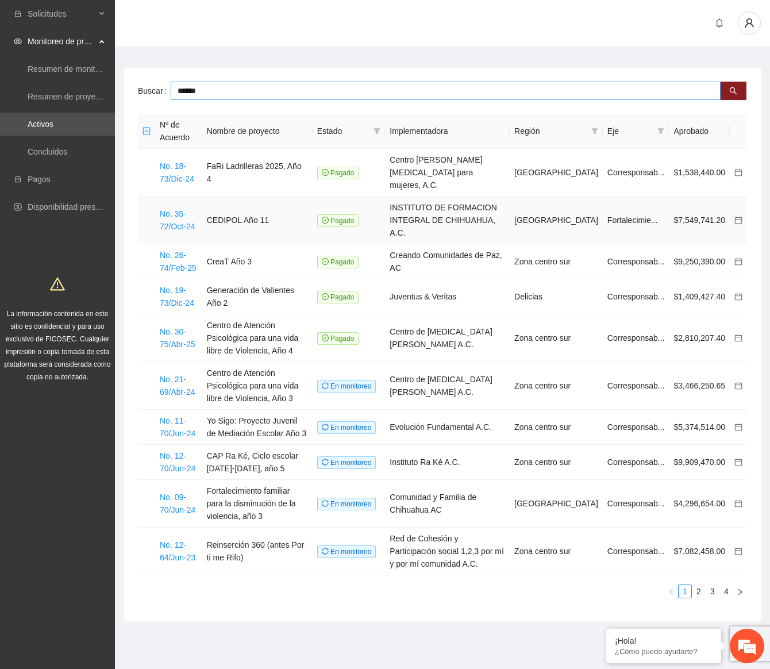
type input "******"
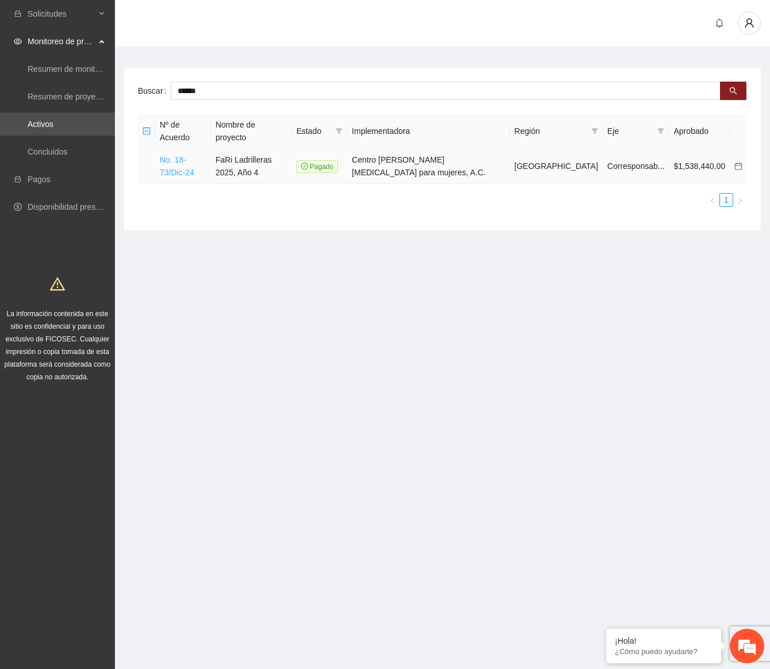
click at [194, 155] on link "No. 18-73/Dic-24" at bounding box center [177, 166] width 34 height 22
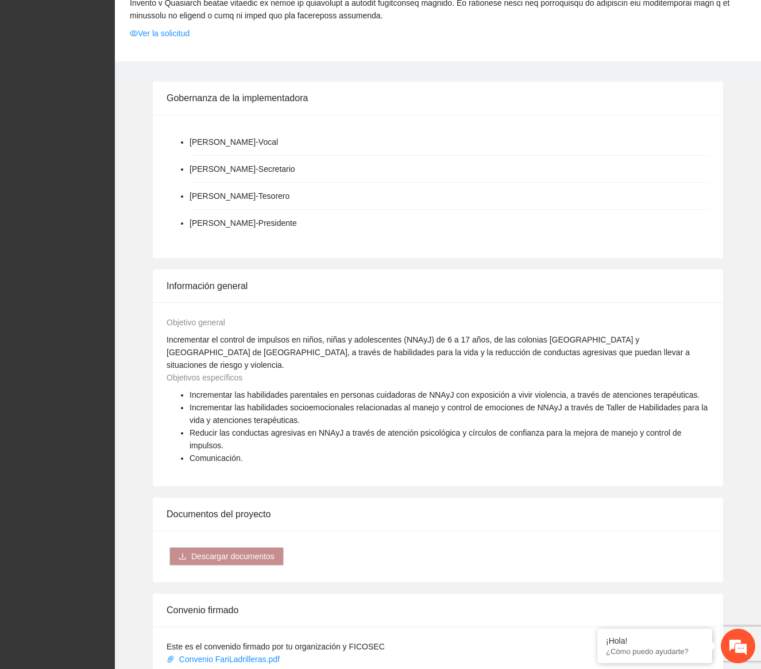
scroll to position [1034, 0]
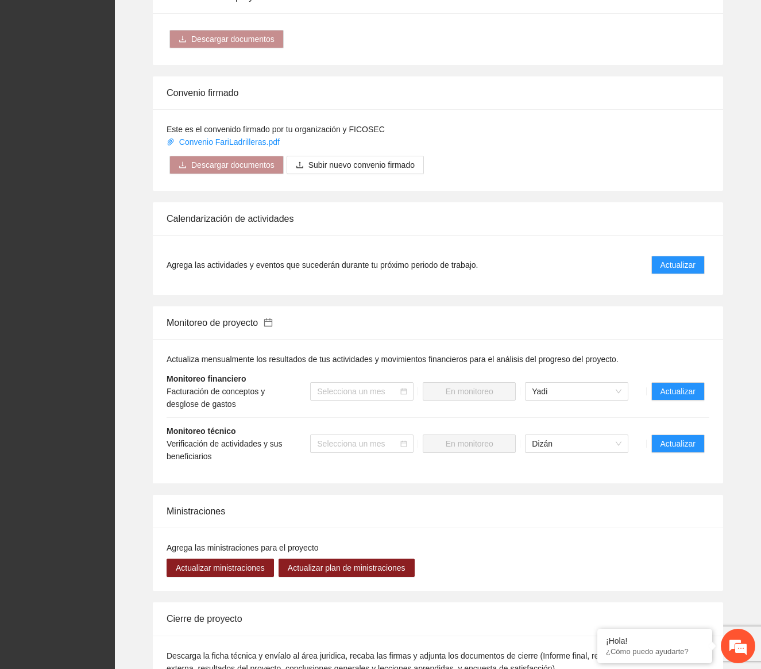
click at [692, 419] on li "Monitoreo técnico Verificación de actividades y sus beneficiarios Selecciona un…" at bounding box center [438, 444] width 543 height 52
click at [693, 437] on span "Actualizar" at bounding box center [678, 443] width 35 height 13
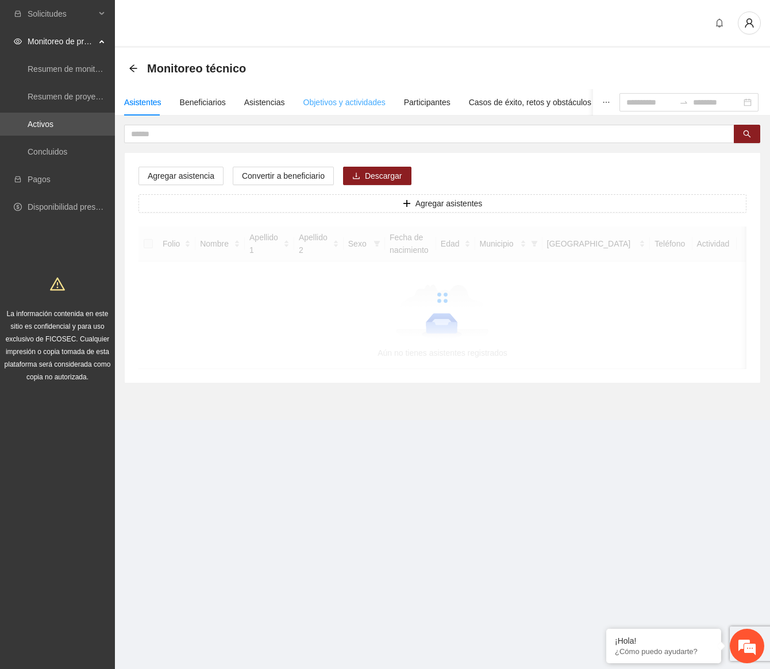
click at [326, 111] on div "Objetivos y actividades" at bounding box center [344, 102] width 82 height 26
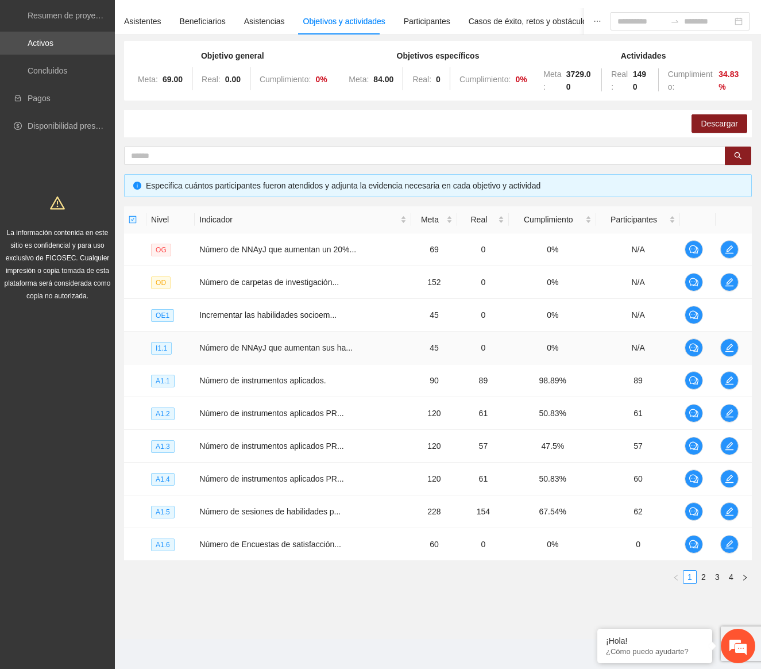
scroll to position [83, 0]
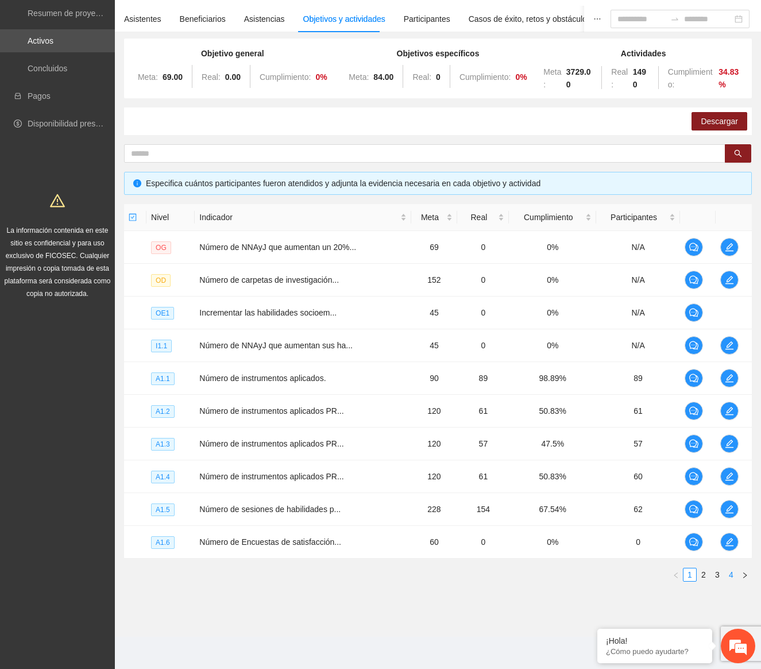
click at [728, 572] on link "4" at bounding box center [731, 574] width 13 height 13
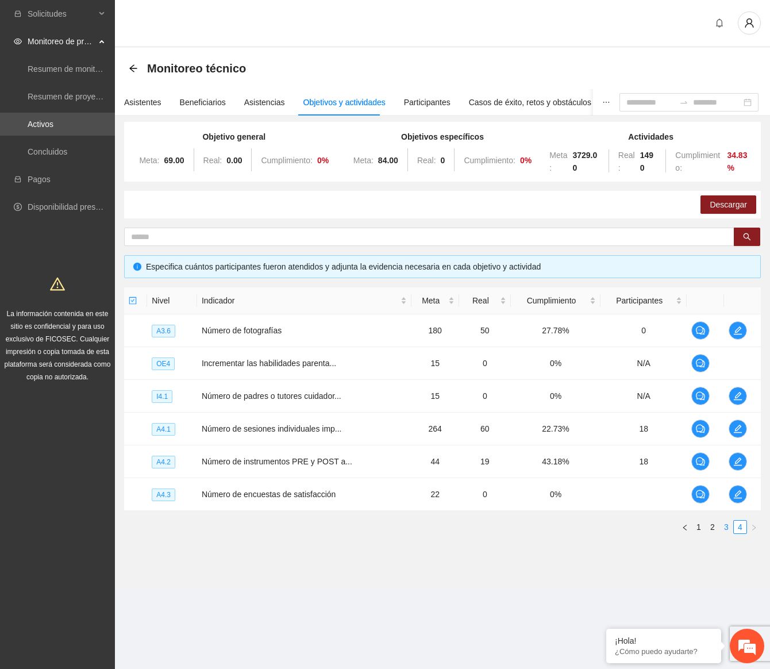
click at [728, 522] on link "3" at bounding box center [726, 526] width 13 height 13
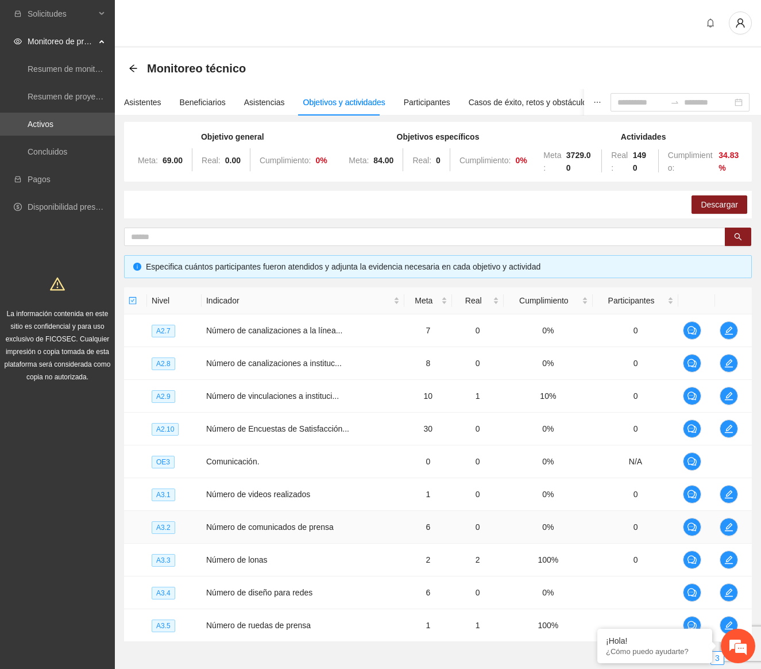
scroll to position [83, 0]
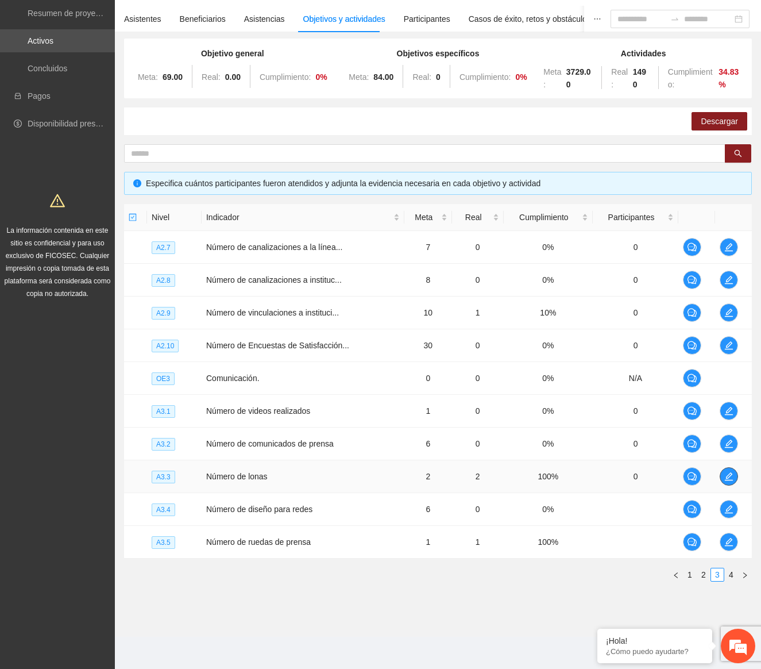
click at [723, 483] on button "button" at bounding box center [729, 476] width 18 height 18
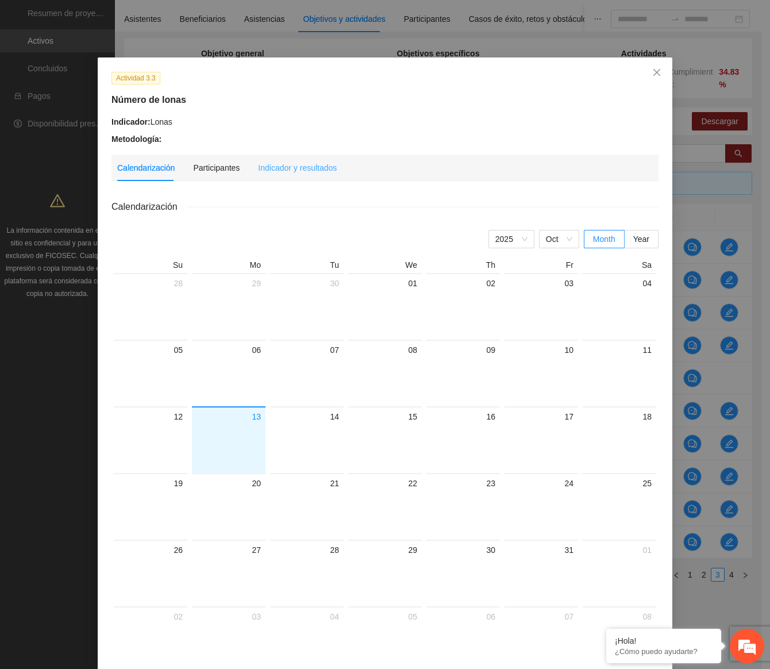
click at [316, 173] on div "Indicador y resultados" at bounding box center [297, 168] width 79 height 26
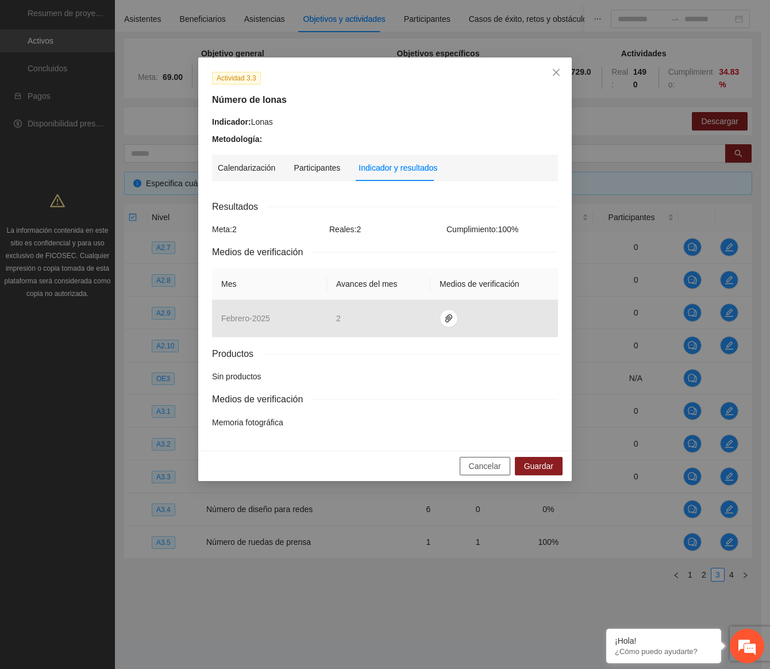
click at [477, 472] on button "Cancelar" at bounding box center [485, 466] width 51 height 18
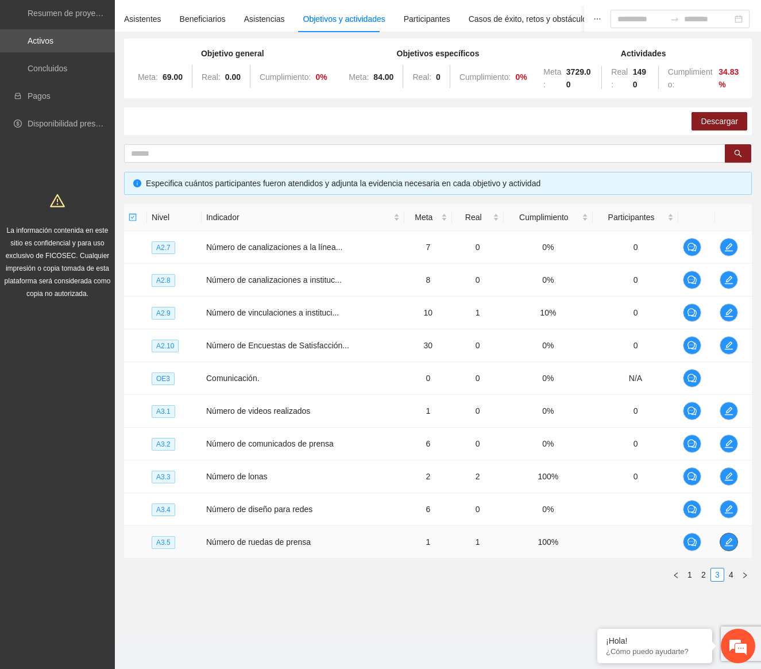
click at [734, 545] on span "edit" at bounding box center [728, 541] width 17 height 9
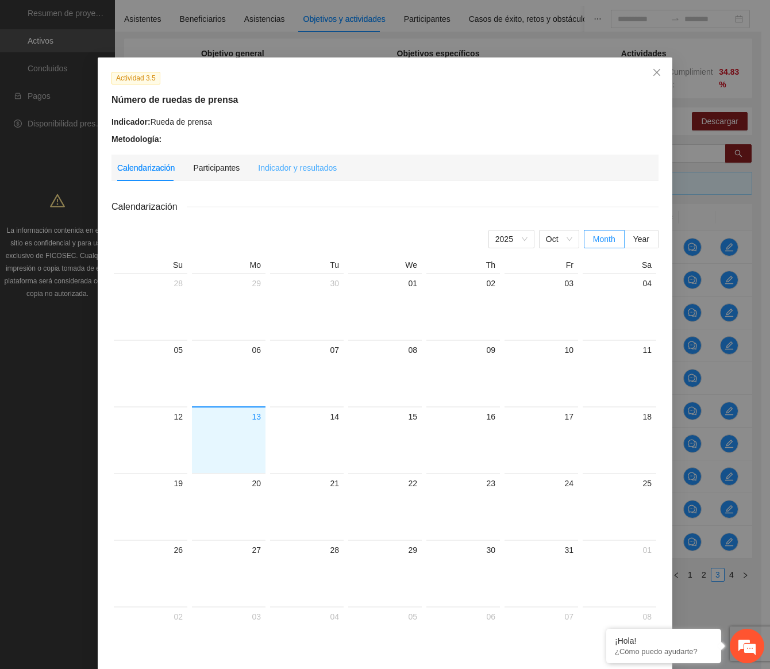
click at [311, 177] on div "Indicador y resultados" at bounding box center [297, 168] width 79 height 26
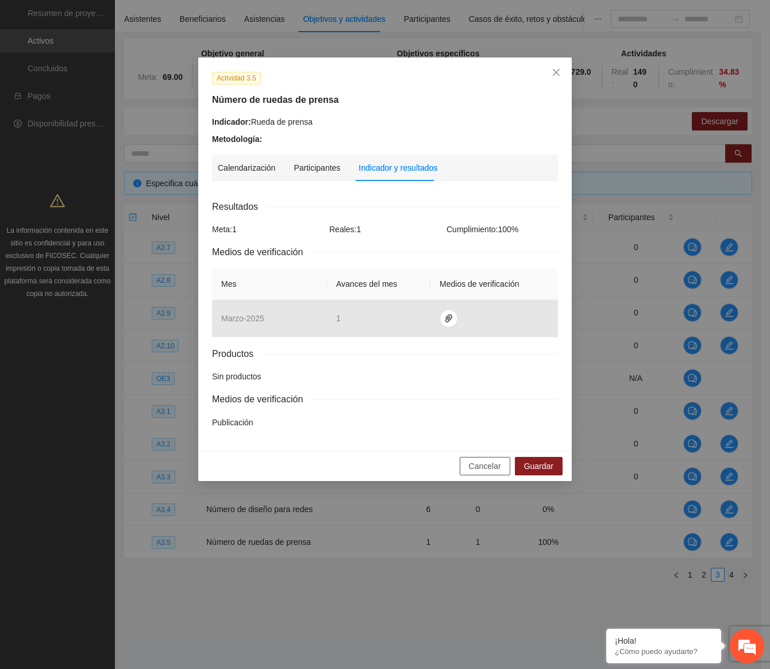
click at [480, 466] on span "Cancelar" at bounding box center [485, 466] width 32 height 13
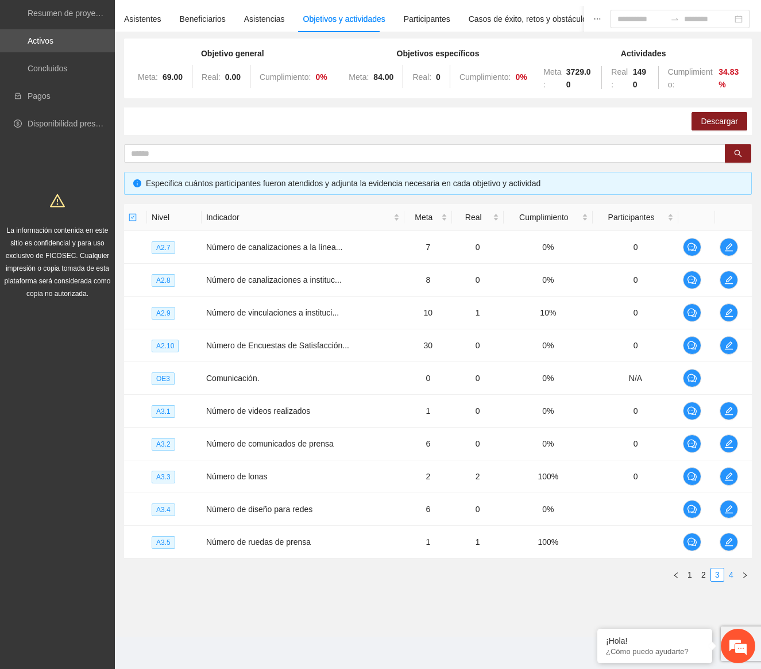
click at [735, 574] on link "4" at bounding box center [731, 574] width 13 height 13
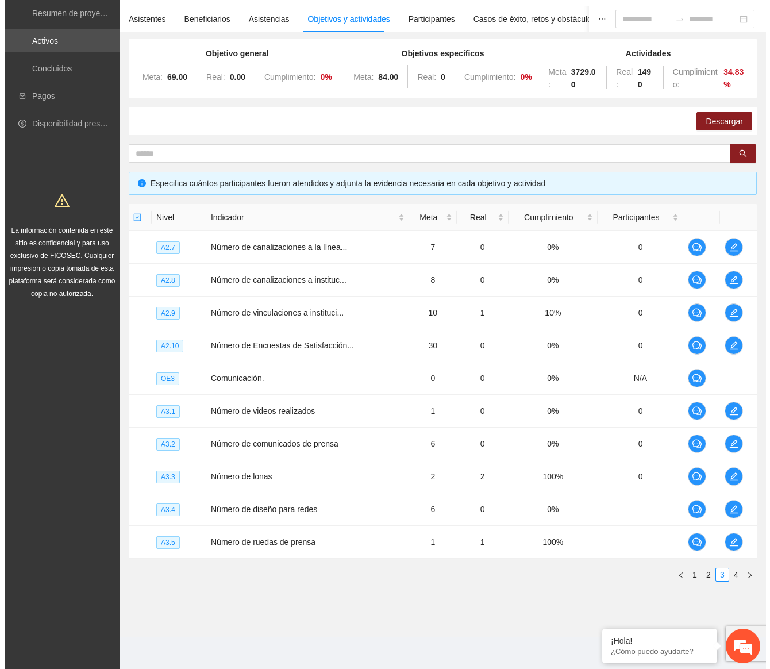
scroll to position [0, 0]
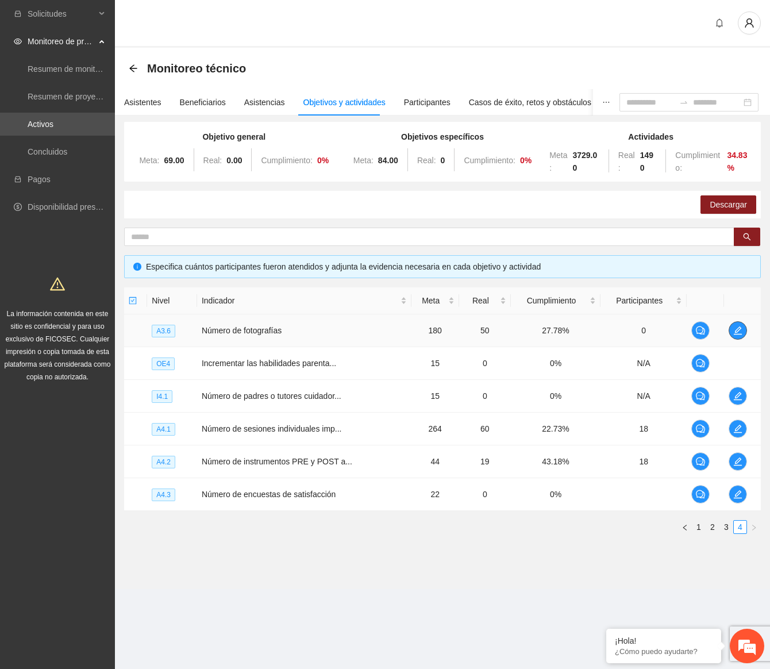
click at [738, 327] on icon "edit" at bounding box center [737, 330] width 8 height 8
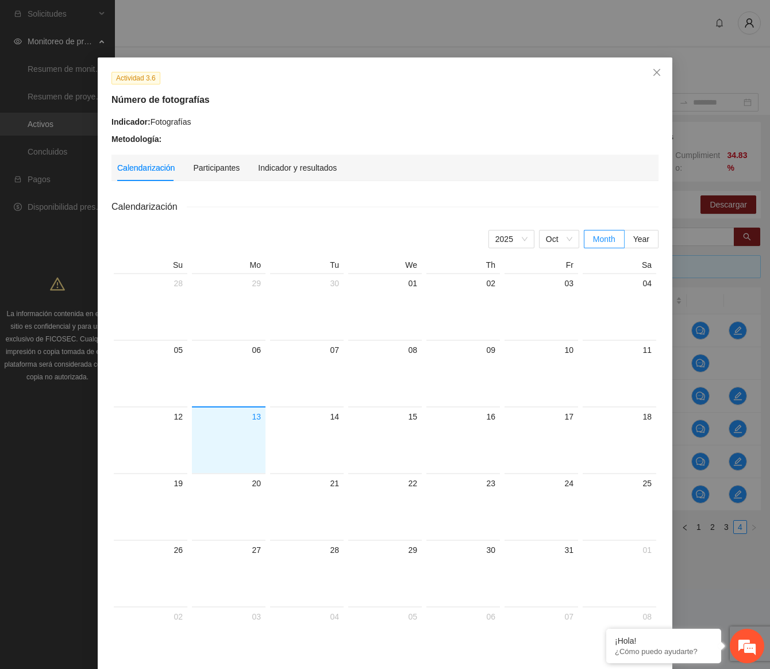
click at [249, 168] on div "Calendarización Participantes Indicador y resultados" at bounding box center [226, 168] width 219 height 26
click at [283, 173] on div "Indicador y resultados" at bounding box center [297, 168] width 79 height 26
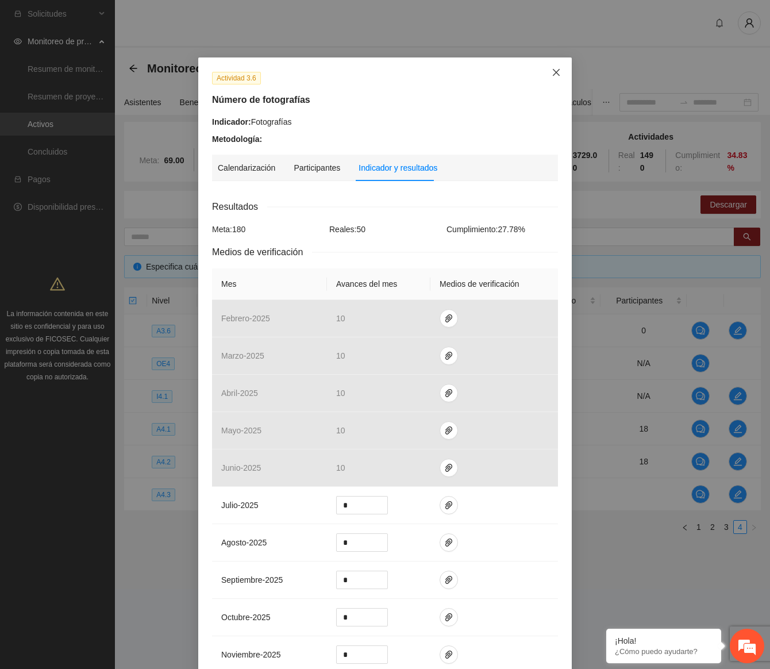
click at [552, 82] on span "Close" at bounding box center [556, 72] width 31 height 31
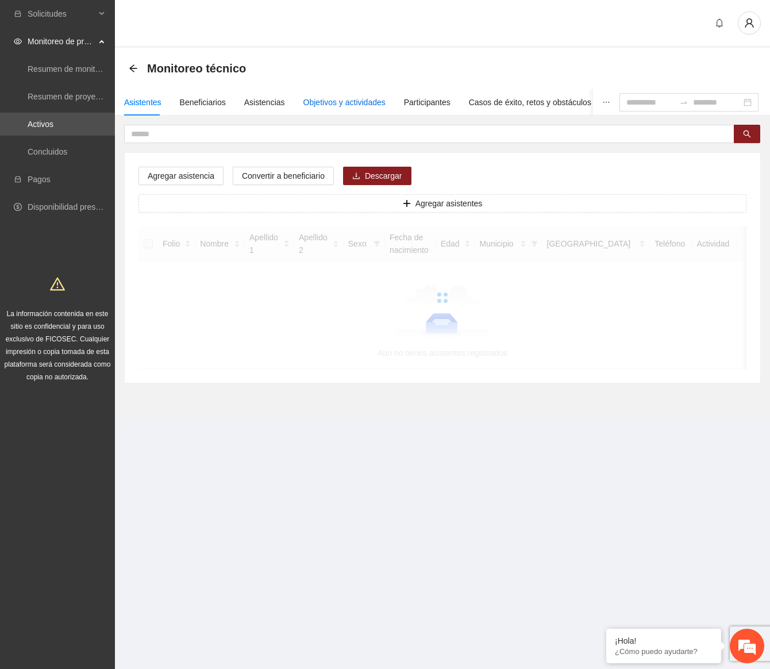
click at [369, 106] on div "Objetivos y actividades" at bounding box center [344, 102] width 82 height 13
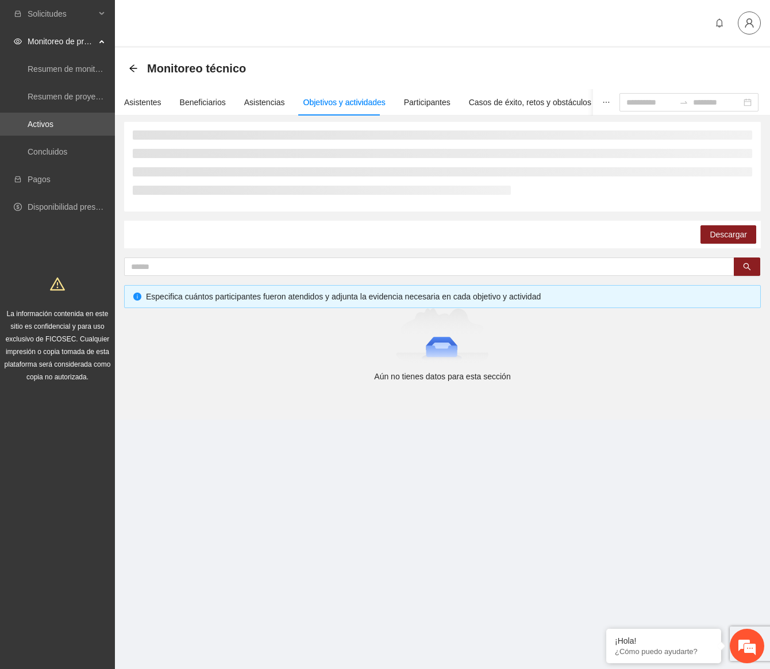
click at [747, 17] on button "button" at bounding box center [749, 22] width 23 height 23
click at [740, 67] on span "Cerrar sesión" at bounding box center [719, 66] width 72 height 13
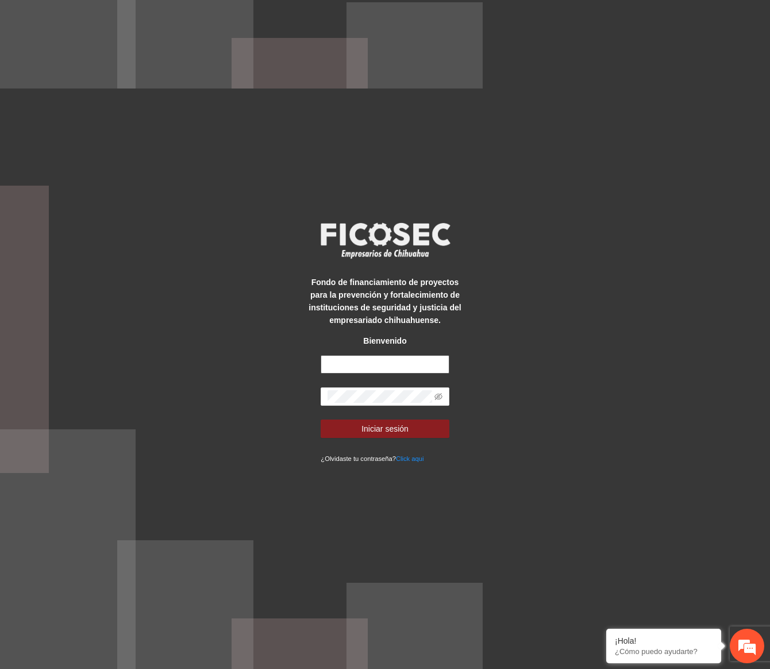
type input "**********"
drag, startPoint x: 402, startPoint y: 411, endPoint x: 402, endPoint y: 439, distance: 28.1
click at [403, 416] on form "**********" at bounding box center [385, 409] width 128 height 109
click at [402, 439] on form "**********" at bounding box center [385, 409] width 128 height 109
click at [407, 431] on span "Iniciar sesión" at bounding box center [384, 428] width 47 height 13
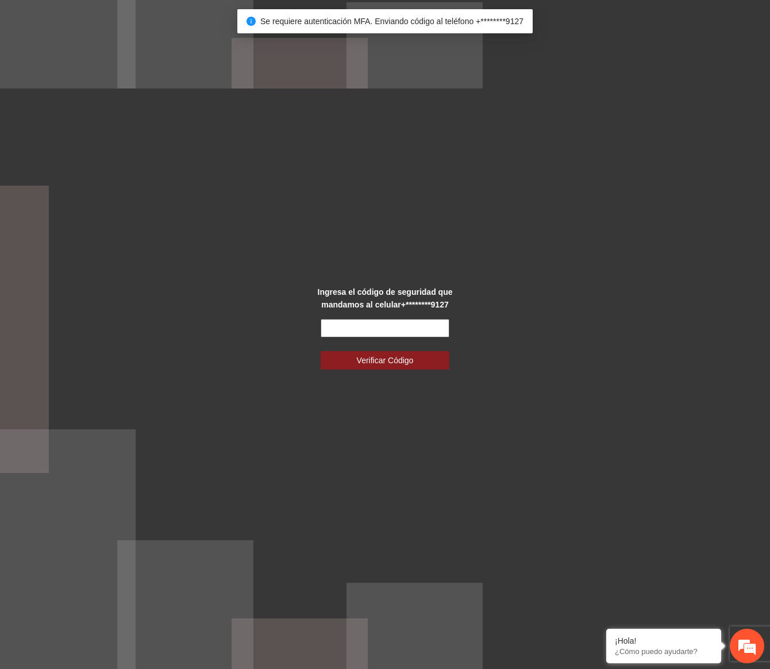
click at [437, 323] on input "text" at bounding box center [385, 328] width 128 height 18
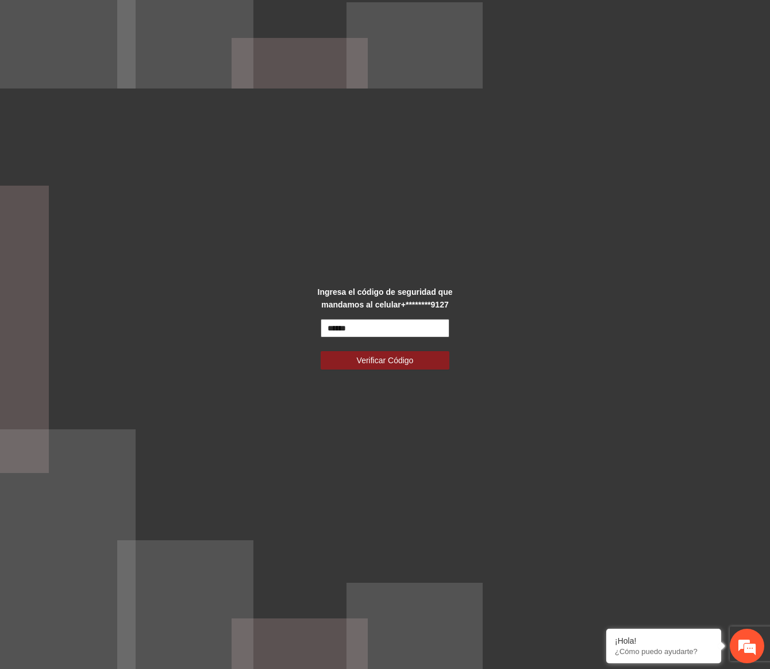
type input "******"
click at [321, 351] on button "Verificar Código" at bounding box center [385, 360] width 128 height 18
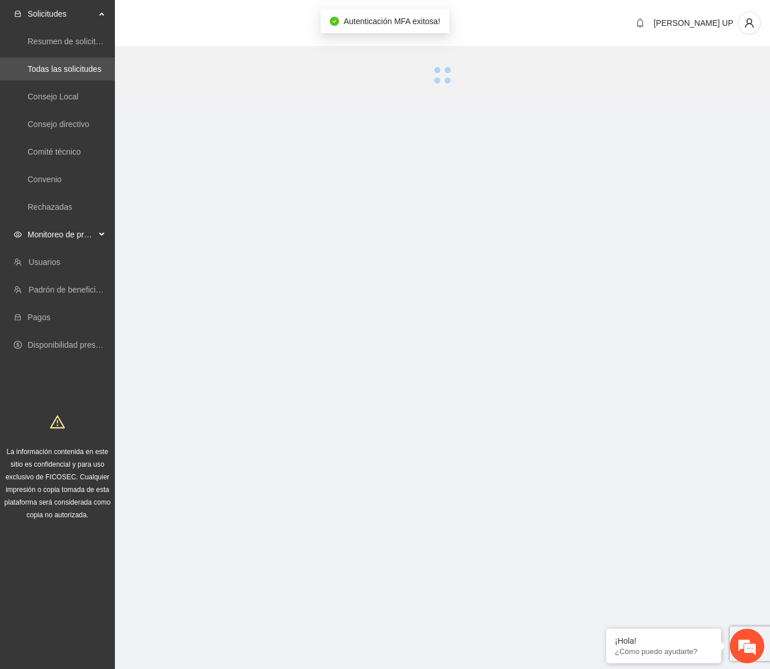
click at [56, 237] on span "Monitoreo de proyectos" at bounding box center [62, 234] width 68 height 23
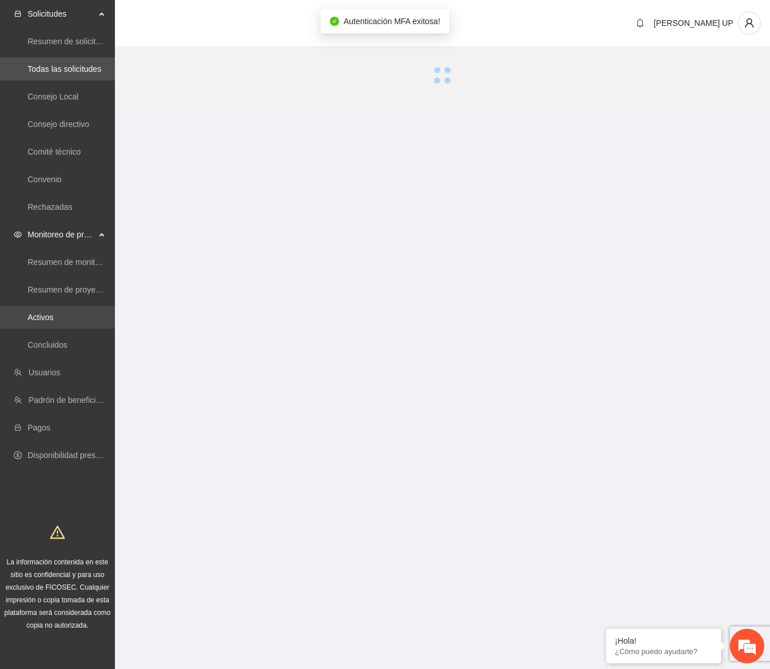
click at [53, 313] on link "Activos" at bounding box center [41, 317] width 26 height 9
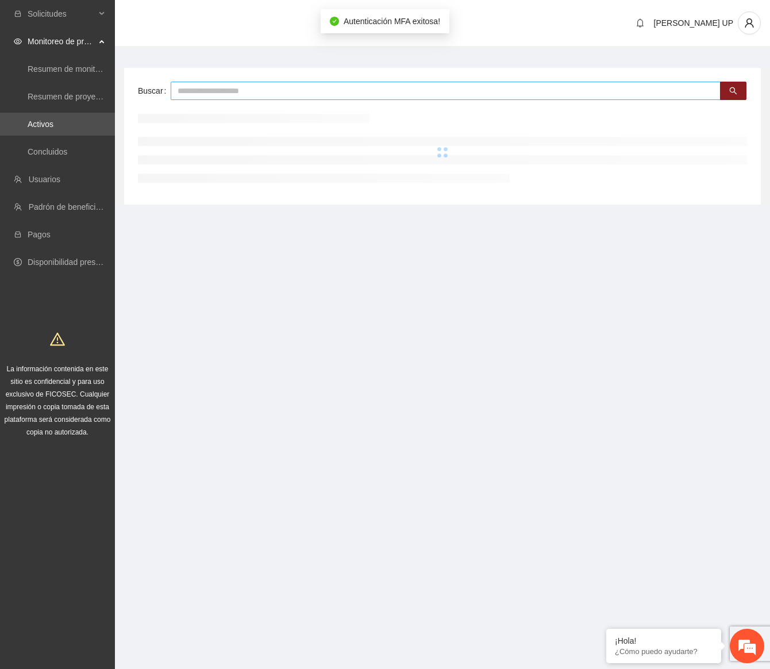
click at [200, 88] on input "text" at bounding box center [446, 91] width 550 height 18
type input "******"
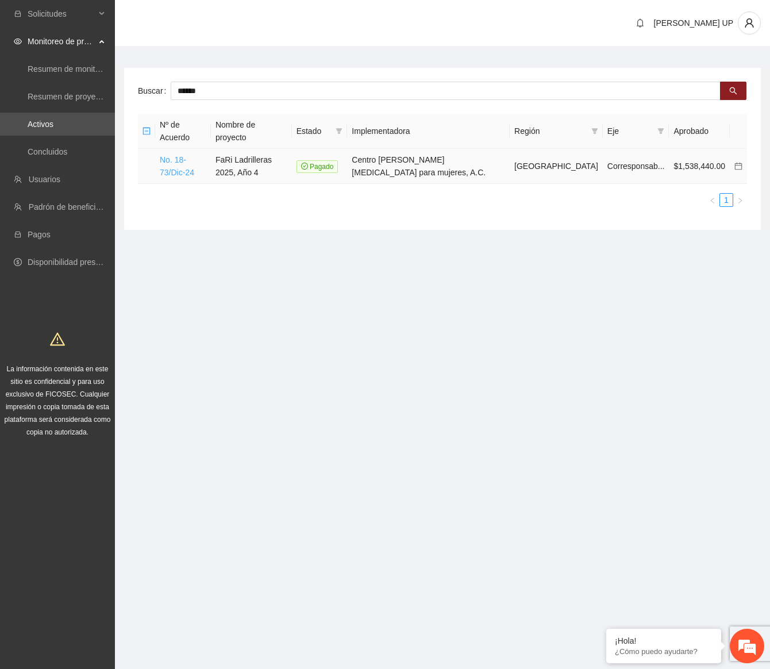
click at [186, 155] on link "No. 18-73/Dic-24" at bounding box center [177, 166] width 34 height 22
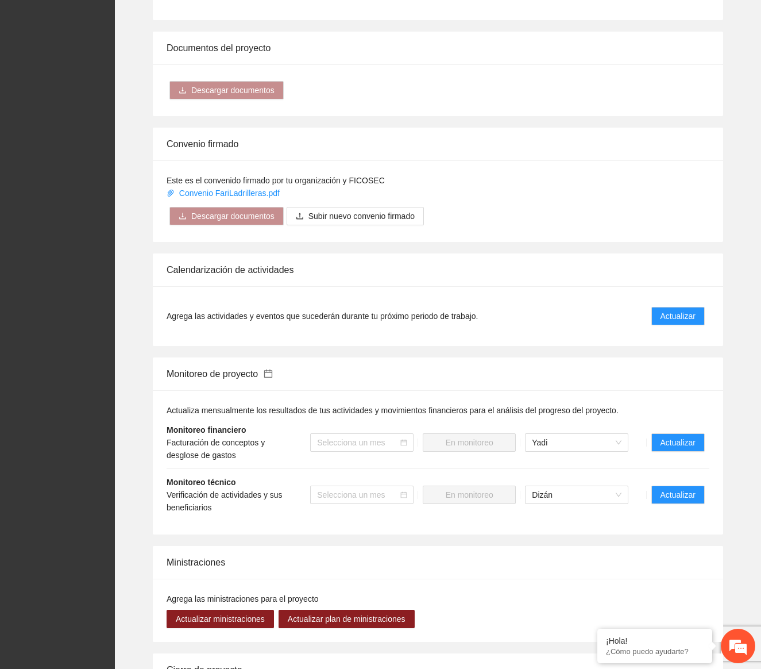
scroll to position [1145, 0]
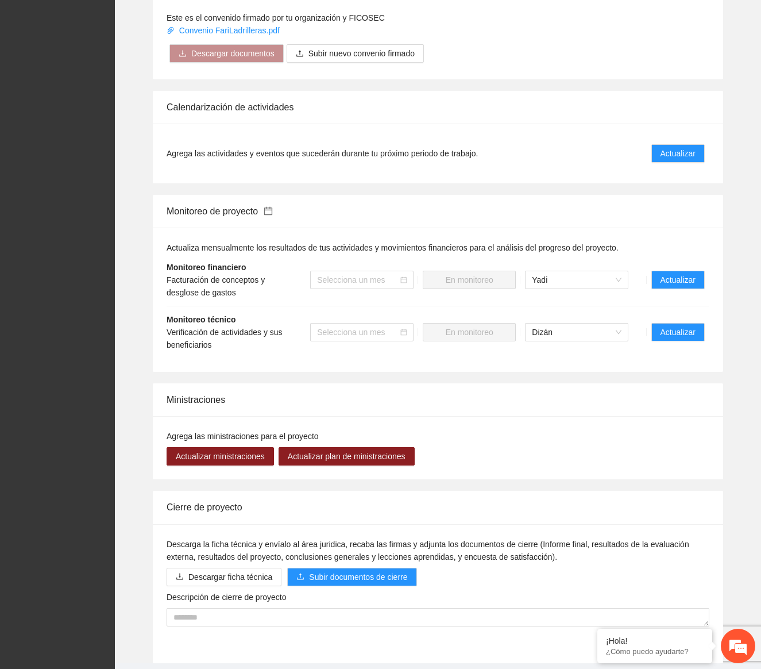
click at [693, 306] on li "Monitoreo técnico Verificación de actividades y sus beneficiarios Selecciona un…" at bounding box center [438, 332] width 543 height 52
click at [690, 326] on span "Actualizar" at bounding box center [678, 332] width 35 height 13
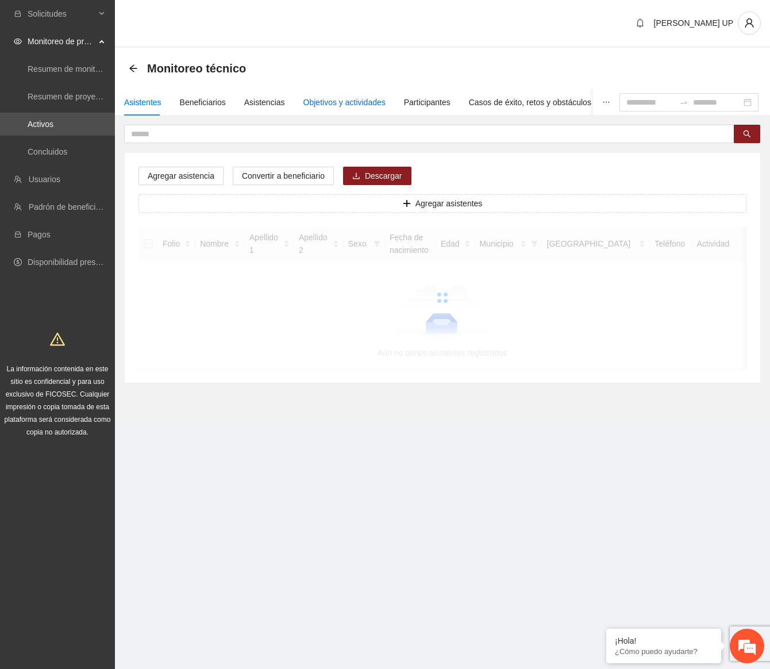
click at [334, 104] on div "Objetivos y actividades" at bounding box center [344, 102] width 82 height 13
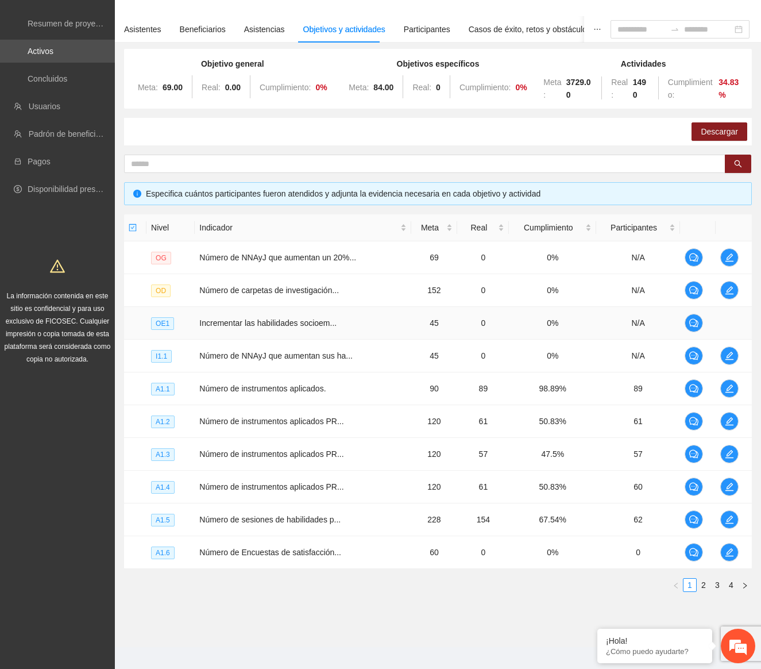
scroll to position [83, 0]
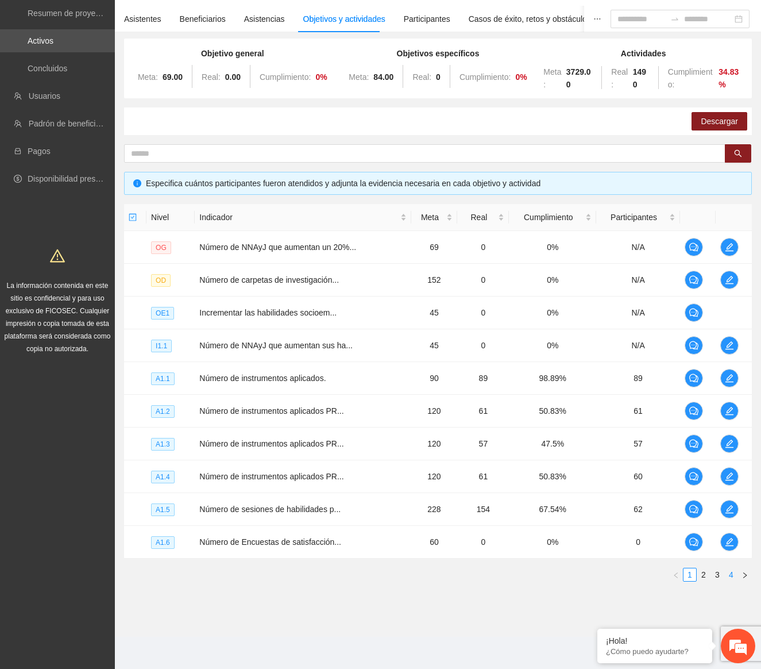
click at [737, 576] on link "4" at bounding box center [731, 574] width 13 height 13
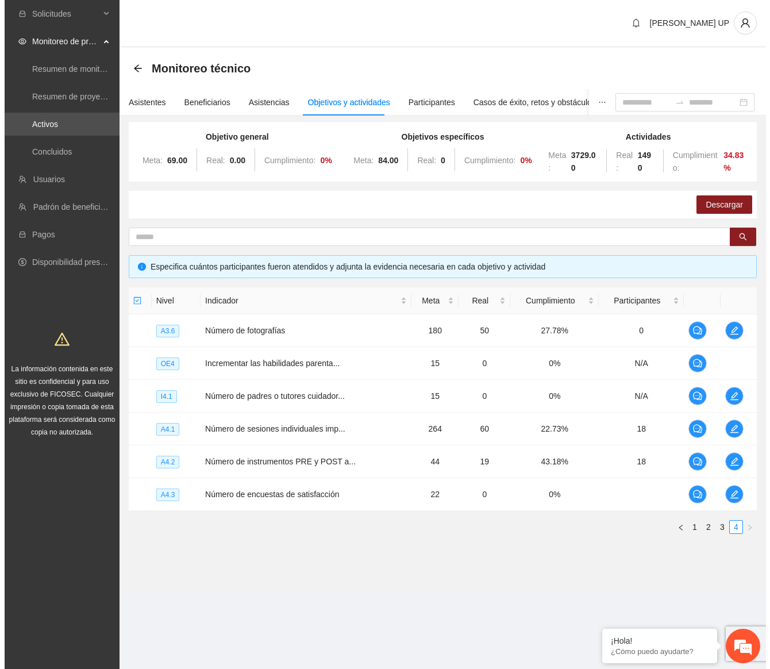
scroll to position [0, 0]
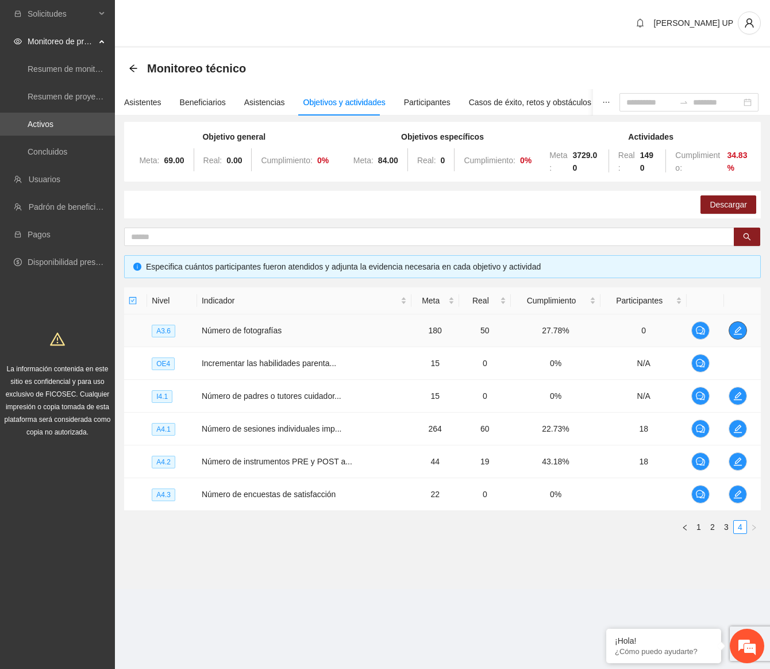
click at [733, 327] on icon "edit" at bounding box center [737, 330] width 9 height 9
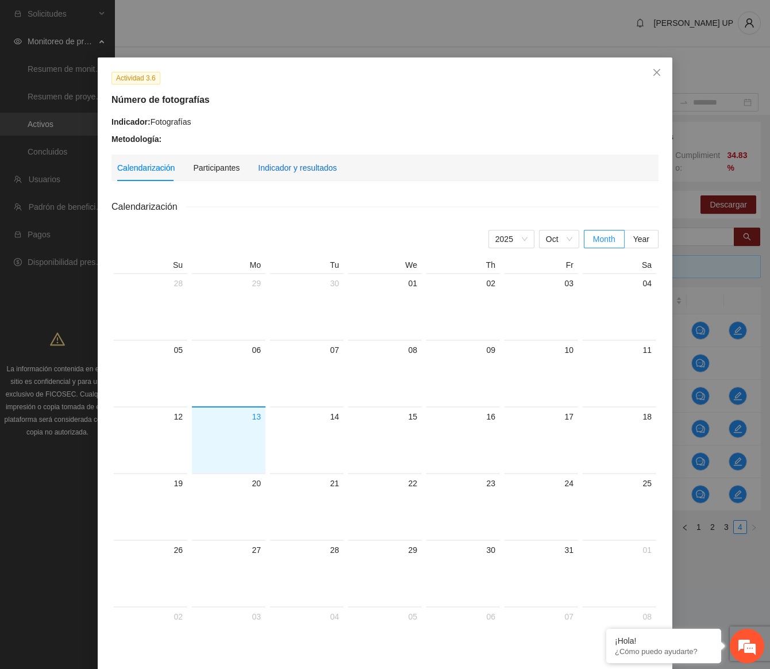
click at [304, 172] on div "Indicador y resultados" at bounding box center [297, 167] width 79 height 13
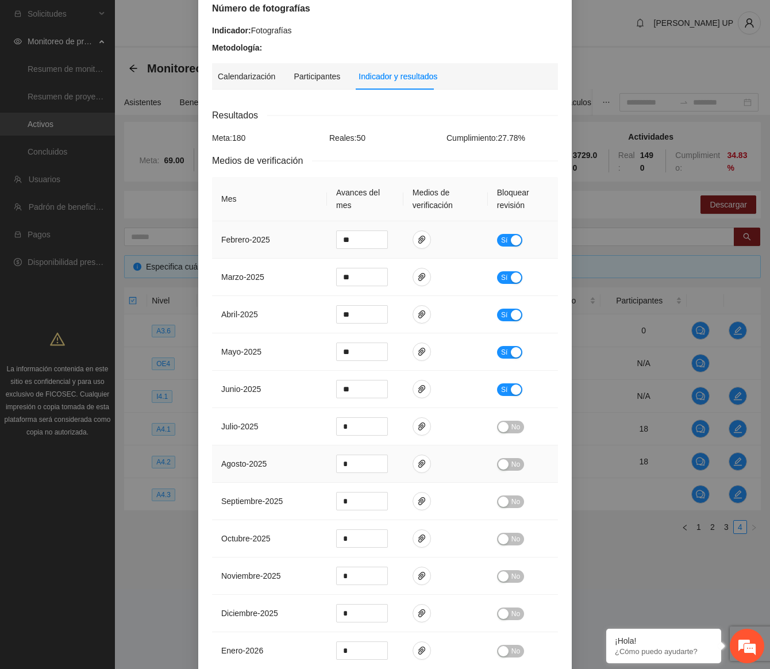
scroll to position [230, 0]
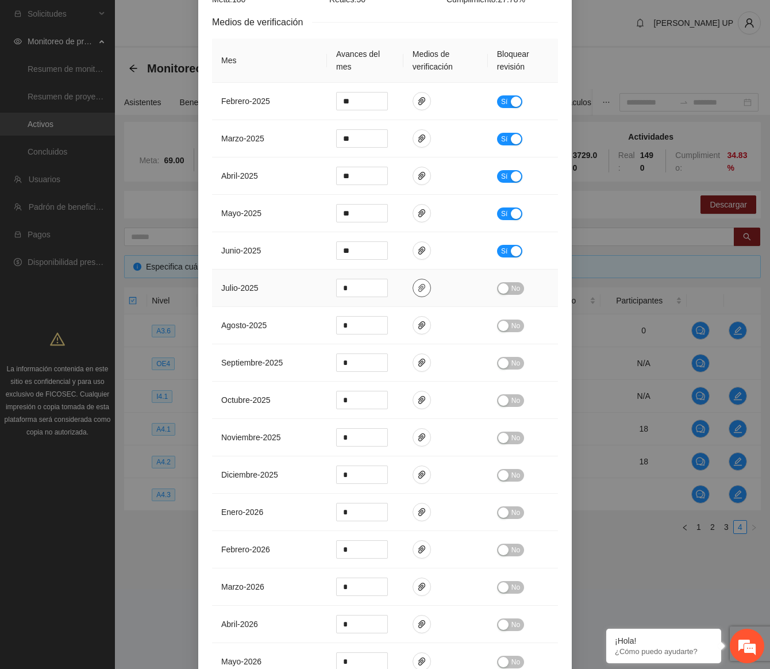
click at [418, 281] on button "button" at bounding box center [421, 288] width 18 height 18
click at [416, 315] on td at bounding box center [445, 325] width 84 height 37
click at [417, 321] on icon "paper-clip" at bounding box center [421, 325] width 9 height 9
click at [419, 369] on button "button" at bounding box center [421, 362] width 18 height 18
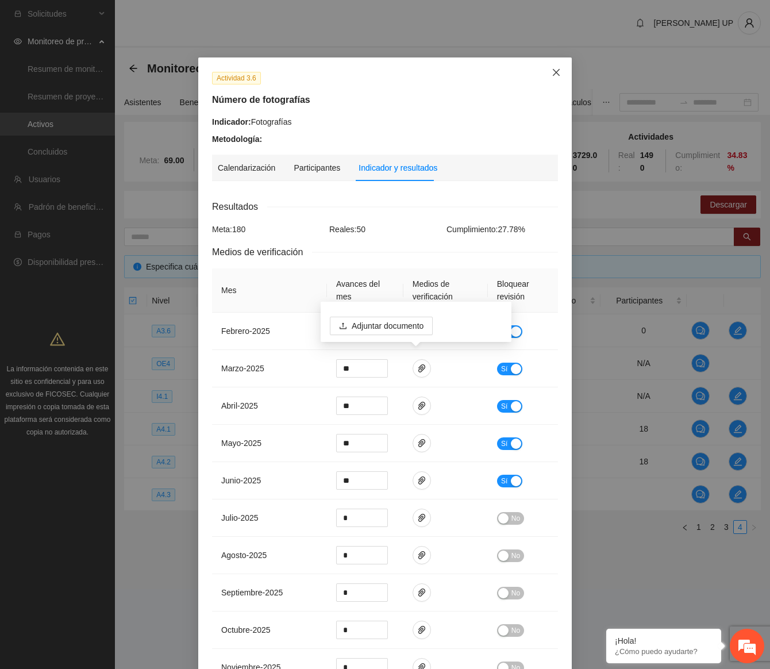
click at [549, 65] on span "Close" at bounding box center [556, 72] width 31 height 31
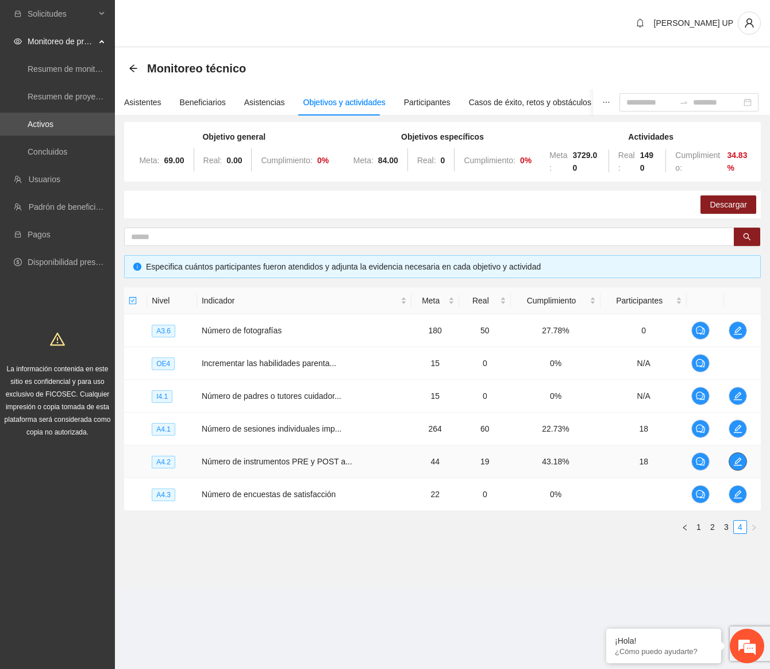
click at [742, 458] on span "edit" at bounding box center [737, 461] width 17 height 9
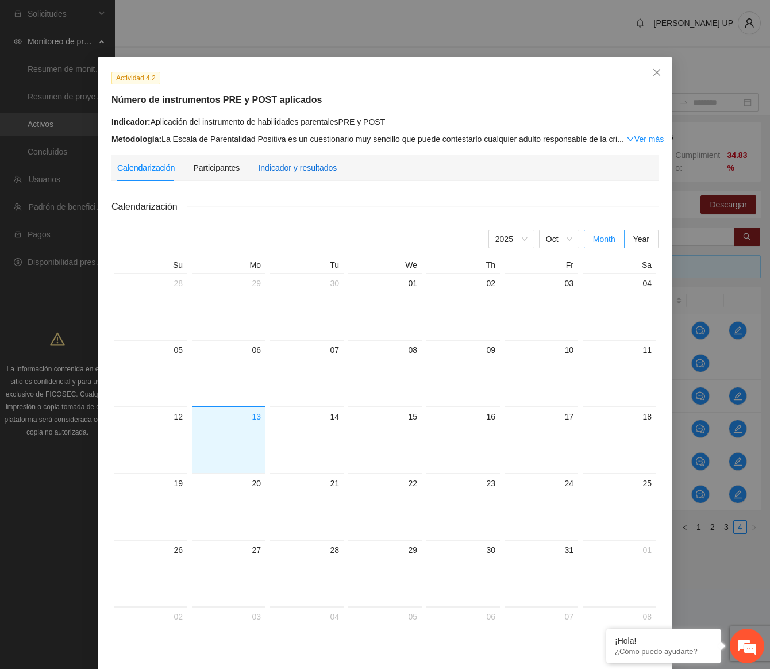
click at [317, 163] on div "Indicador y resultados" at bounding box center [297, 167] width 79 height 13
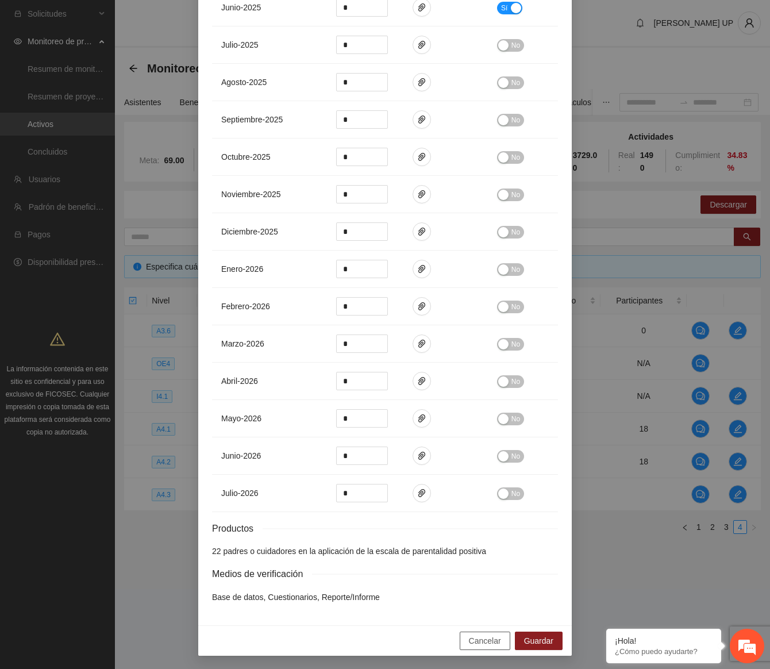
click at [488, 632] on button "Cancelar" at bounding box center [485, 640] width 51 height 18
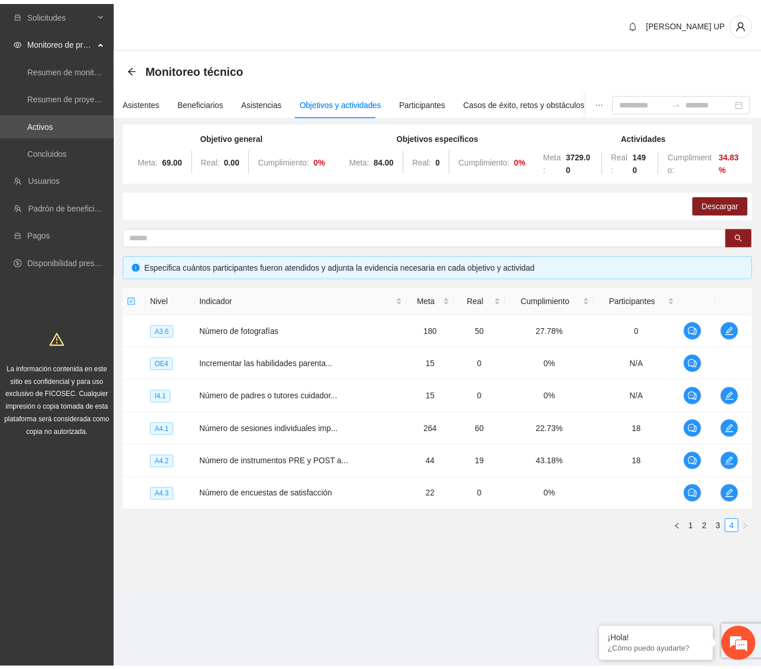
scroll to position [415, 0]
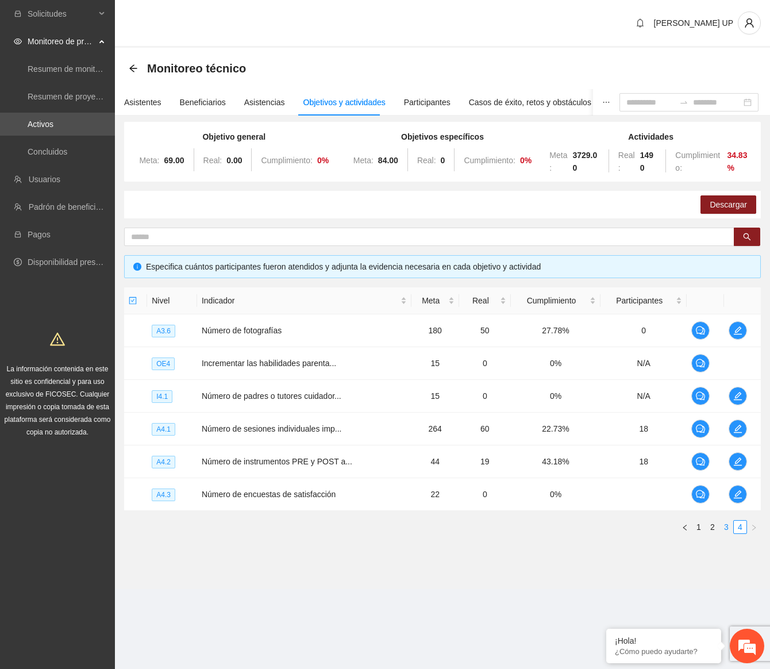
click at [723, 527] on link "3" at bounding box center [726, 526] width 13 height 13
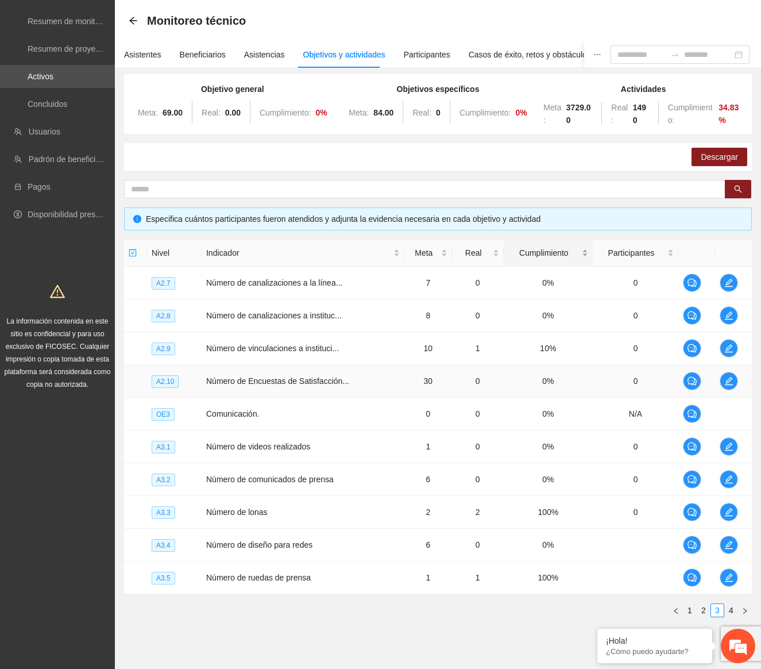
scroll to position [0, 0]
